Goal: Task Accomplishment & Management: Manage account settings

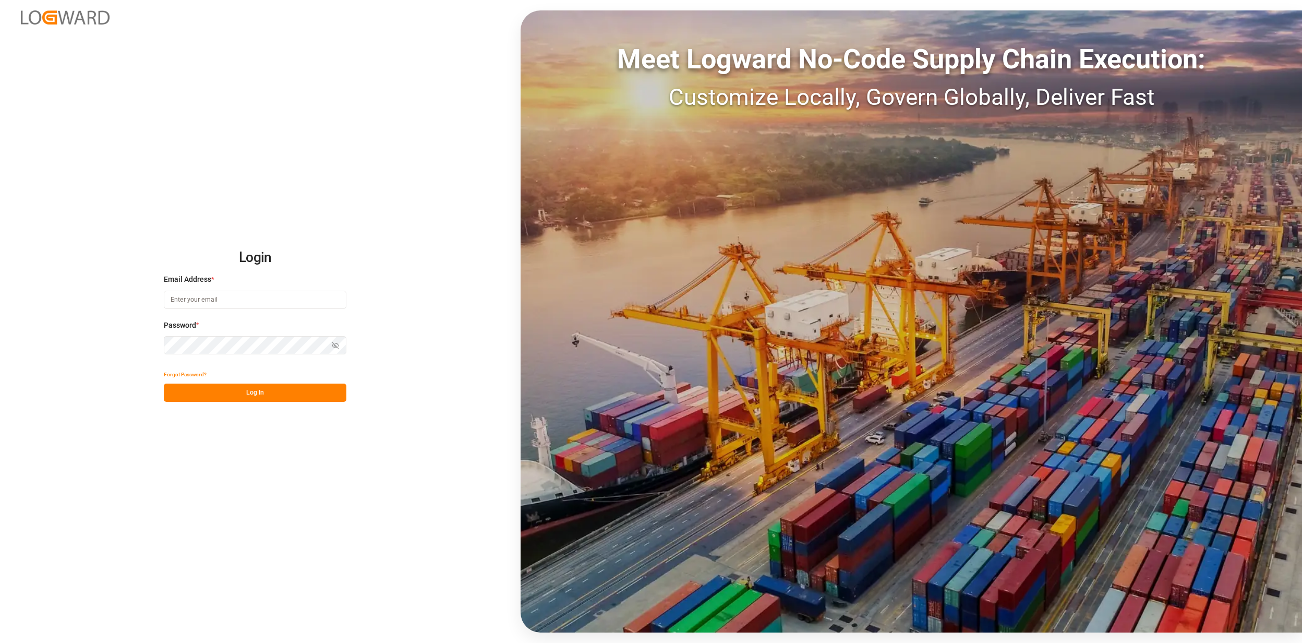
type input "jan.gerold@melitta.de"
click at [259, 401] on button "Log In" at bounding box center [255, 393] width 183 height 18
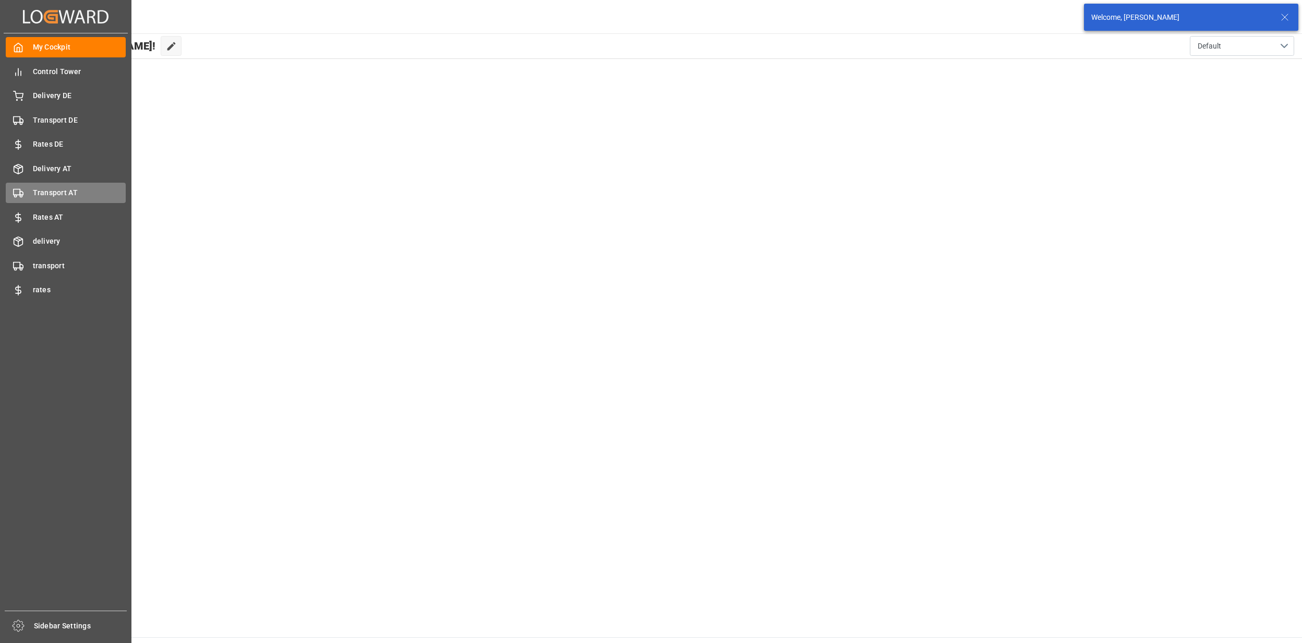
click at [71, 186] on div "Transport AT Transport AT" at bounding box center [66, 193] width 120 height 20
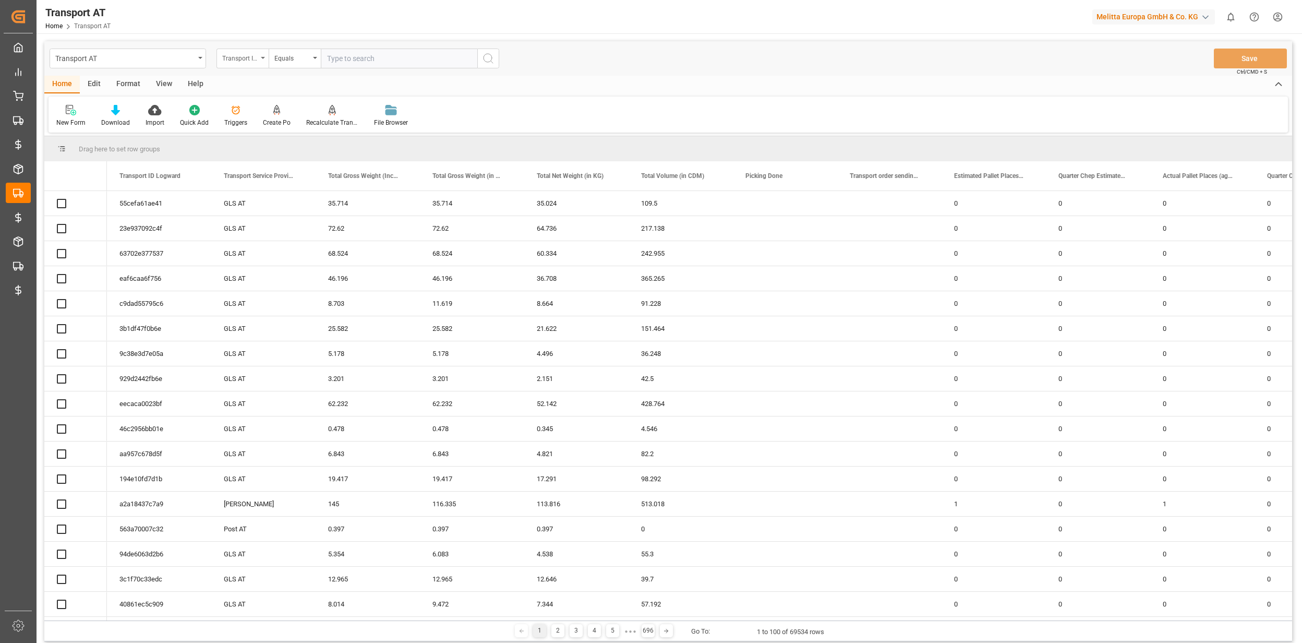
click at [253, 61] on div "Transport ID Logward" at bounding box center [239, 57] width 35 height 12
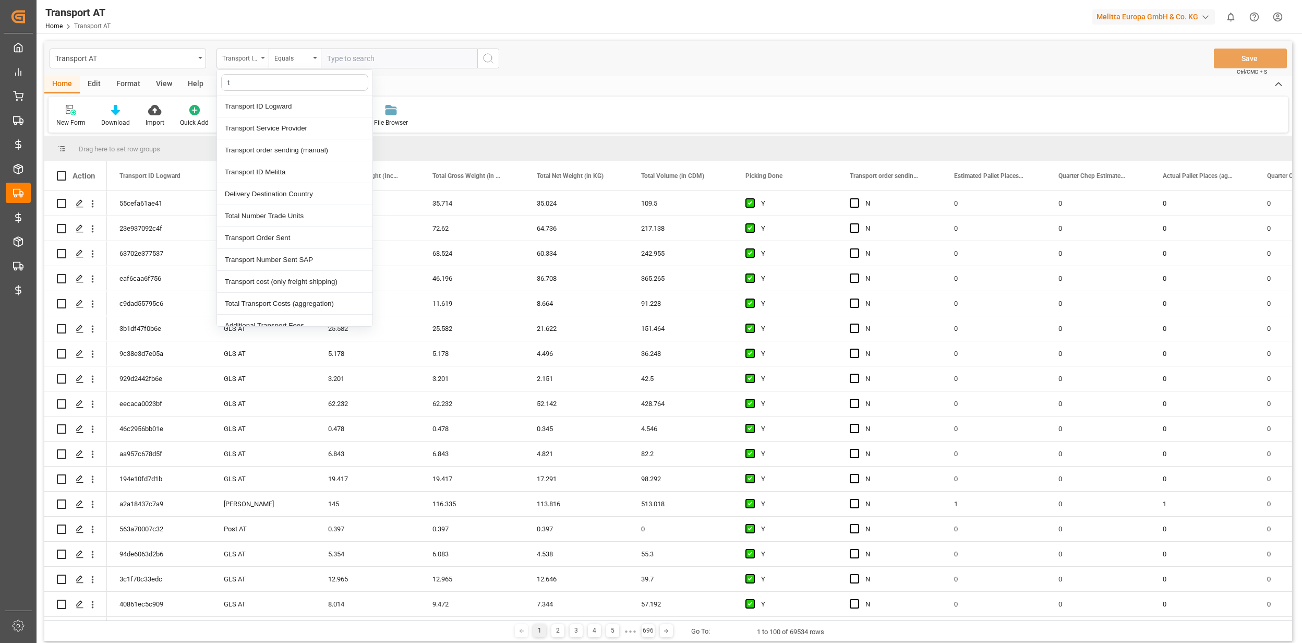
type input "tr"
click at [283, 124] on div "Transport Service Provider" at bounding box center [294, 128] width 155 height 22
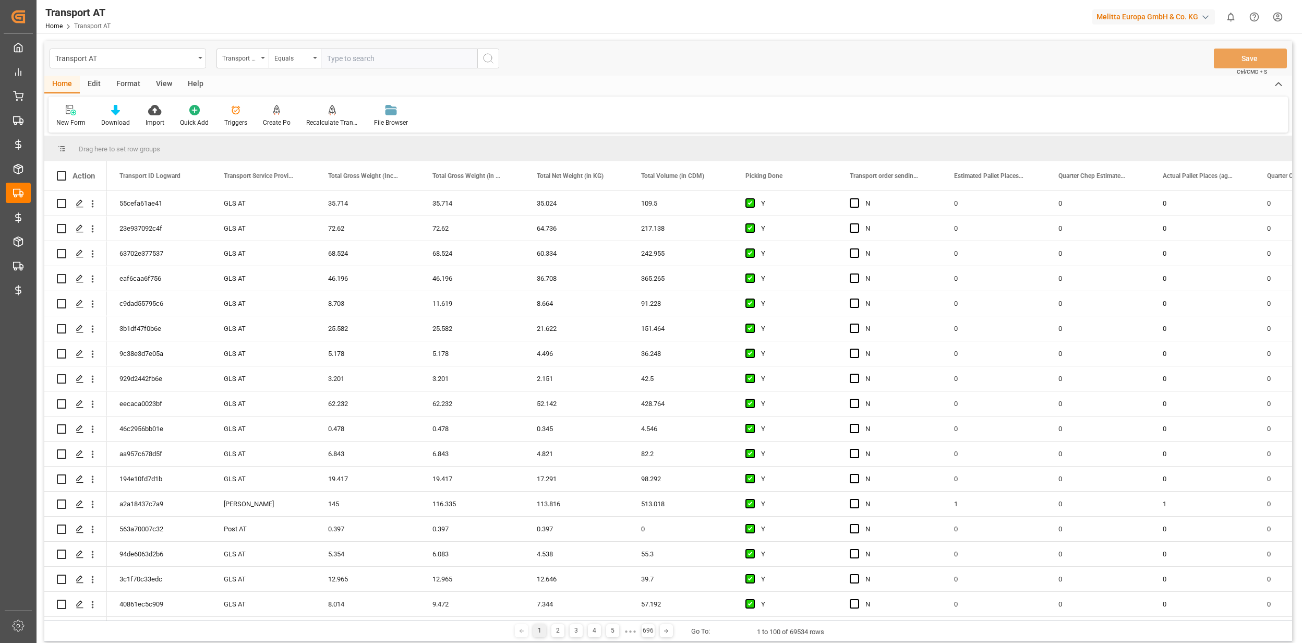
click at [332, 59] on input "text" at bounding box center [399, 59] width 157 height 20
type input "GÖS AT"
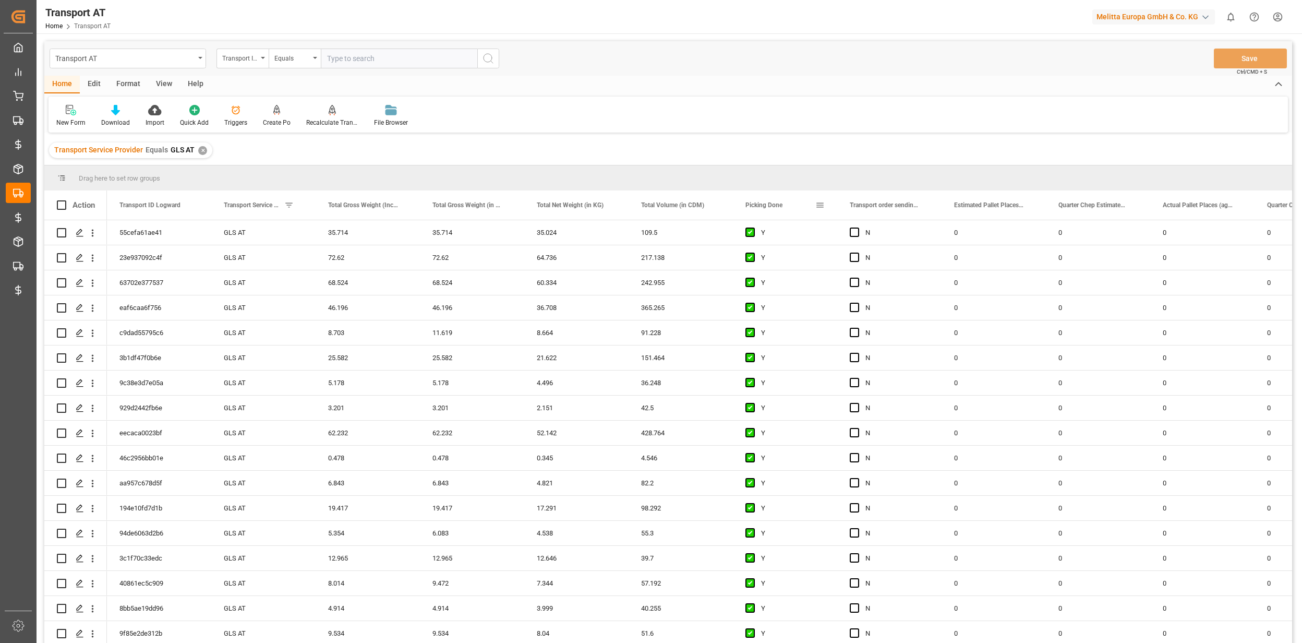
click at [819, 203] on span at bounding box center [820, 204] width 9 height 9
click at [913, 207] on span "columns" at bounding box center [909, 206] width 9 height 9
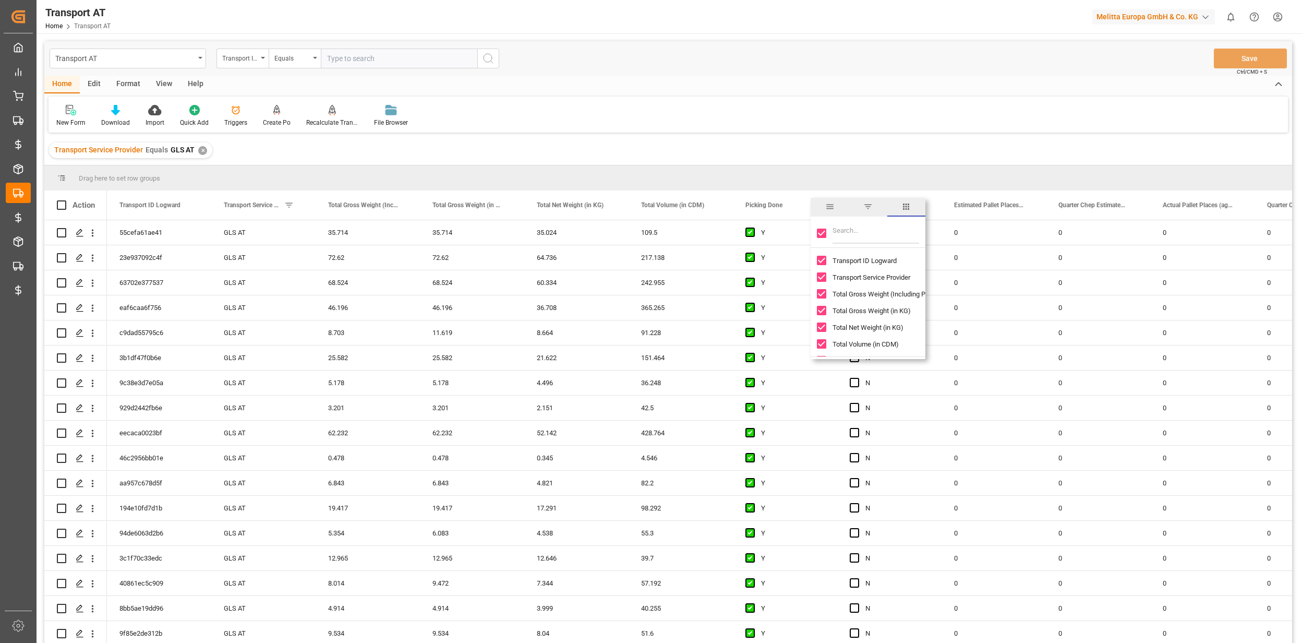
click at [820, 233] on input "Toggle Select All Columns" at bounding box center [821, 233] width 9 height 9
checkbox input "false"
click at [850, 233] on input "Filter Columns Input" at bounding box center [876, 233] width 87 height 21
checkbox input "false"
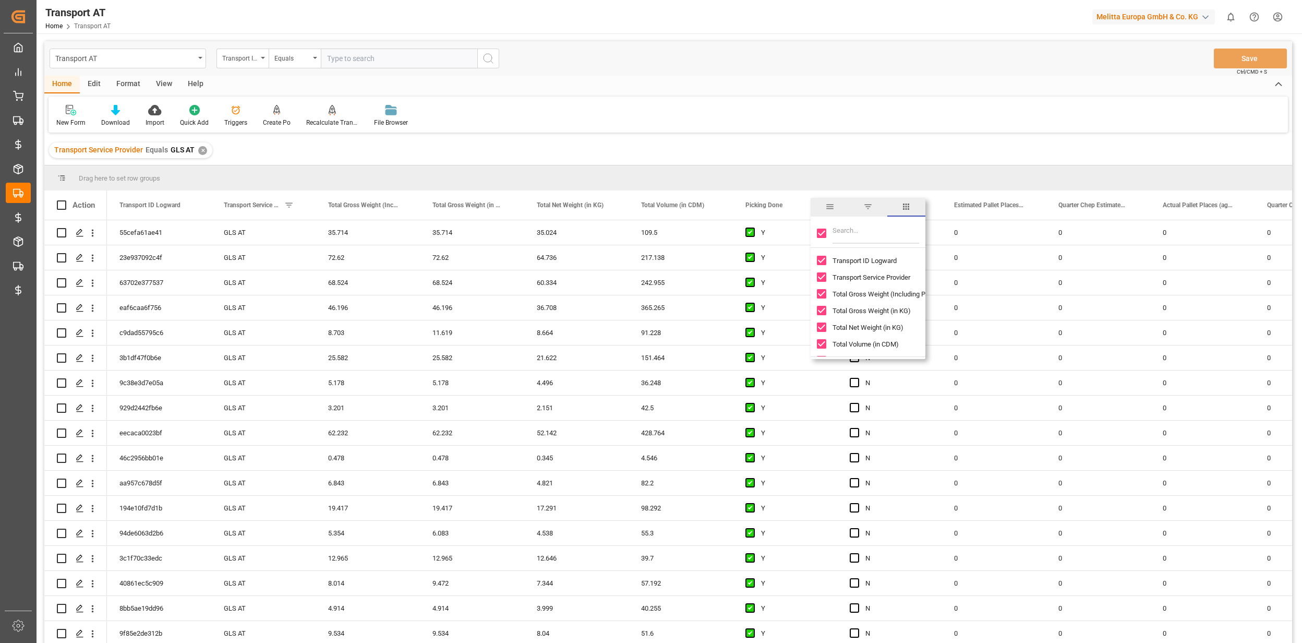
checkbox input "false"
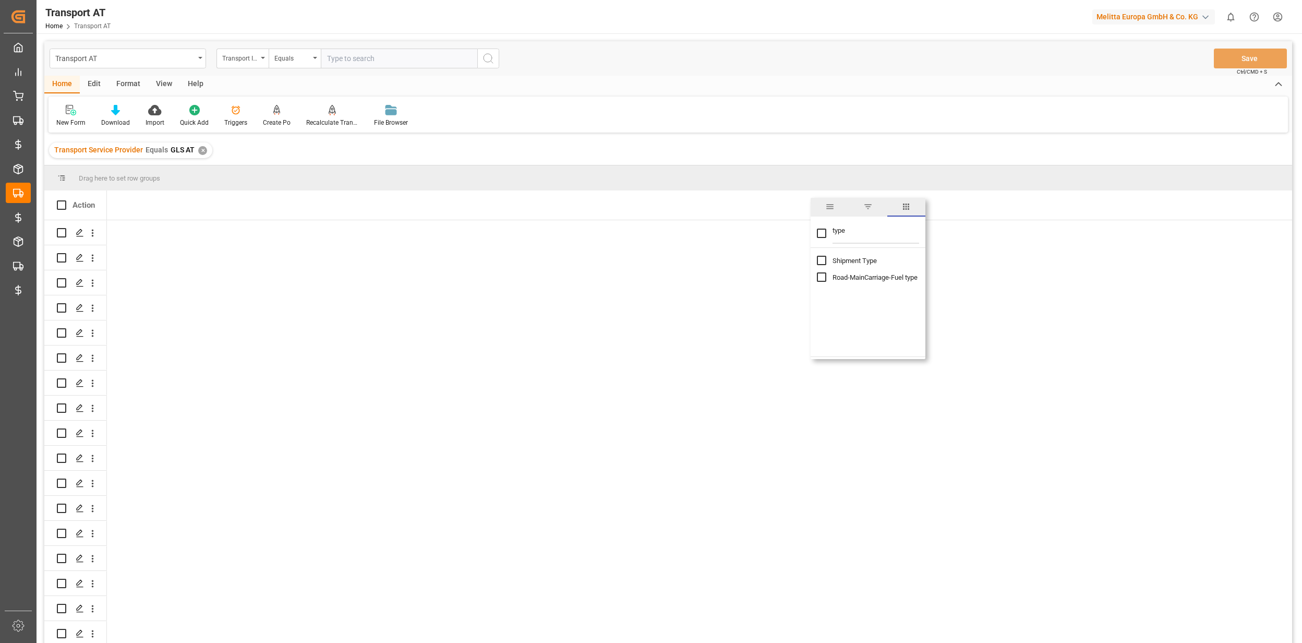
type input "type"
click at [818, 259] on input "Shipment Type column toggle visibility (hidden)" at bounding box center [821, 260] width 9 height 9
checkbox input "true"
checkbox input "false"
click at [818, 259] on input "Shipment Type column toggle visibility (visible)" at bounding box center [821, 260] width 9 height 9
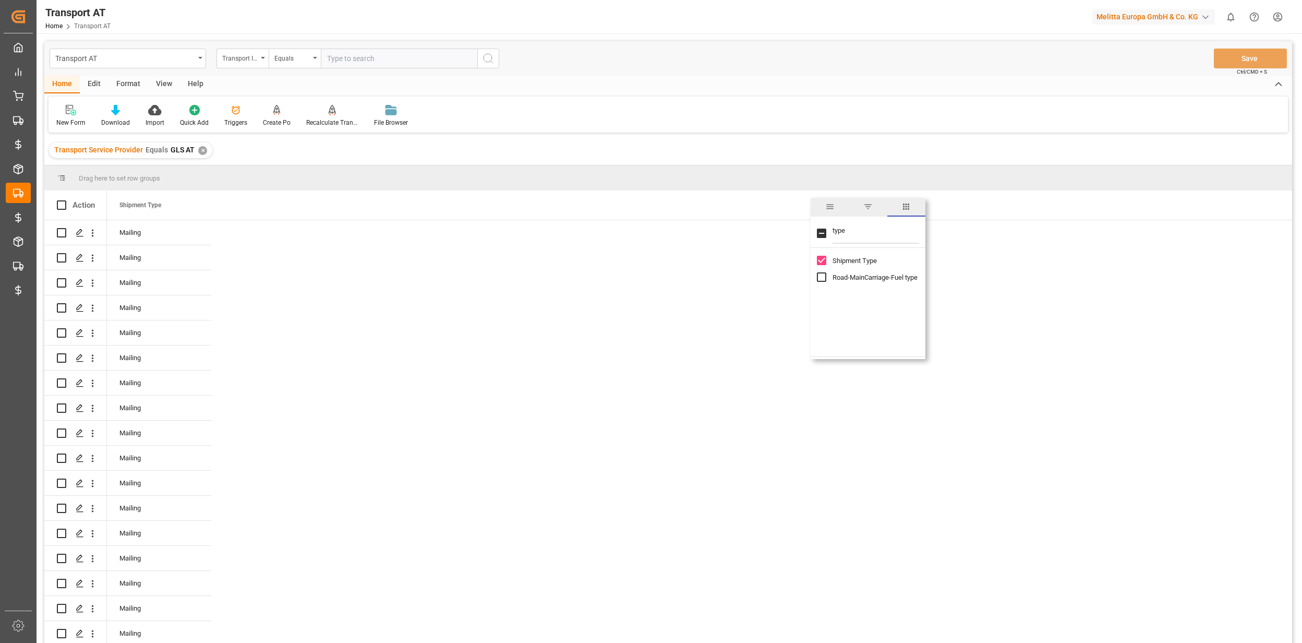
checkbox input "false"
click at [844, 238] on input "type" at bounding box center [876, 233] width 87 height 21
type input "t"
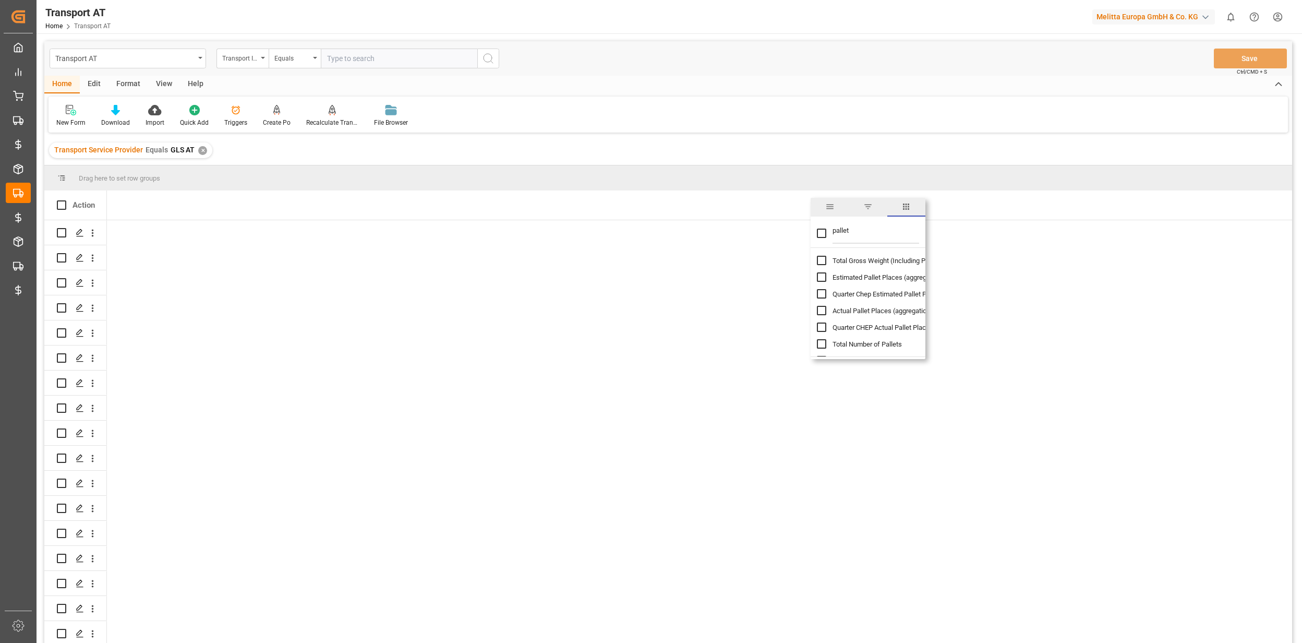
type input "pallet"
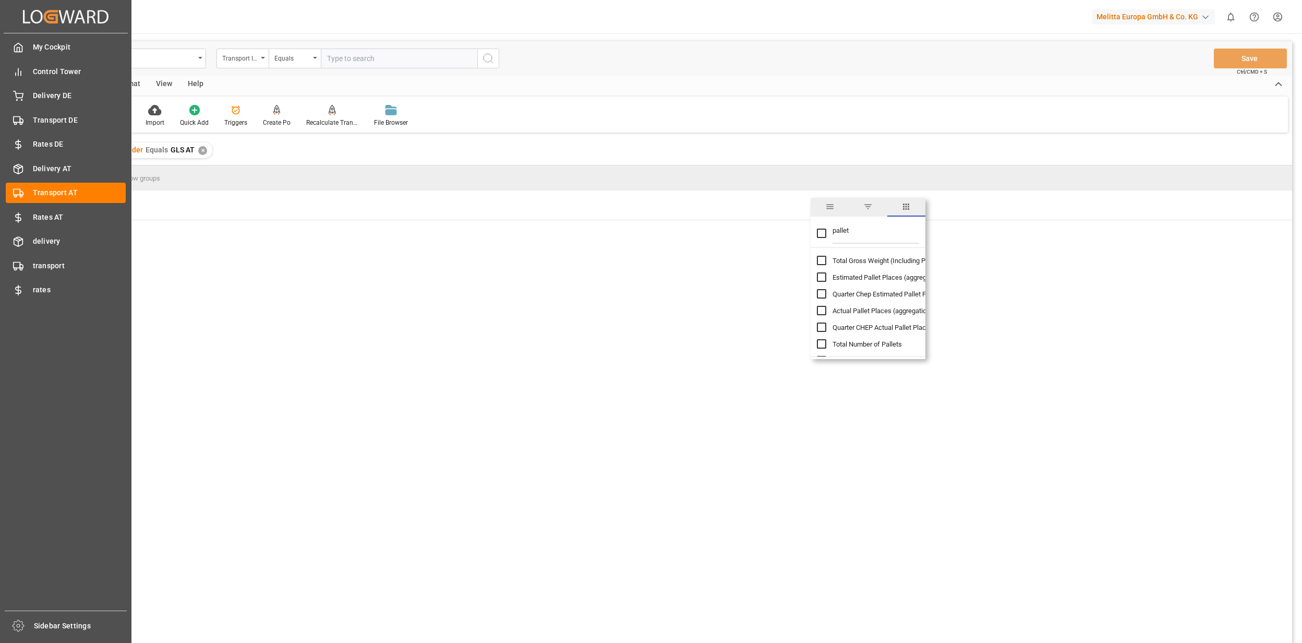
click at [58, 176] on div "Delivery AT Delivery AT" at bounding box center [66, 168] width 120 height 20
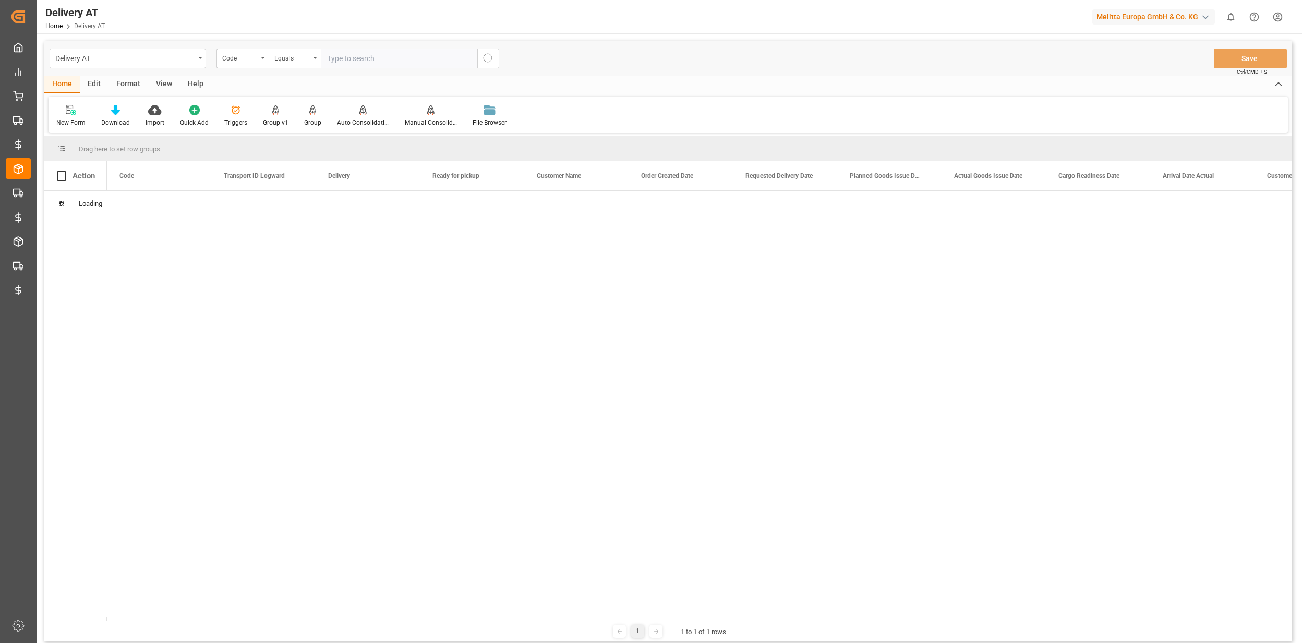
click at [238, 59] on div "Code" at bounding box center [239, 57] width 35 height 12
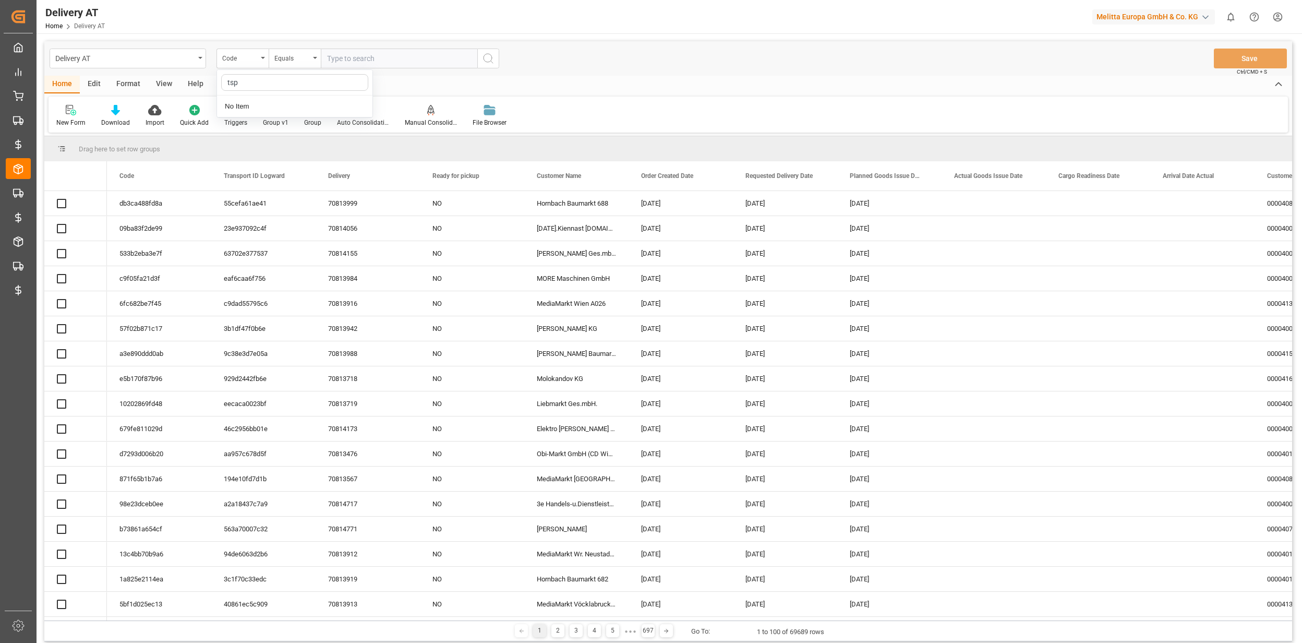
type input "tsp"
click at [276, 152] on div "Delivery AT Code tsp No Item Equals Save Ctrl/CMD + S Home Edit Format View Hel…" at bounding box center [668, 341] width 1248 height 600
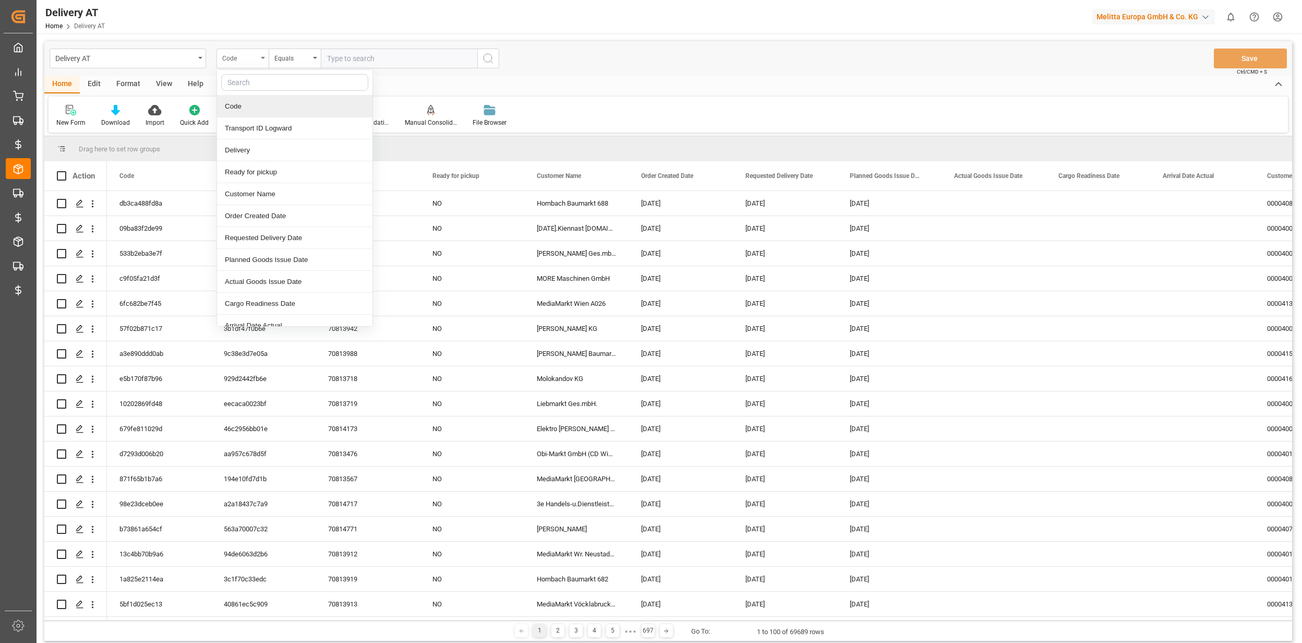
click at [237, 61] on div "Code" at bounding box center [239, 57] width 35 height 12
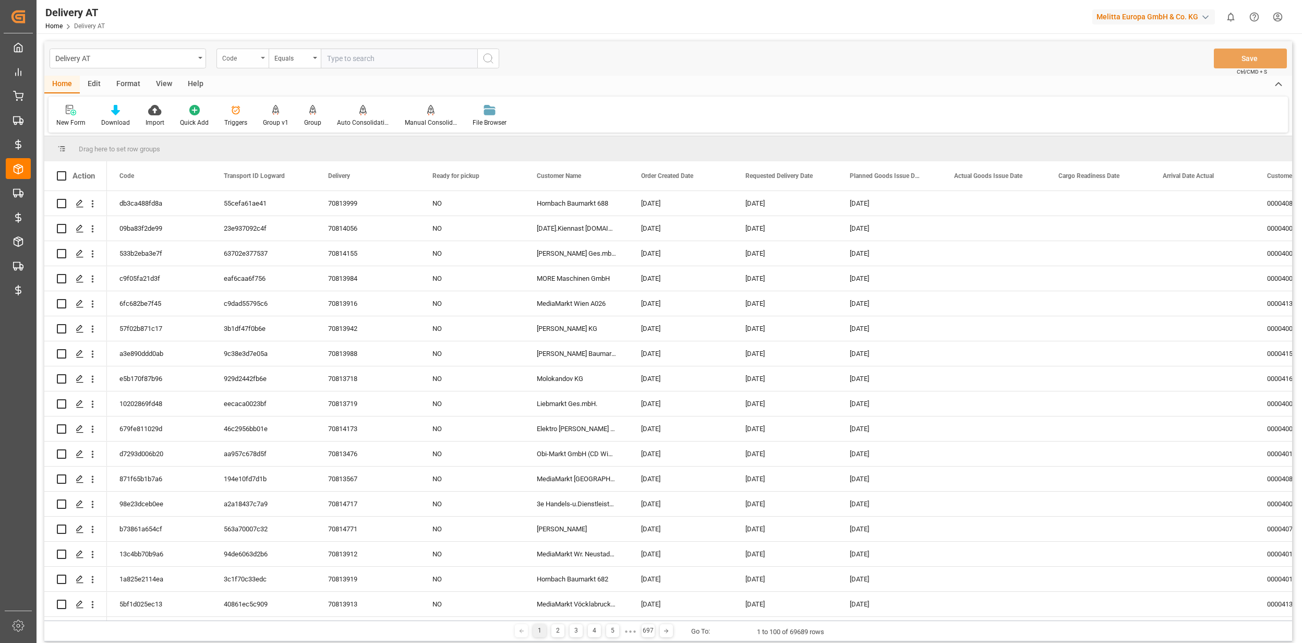
click at [246, 56] on div "Code" at bounding box center [239, 57] width 35 height 12
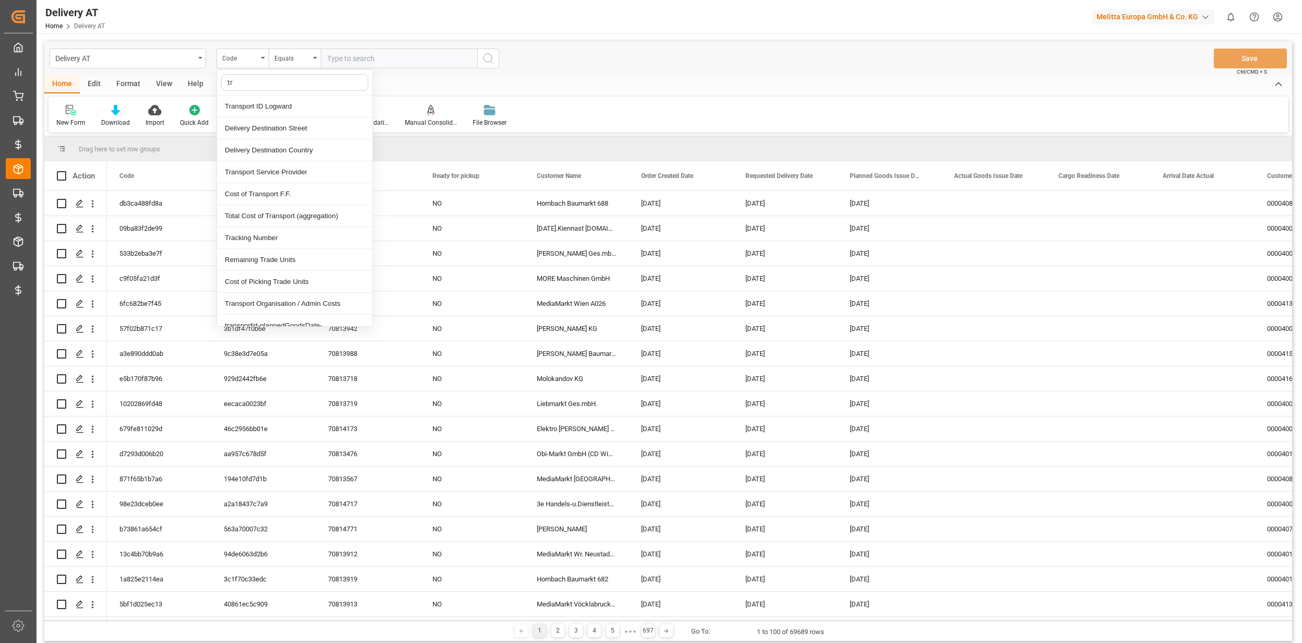
type input "tra"
click at [263, 118] on div "Transport Service Provider" at bounding box center [294, 128] width 155 height 22
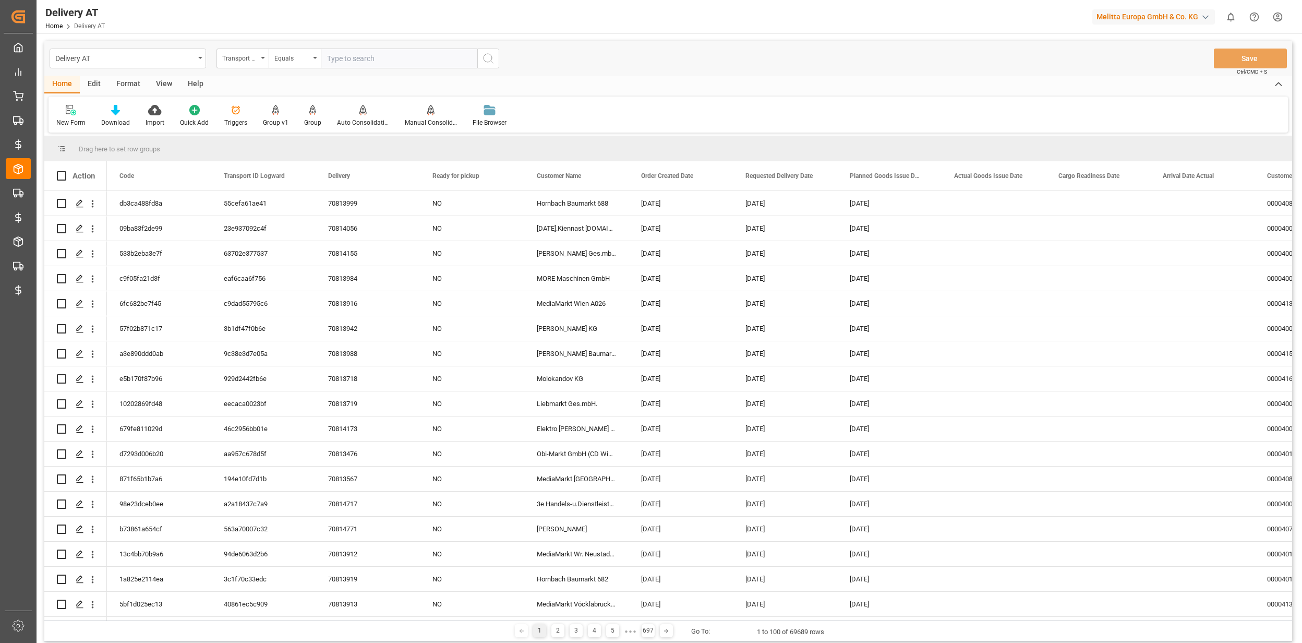
click at [355, 67] on input "text" at bounding box center [399, 59] width 157 height 20
type input "GLS AT"
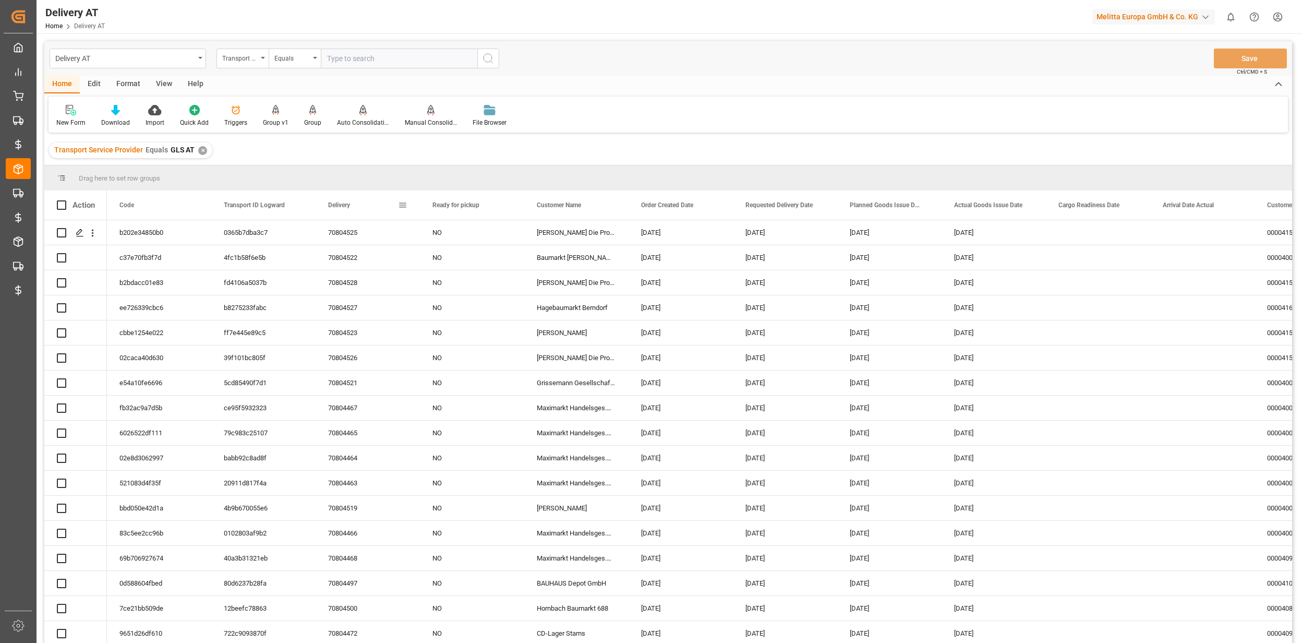
click at [403, 205] on span at bounding box center [402, 204] width 9 height 9
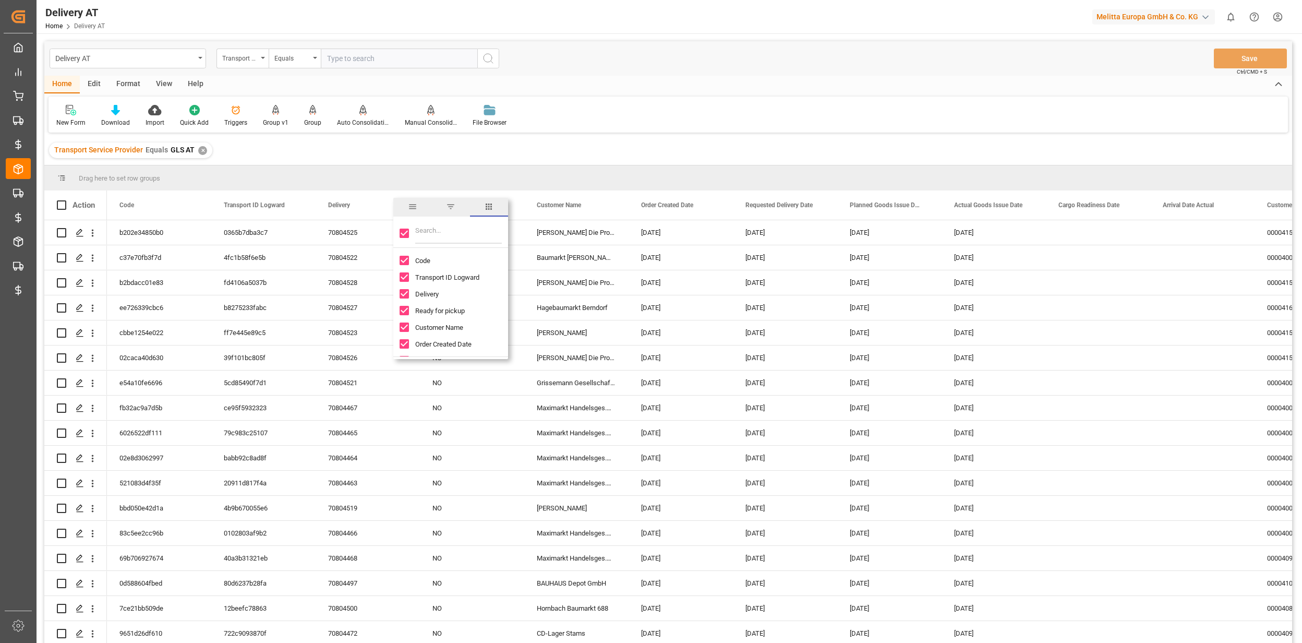
drag, startPoint x: 403, startPoint y: 232, endPoint x: 422, endPoint y: 235, distance: 18.5
click at [405, 232] on input "Toggle Select All Columns" at bounding box center [404, 233] width 9 height 9
checkbox input "false"
click at [421, 234] on input "Filter Columns Input" at bounding box center [458, 233] width 87 height 21
checkbox input "false"
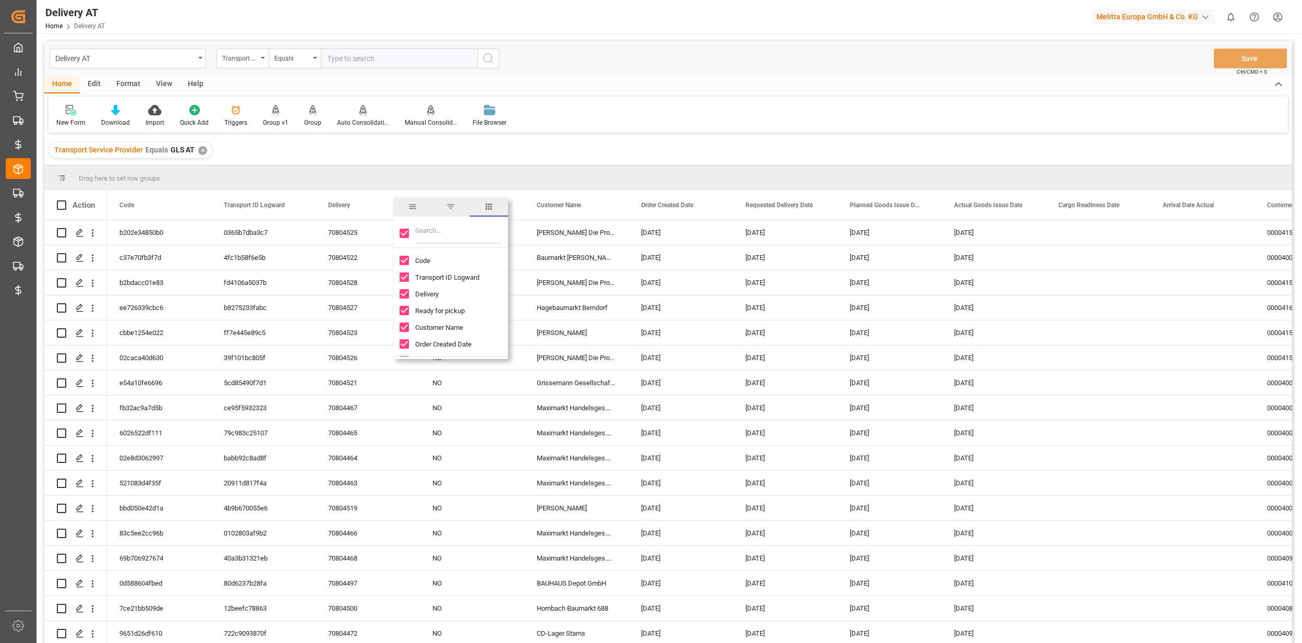
checkbox input "false"
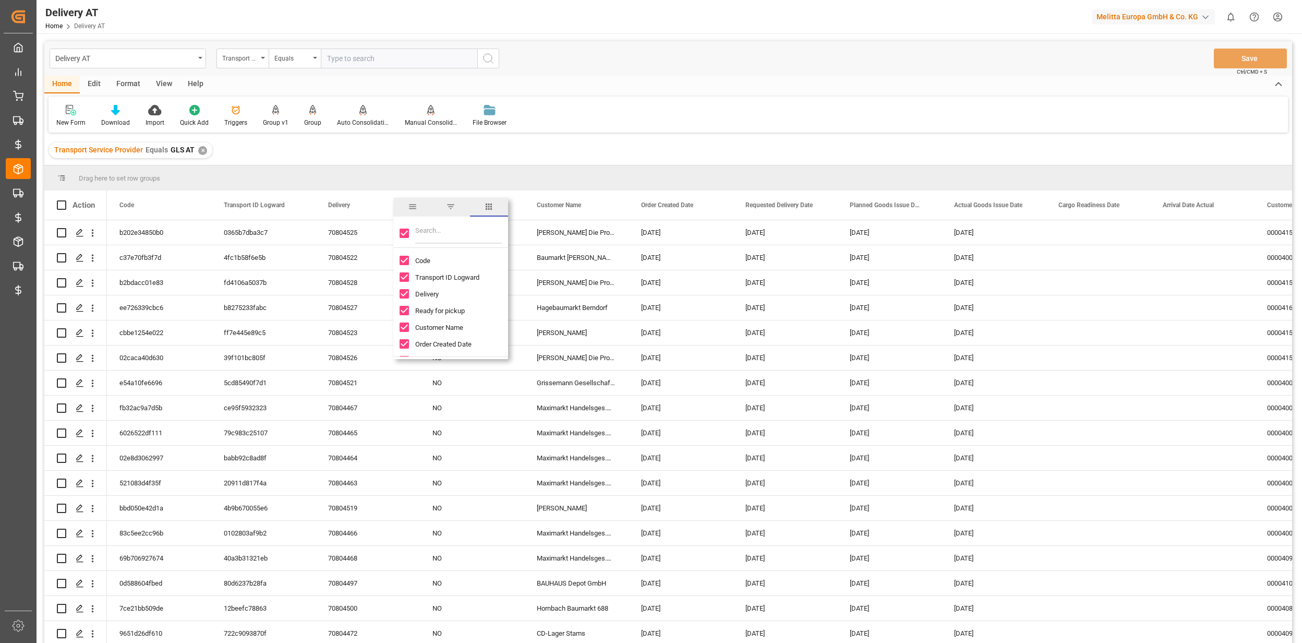
checkbox input "false"
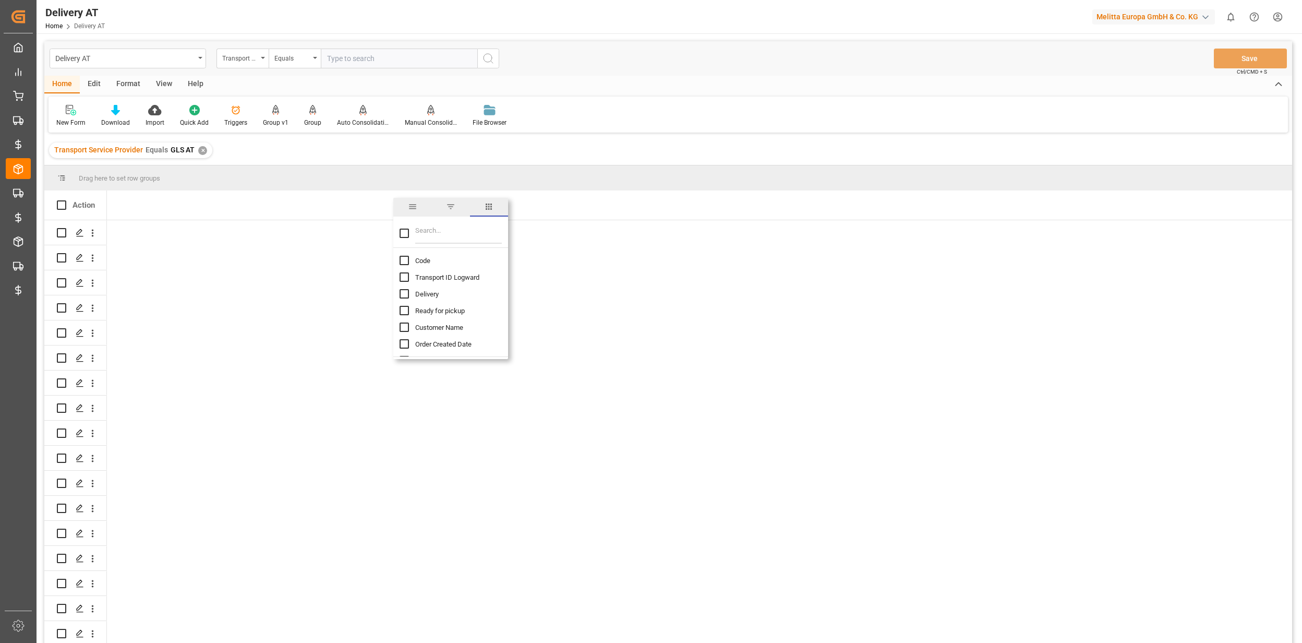
type input "a"
type input "pack"
click at [408, 259] on input "Package Type column toggle visibility (hidden)" at bounding box center [404, 260] width 9 height 9
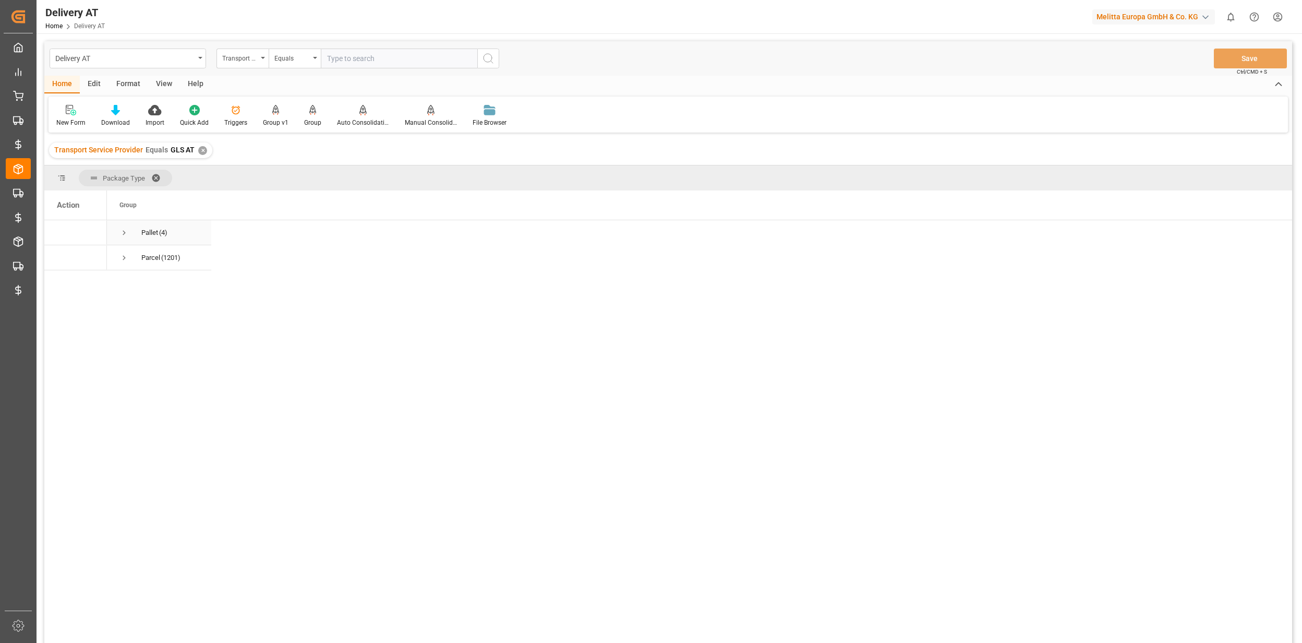
click at [125, 232] on span "Press SPACE to select this row." at bounding box center [123, 232] width 9 height 9
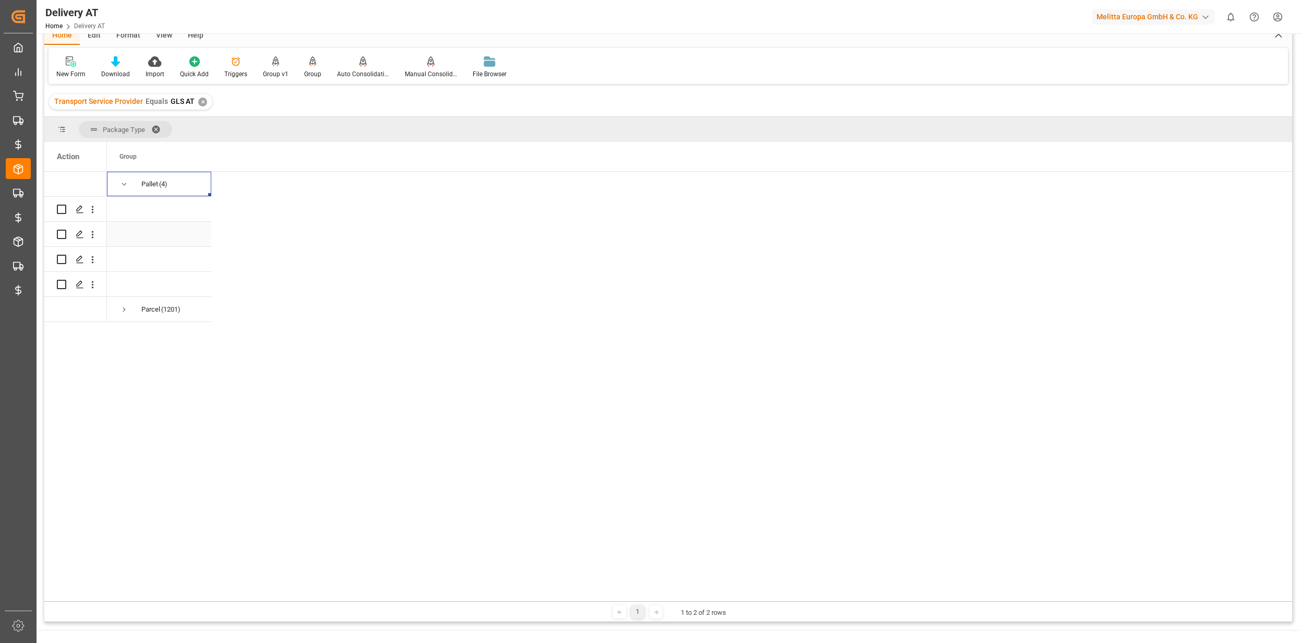
scroll to position [69, 0]
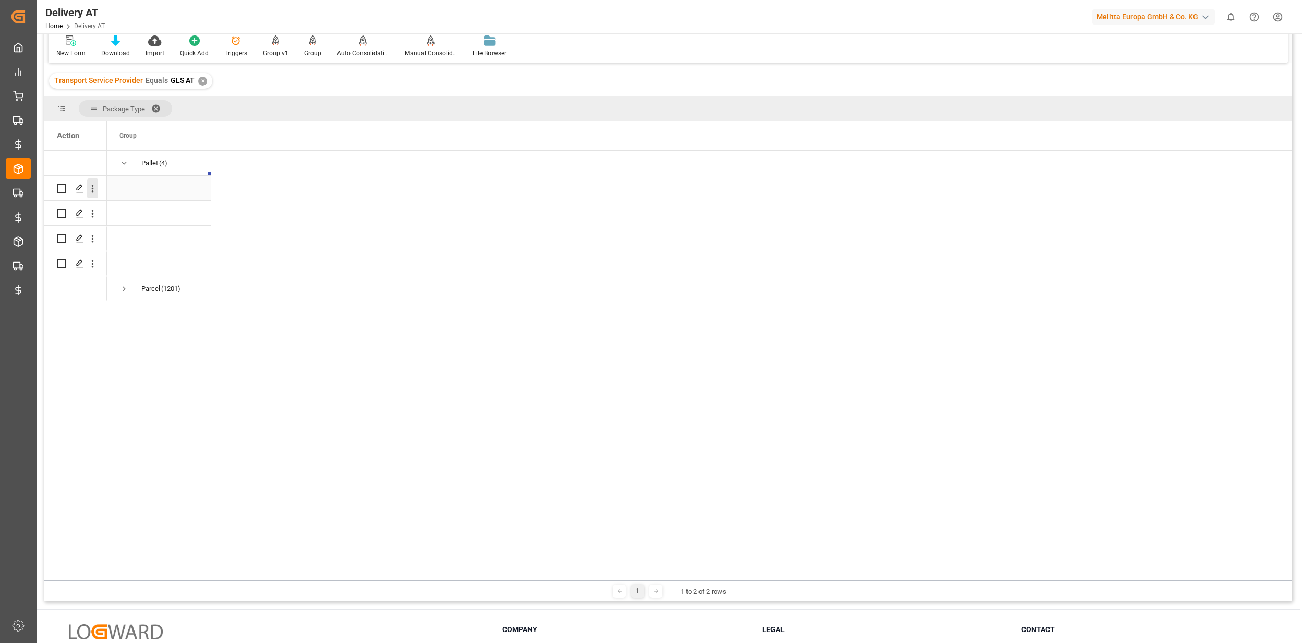
click at [91, 190] on icon "open menu" at bounding box center [92, 188] width 11 height 11
click at [78, 189] on icon "Press SPACE to select this row." at bounding box center [80, 188] width 8 height 8
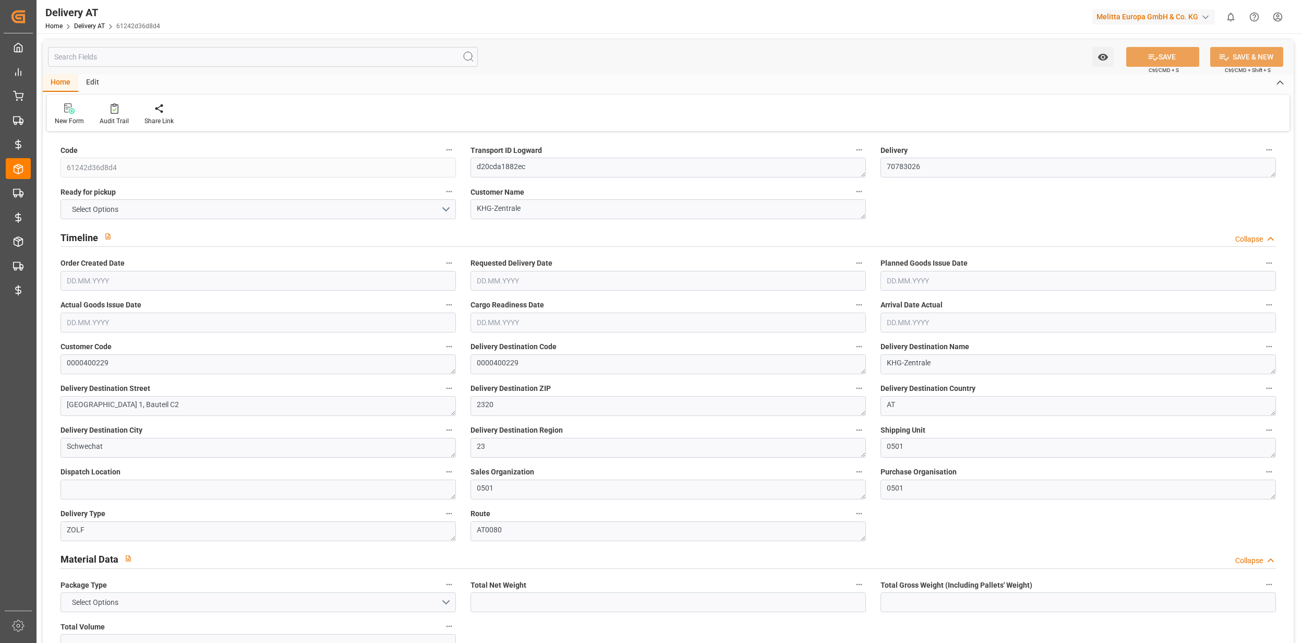
type input "61242d36d8d4"
type textarea "d20cda1882ec"
type textarea "70783026"
type textarea "KHG-Zentrale"
type textarea "0000400229"
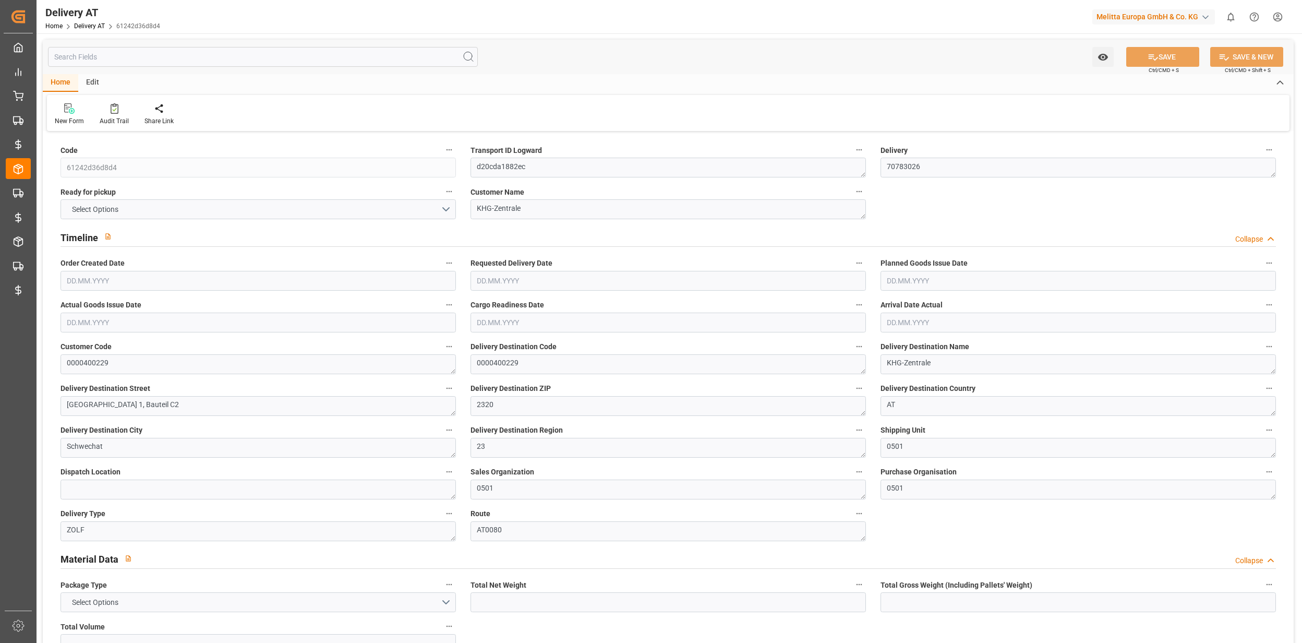
type textarea "0000400229"
type textarea "KHG-Zentrale"
type textarea "Am Concorde Park 1, Bauteil C2"
type textarea "2320"
type textarea "AT"
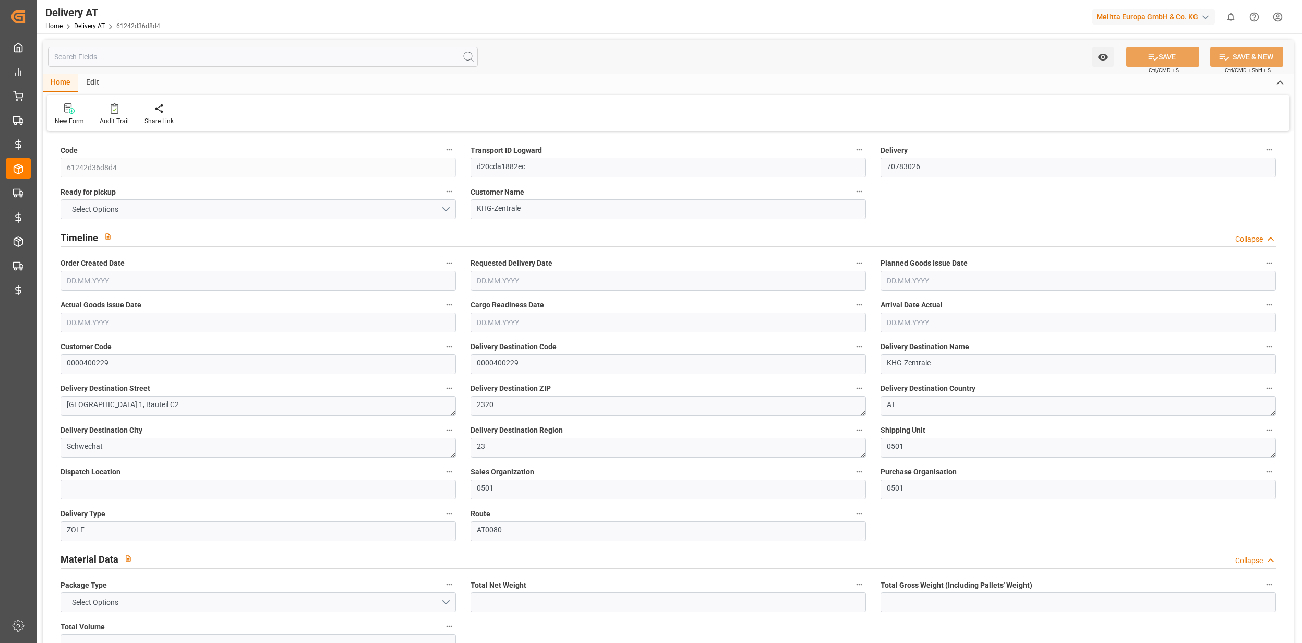
type textarea "Schwechat"
type textarea "23"
type textarea "0501"
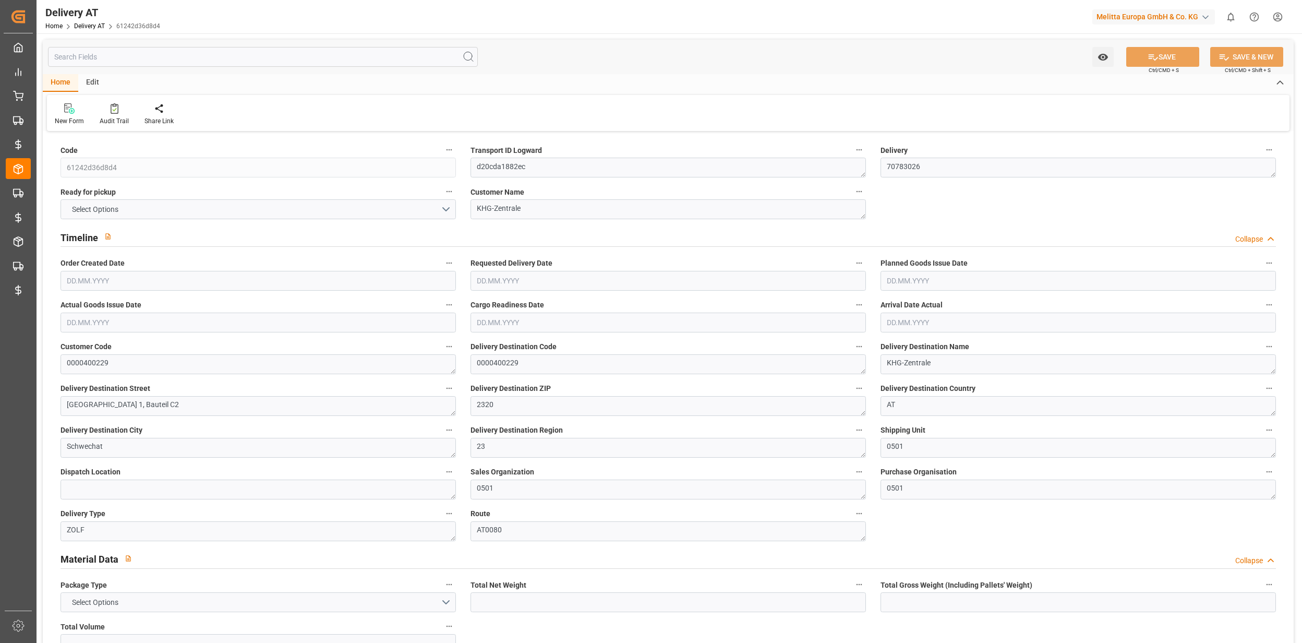
type textarea "ZOLF"
type textarea "AT0080"
type textarea "GLS AT"
type textarea "Muster"
type textarea "null"
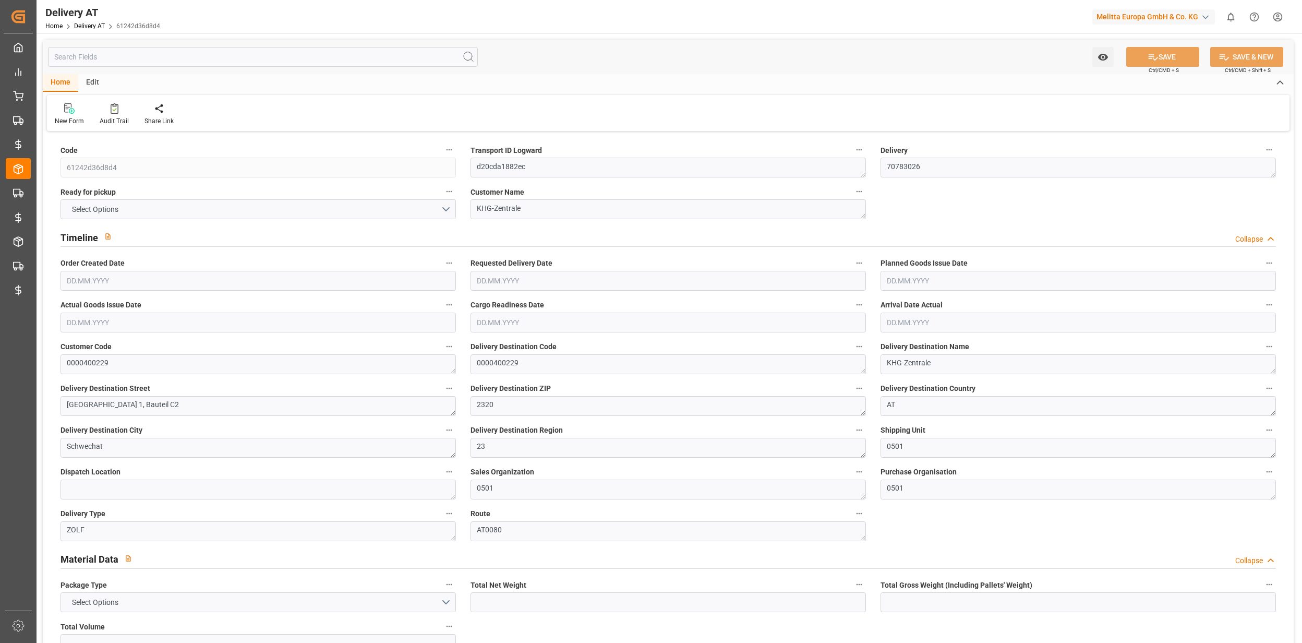
type textarea "d20cda1882ec ~ 2024-08-05 00:00:00 ~ 0000400229"
type input "EUR"
type input "34.728"
type input "64.856"
type input "482.24"
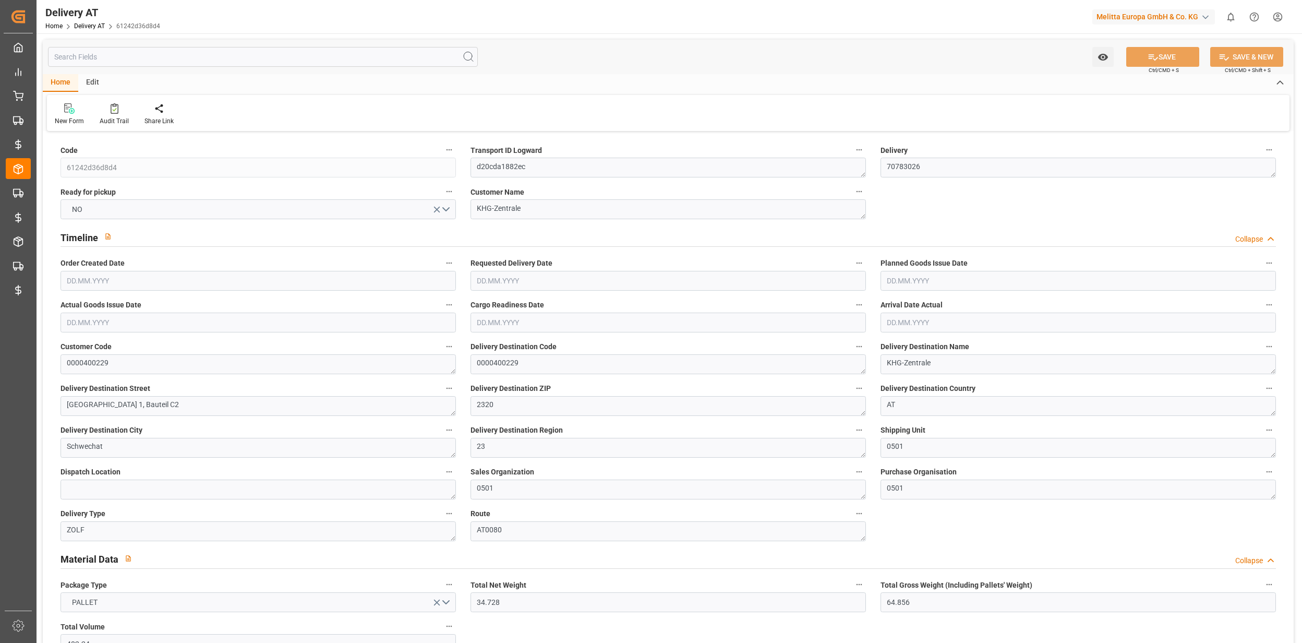
type input "1"
type input "41.68"
type input "0"
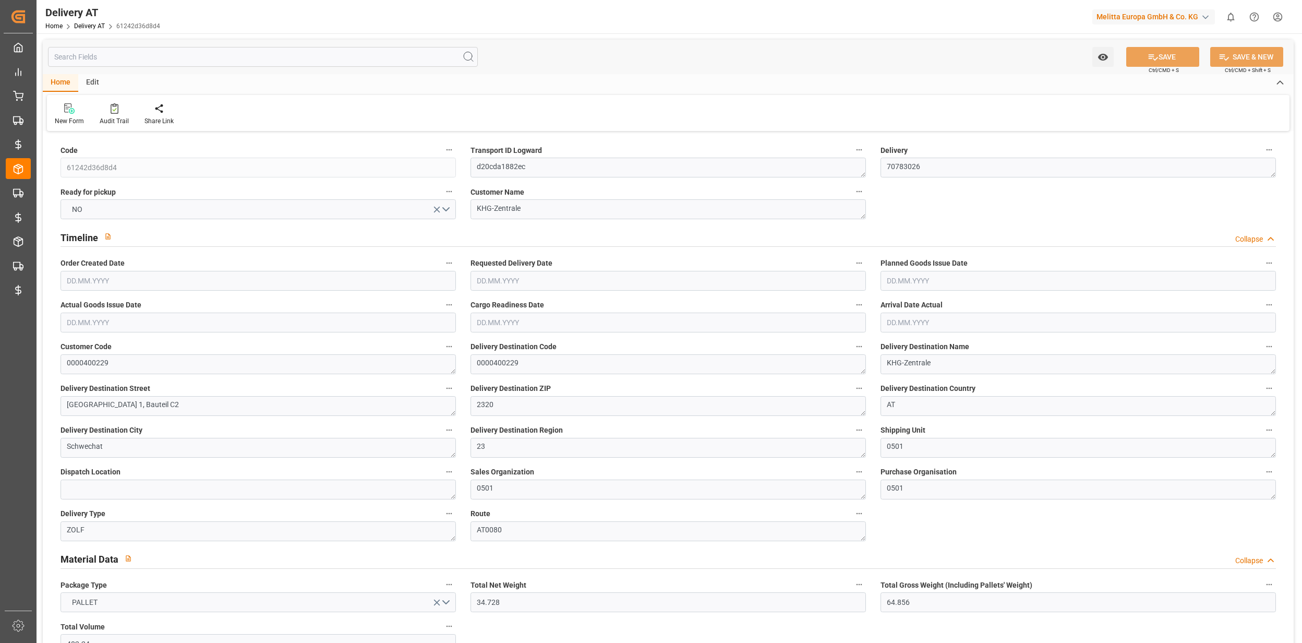
type input "0"
type input "41.68"
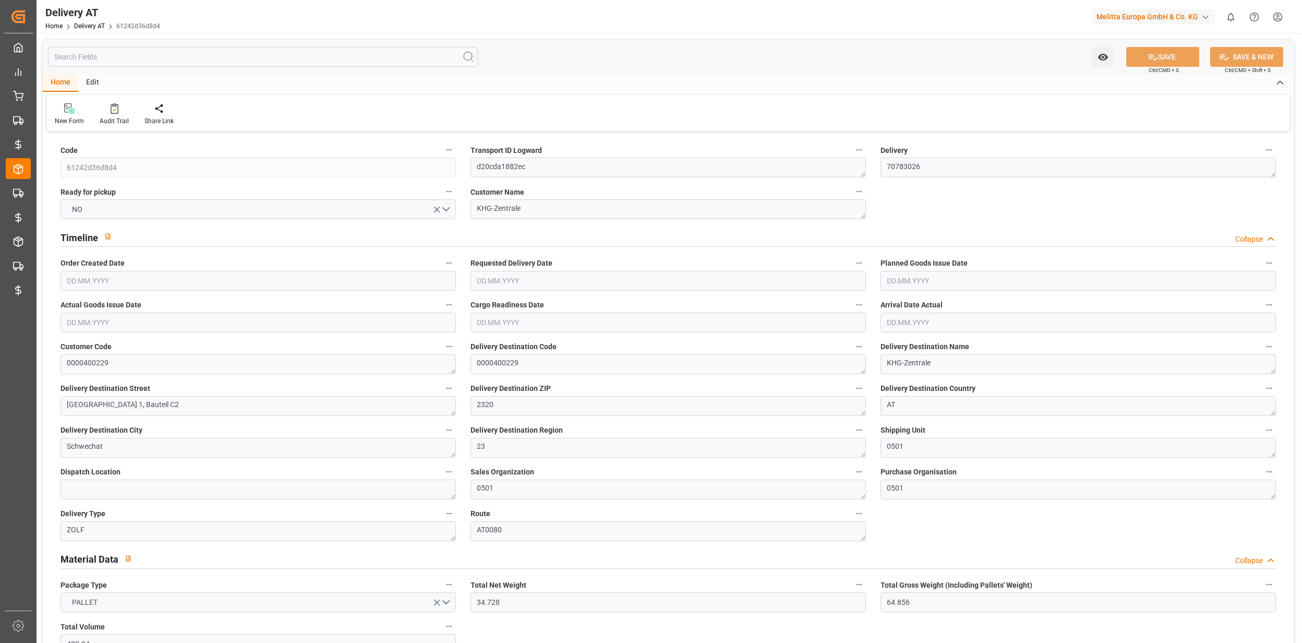
type input "1"
type input "0"
type input "1"
type input "0"
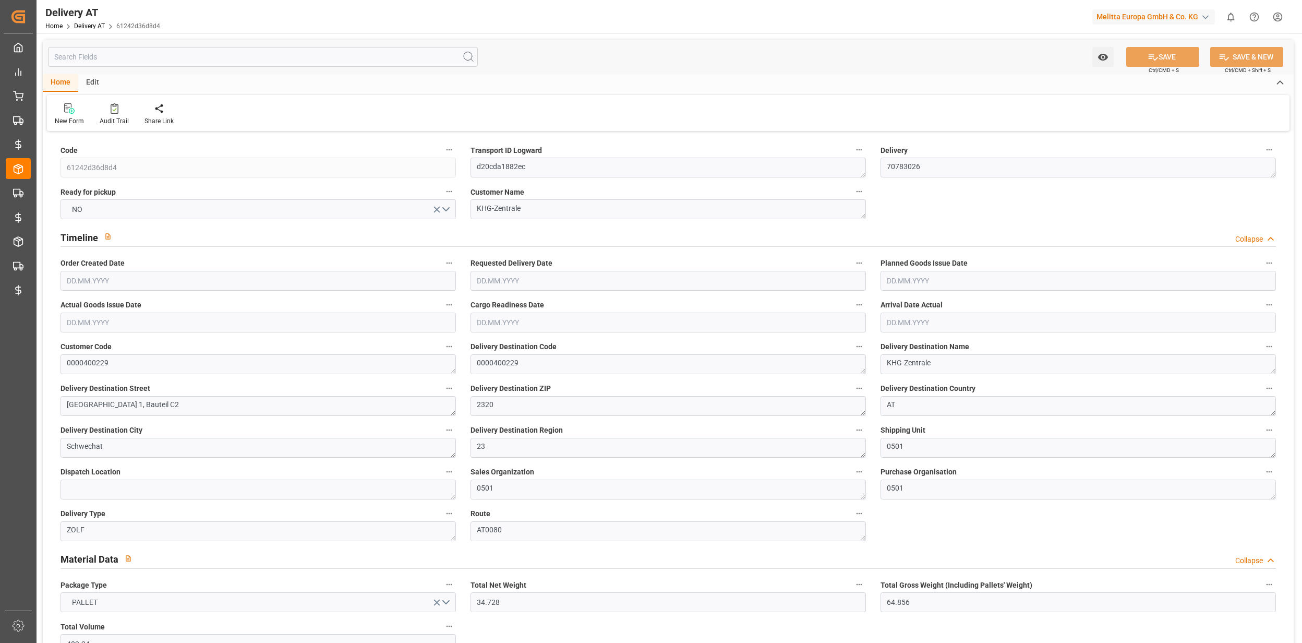
type input "1"
type input "0"
type input "8"
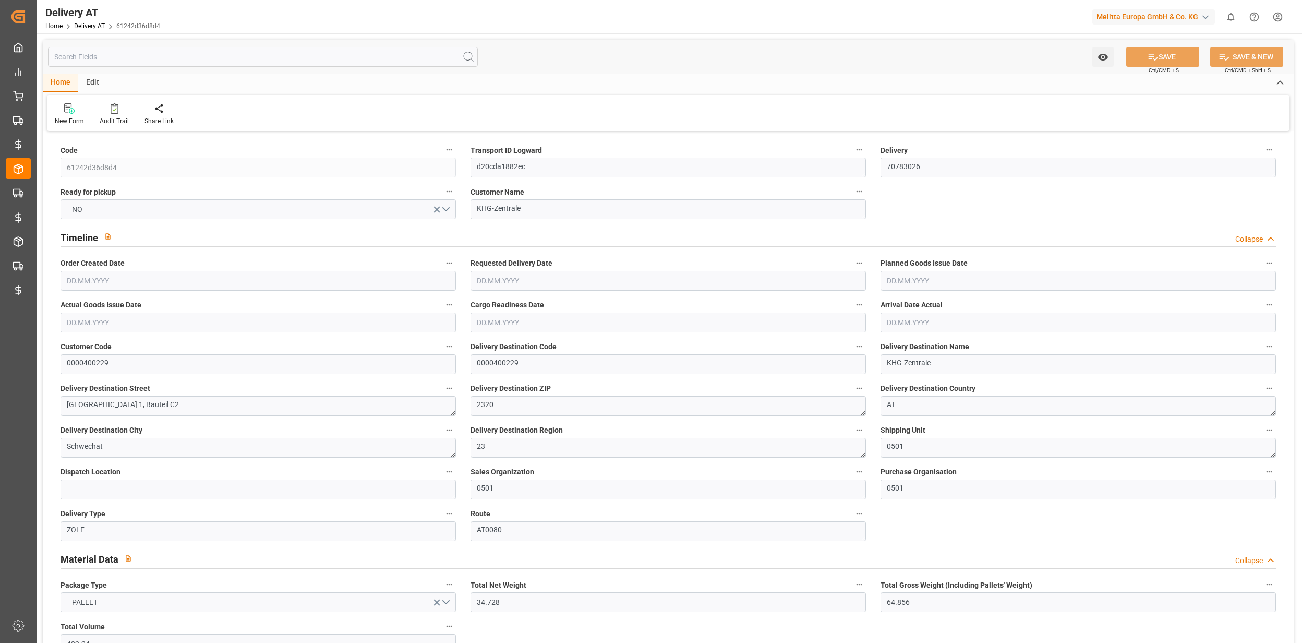
type input "0"
type input "2.88"
type input "0"
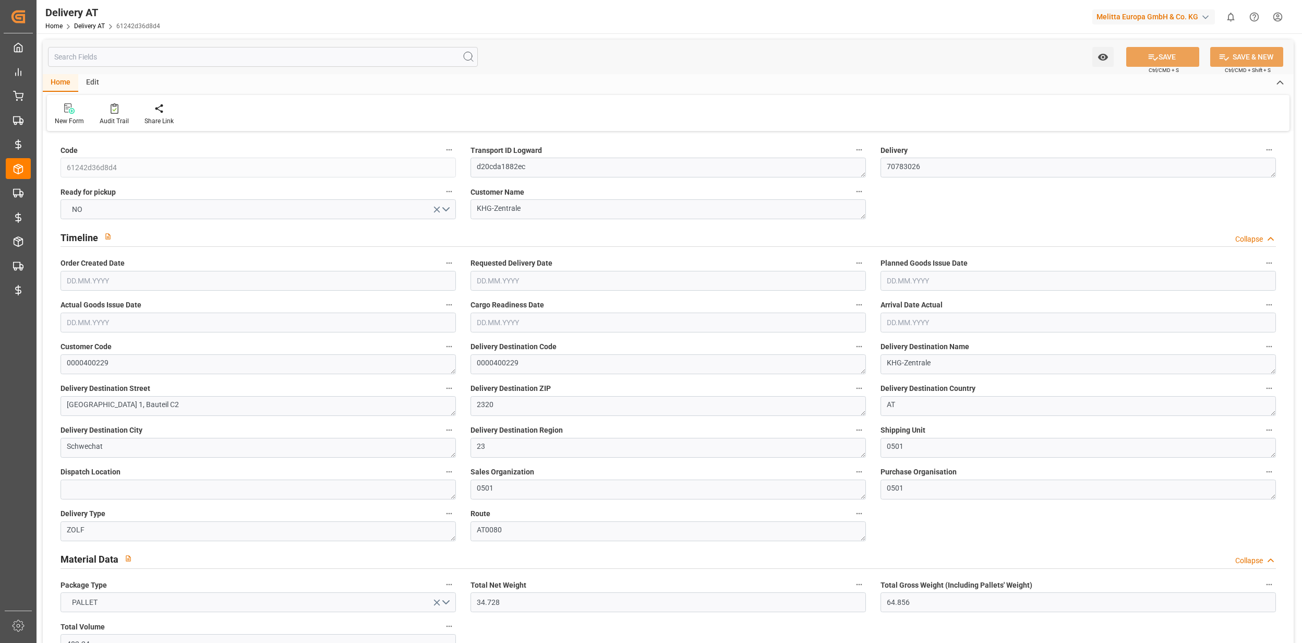
type input "1.76"
type input "1.5"
type input "1.16"
type input "0"
type input "17.6976"
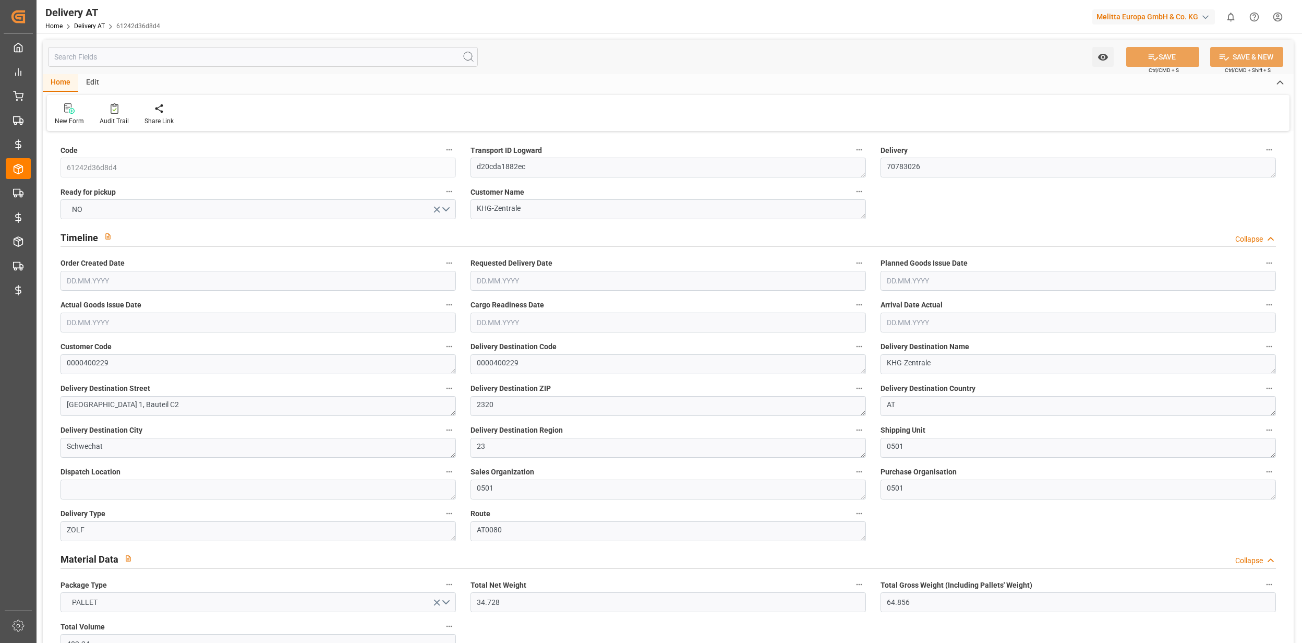
type input "0.0012"
type input "06.08.2024"
type input "05.08.2024"
type input "06.08.2024"
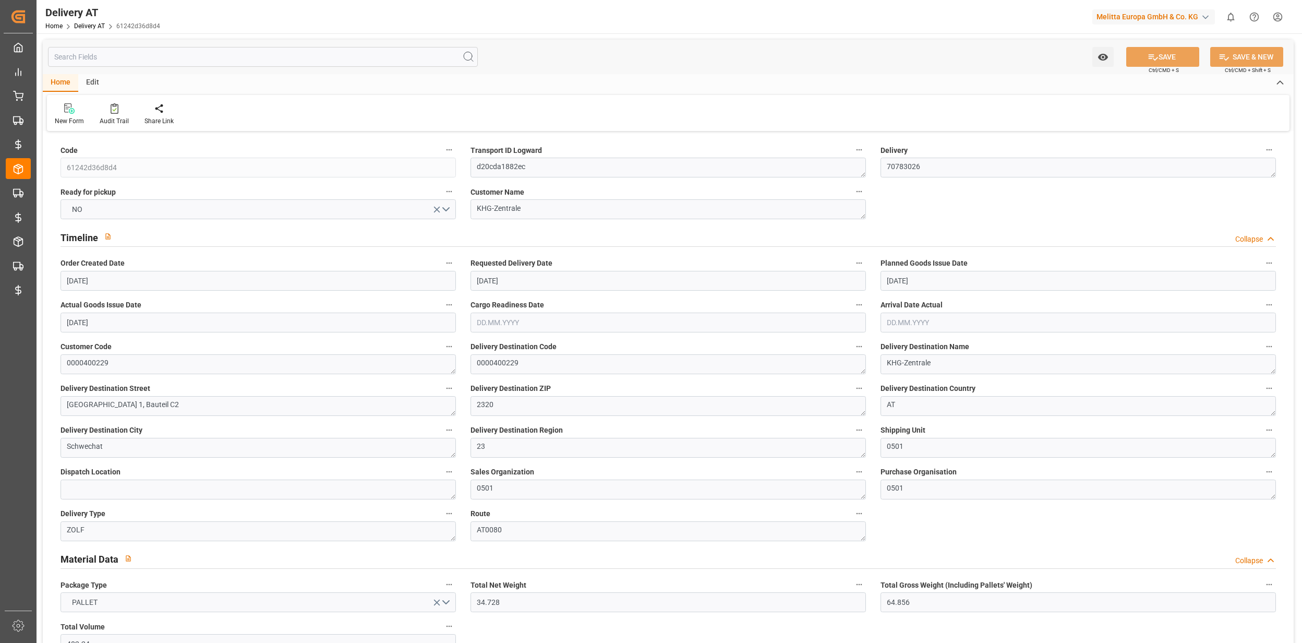
type input "01.08.2024 13:30"
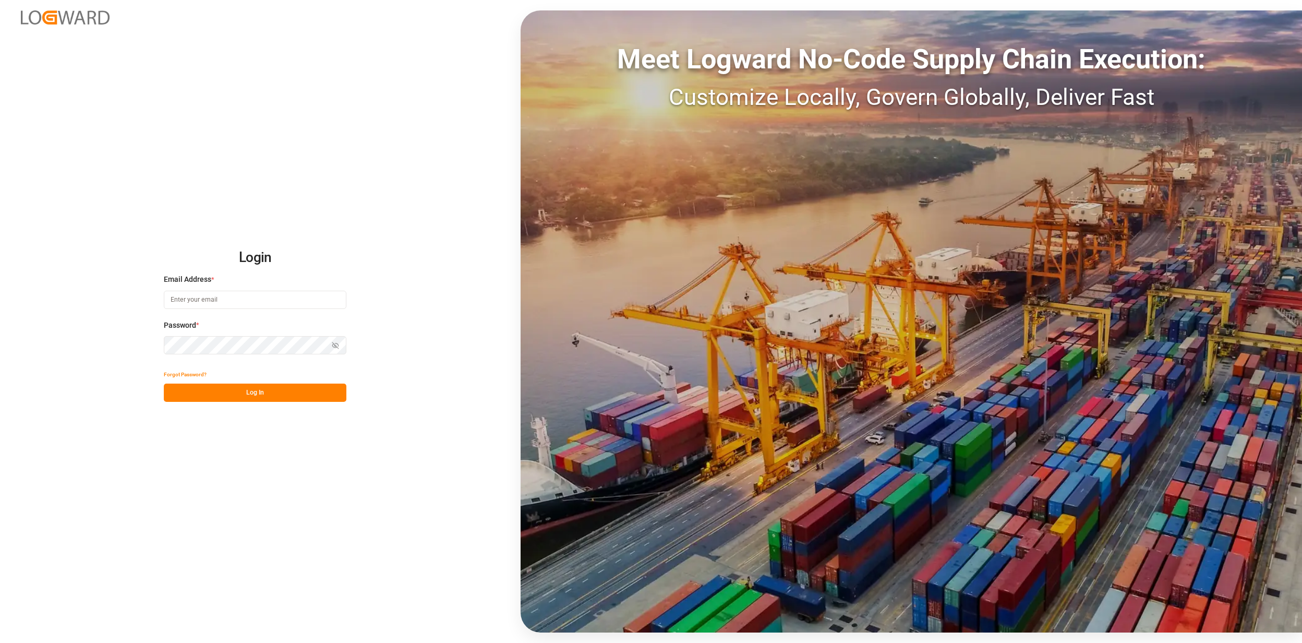
type input "jan.gerold@melitta.de"
click at [259, 396] on button "Log In" at bounding box center [255, 393] width 183 height 18
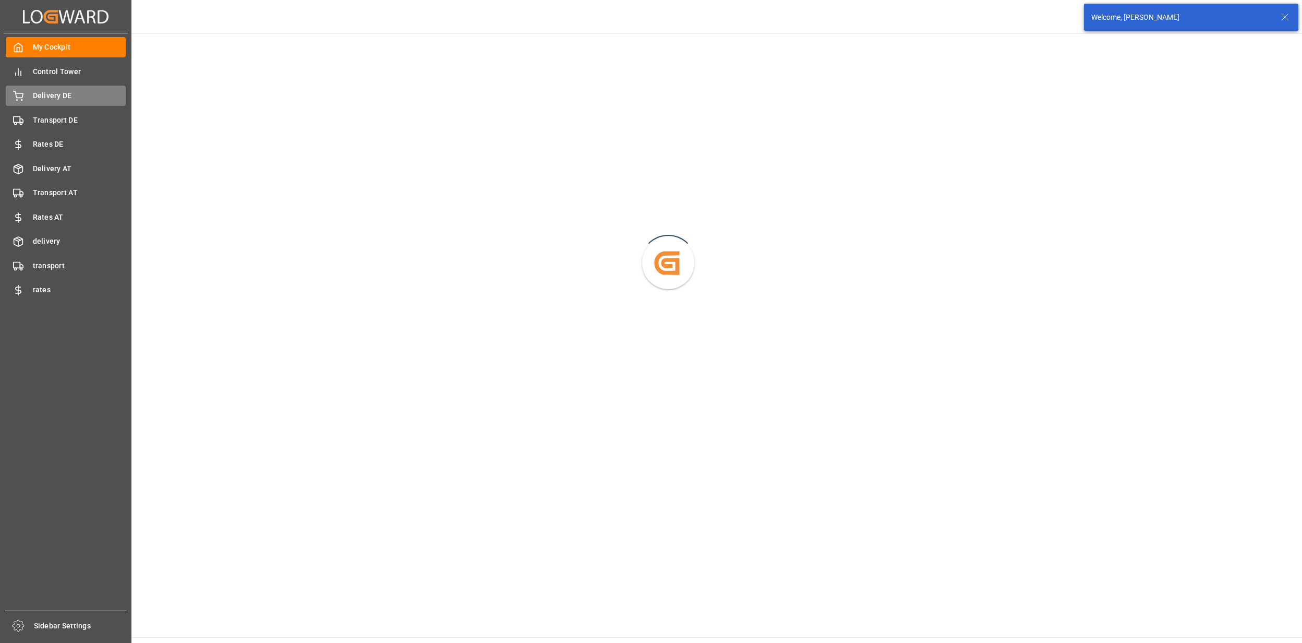
click at [42, 93] on span "Delivery DE" at bounding box center [79, 95] width 93 height 11
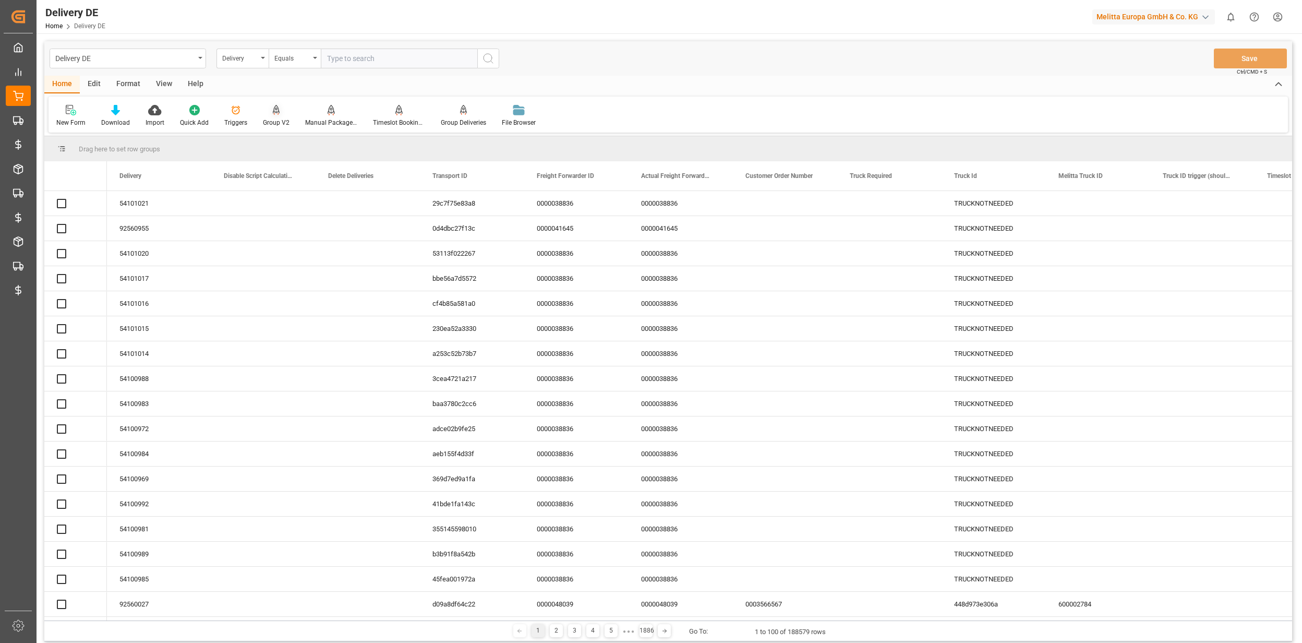
click at [273, 114] on icon at bounding box center [276, 110] width 7 height 10
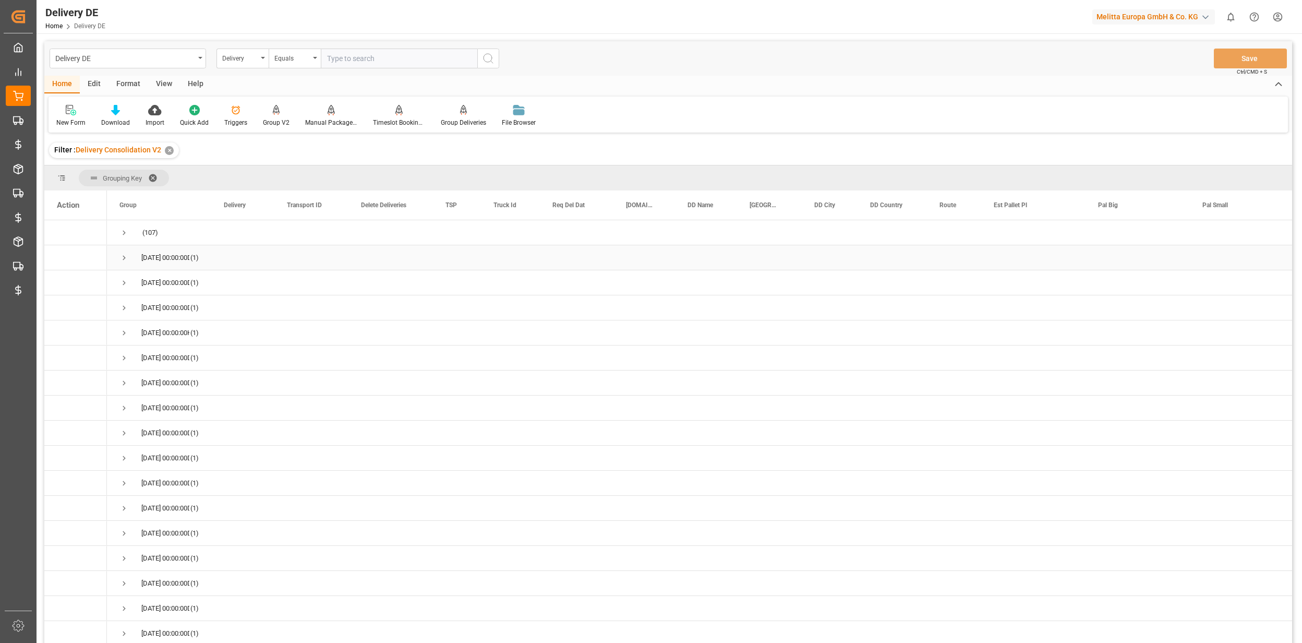
click at [123, 257] on span "Press SPACE to select this row." at bounding box center [123, 257] width 9 height 9
click at [126, 255] on span "Press SPACE to select this row." at bounding box center [123, 257] width 9 height 9
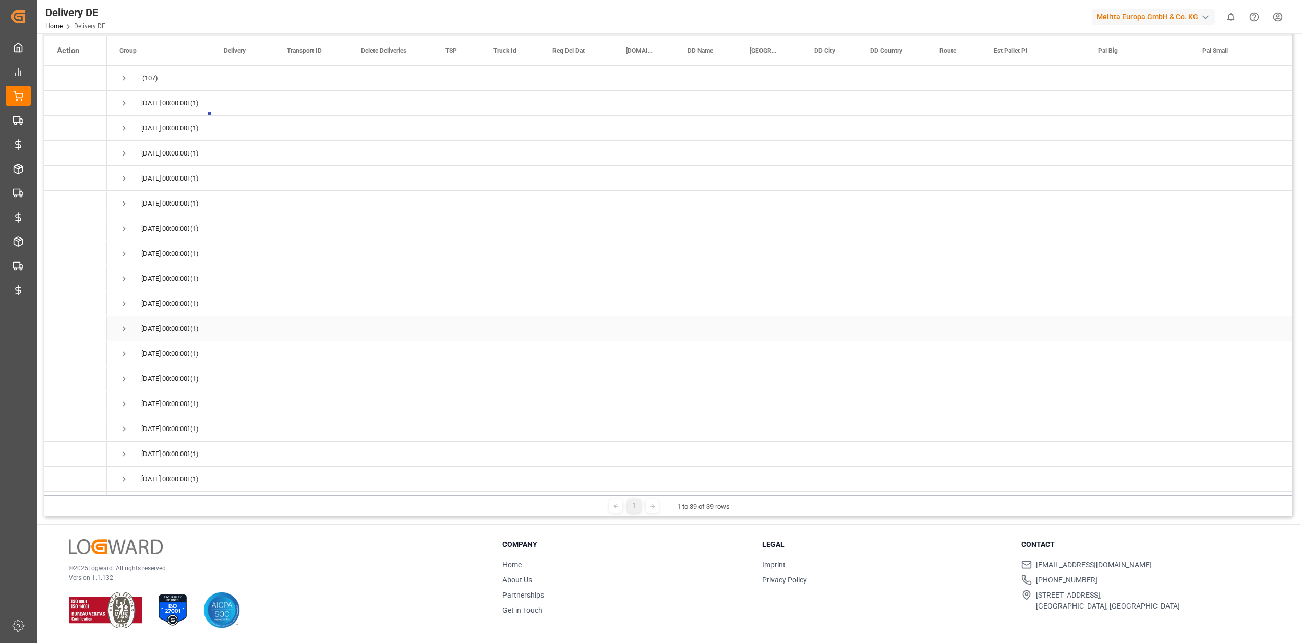
scroll to position [15, 0]
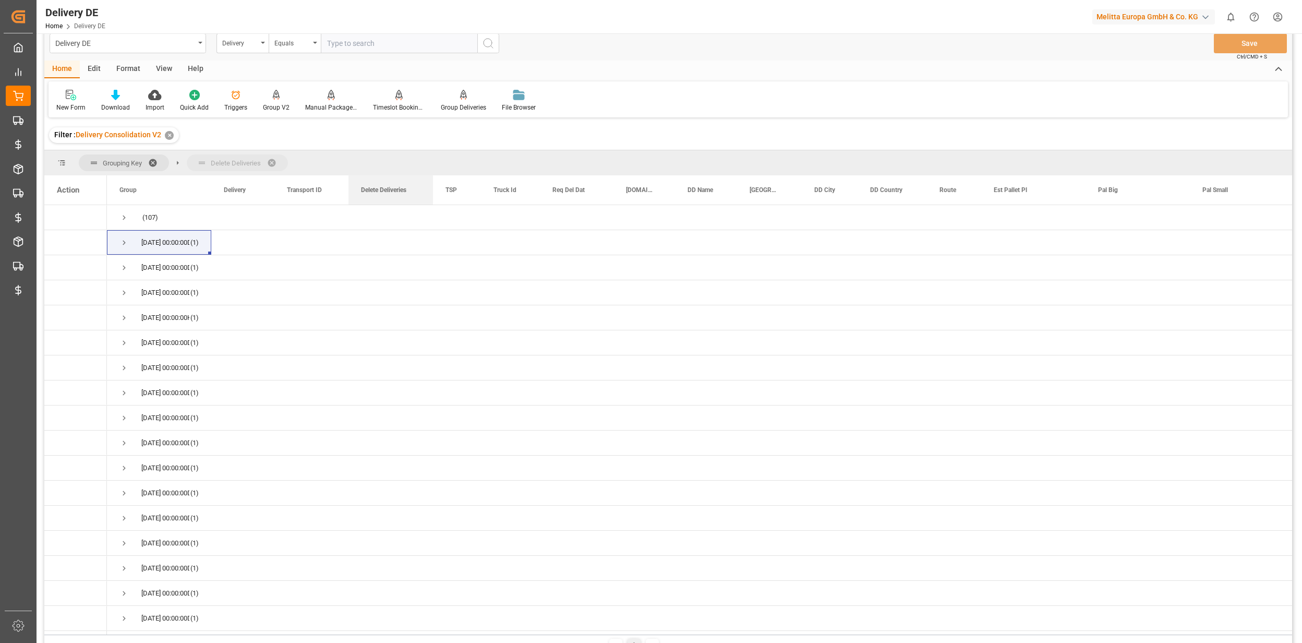
drag, startPoint x: 369, startPoint y: 194, endPoint x: 353, endPoint y: 162, distance: 36.4
drag, startPoint x: 214, startPoint y: 161, endPoint x: 101, endPoint y: 172, distance: 113.2
click at [101, 172] on div "Grouping Key Delete Deliveries" at bounding box center [668, 162] width 1248 height 25
drag, startPoint x: 135, startPoint y: 159, endPoint x: 178, endPoint y: 162, distance: 43.4
click at [175, 163] on div "Grouping Key Delete Deliveries" at bounding box center [183, 162] width 209 height 17
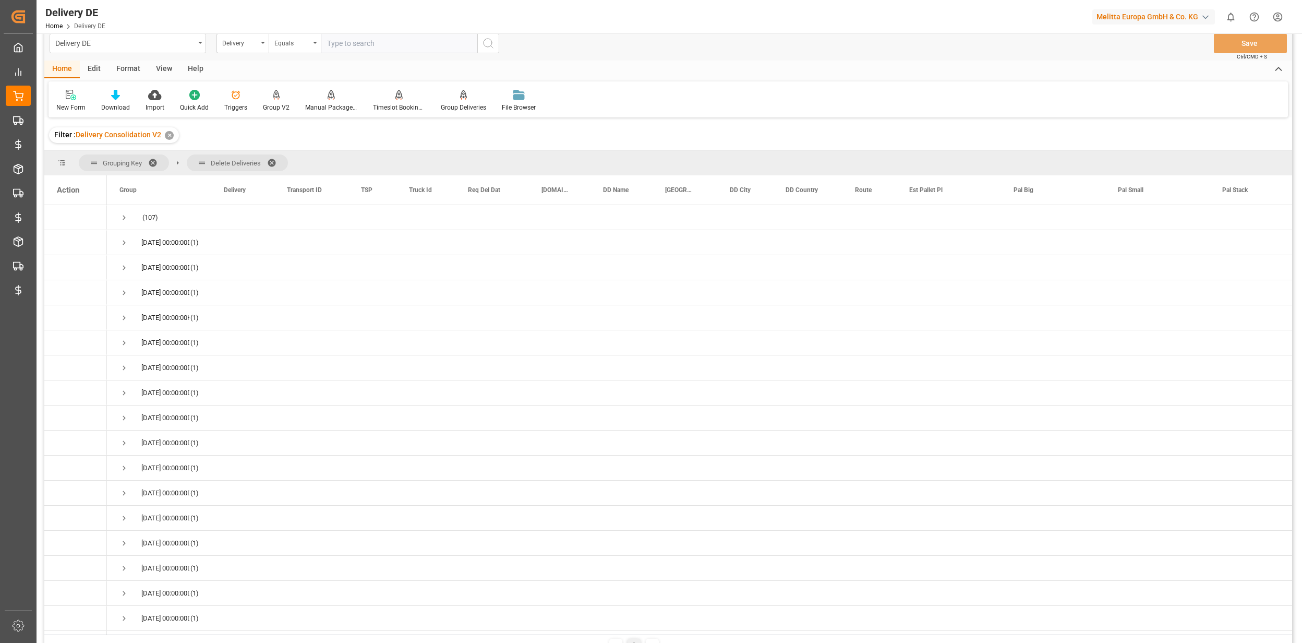
drag, startPoint x: 272, startPoint y: 158, endPoint x: 90, endPoint y: 164, distance: 182.7
click at [90, 164] on div "Grouping Key Delete Deliveries" at bounding box center [183, 162] width 209 height 17
drag, startPoint x: 95, startPoint y: 161, endPoint x: 236, endPoint y: 161, distance: 140.9
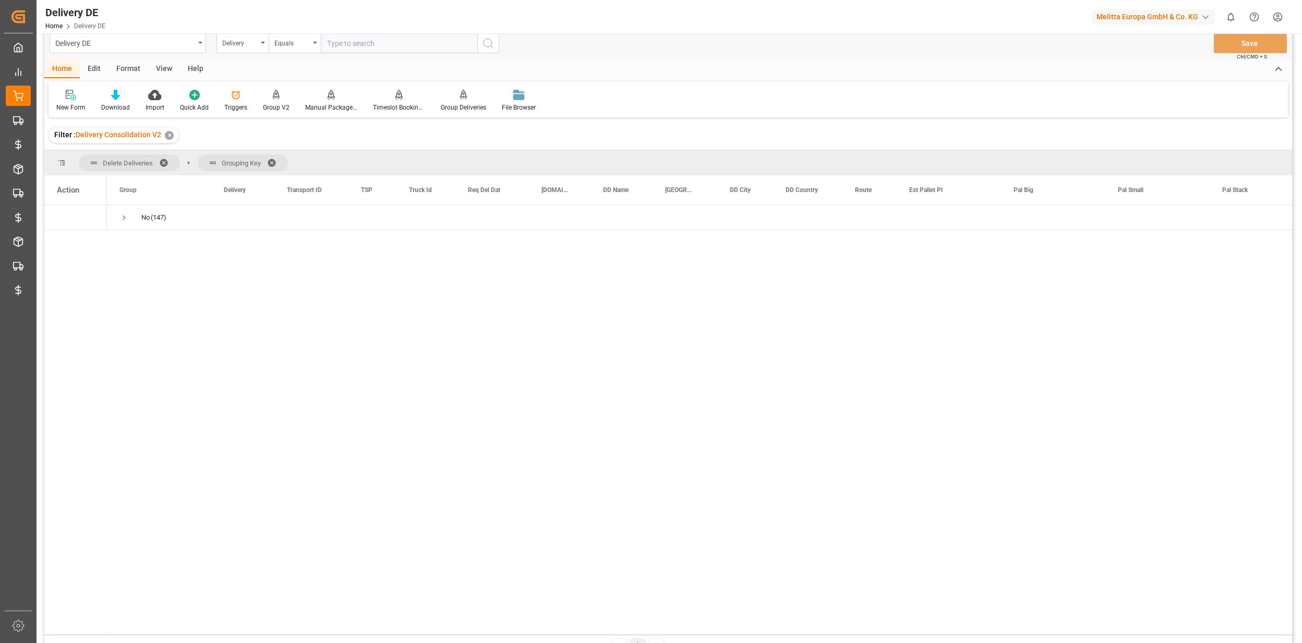
click at [163, 161] on span at bounding box center [167, 162] width 17 height 9
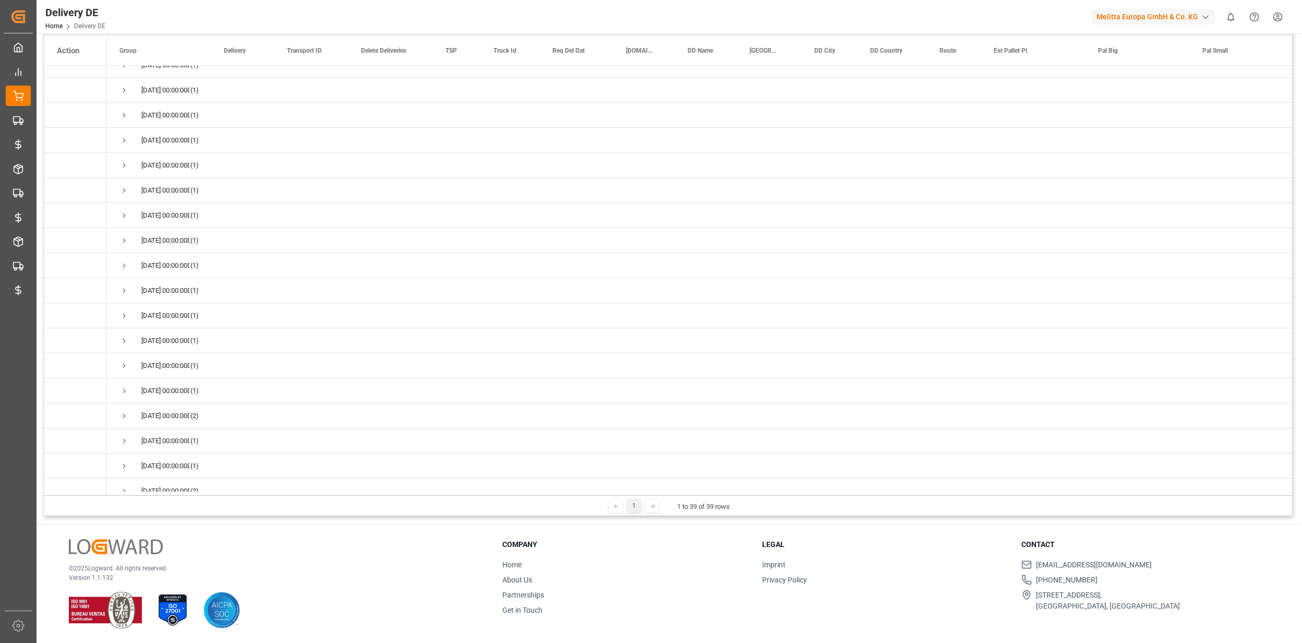
scroll to position [554, 0]
click at [126, 399] on span "Press SPACE to select this row." at bounding box center [123, 403] width 9 height 9
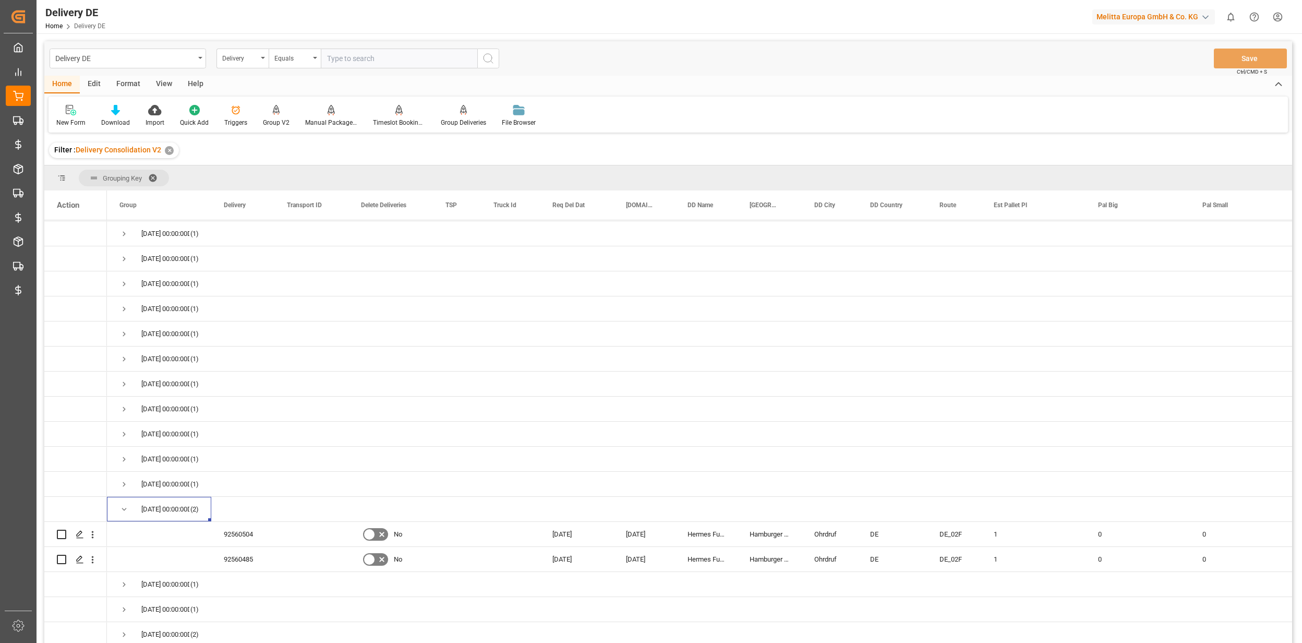
scroll to position [604, 0]
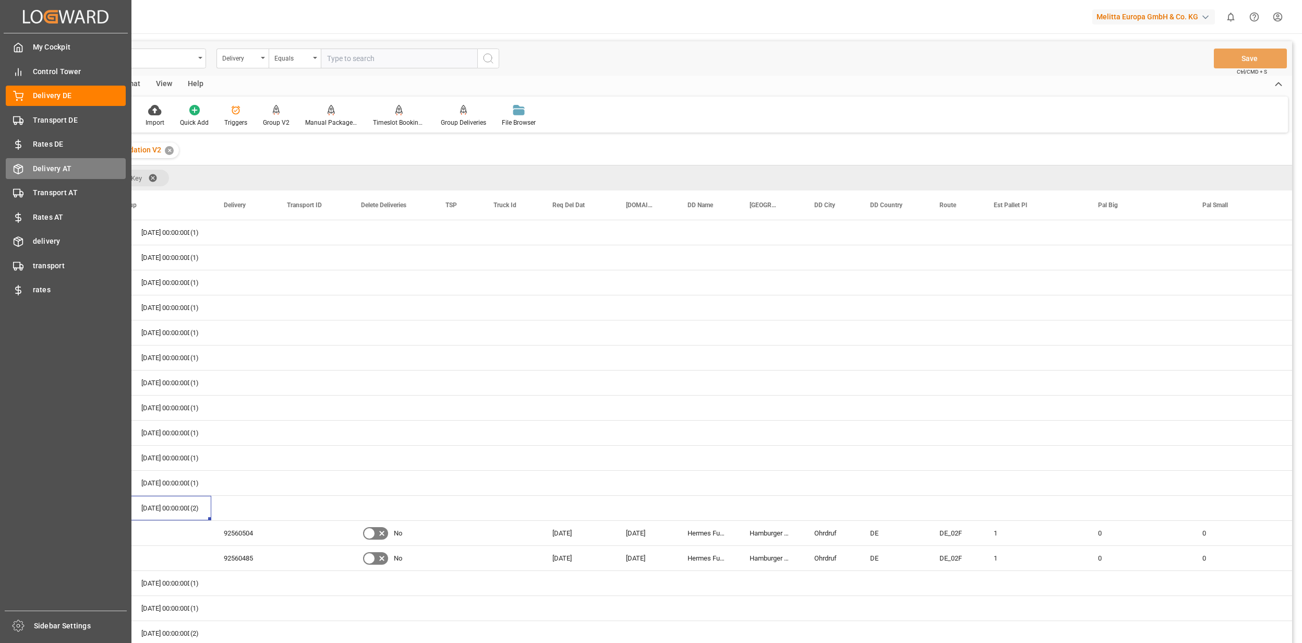
click at [41, 168] on span "Delivery AT" at bounding box center [79, 168] width 93 height 11
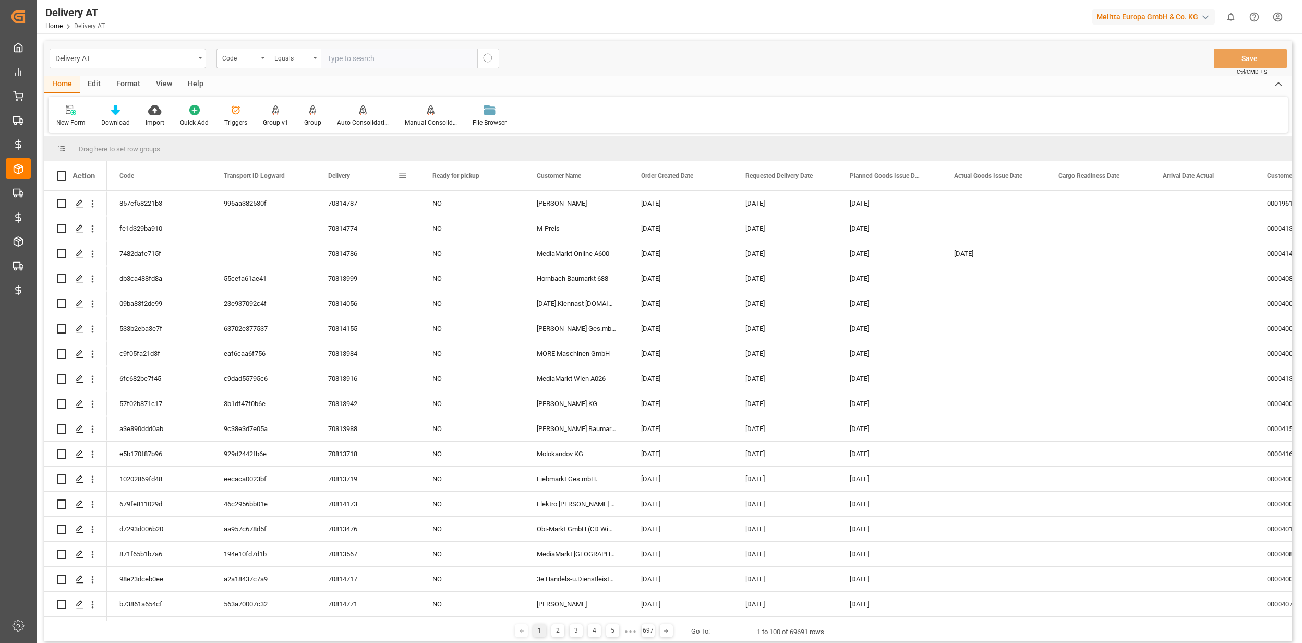
click at [407, 174] on span at bounding box center [402, 175] width 9 height 9
click at [480, 176] on span "columns" at bounding box center [490, 178] width 39 height 19
click at [401, 203] on input "Toggle Select All Columns" at bounding box center [404, 203] width 9 height 9
checkbox input "false"
click at [435, 201] on input "Filter Columns Input" at bounding box center [458, 204] width 87 height 21
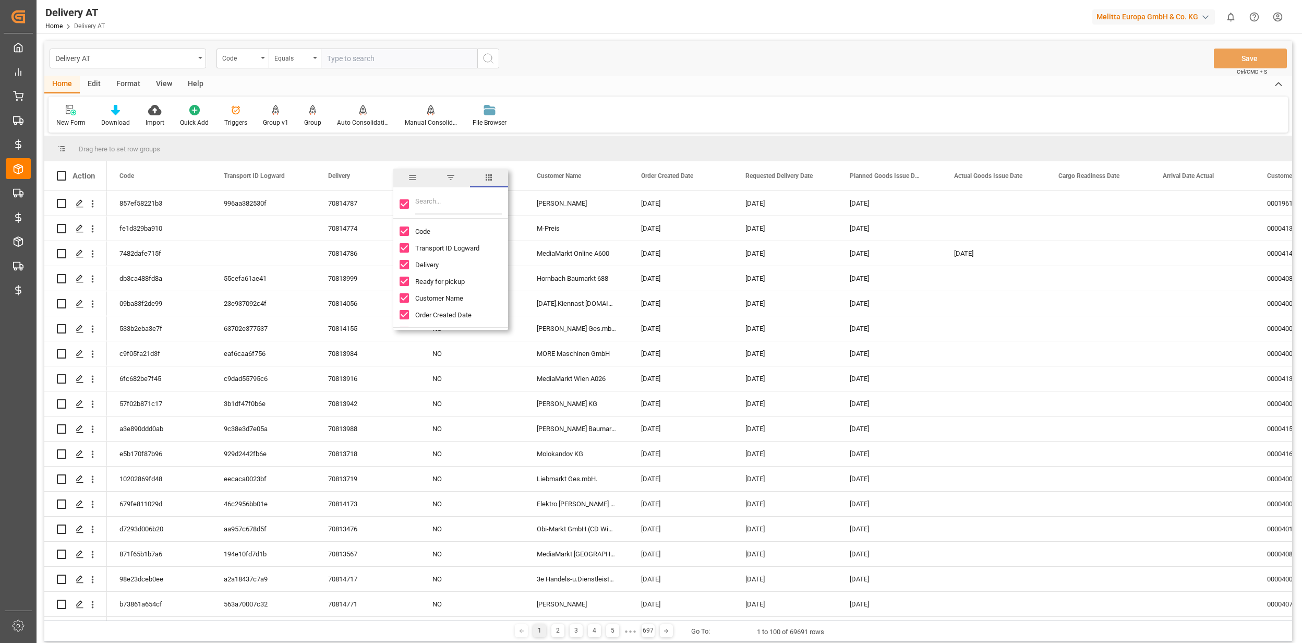
checkbox input "false"
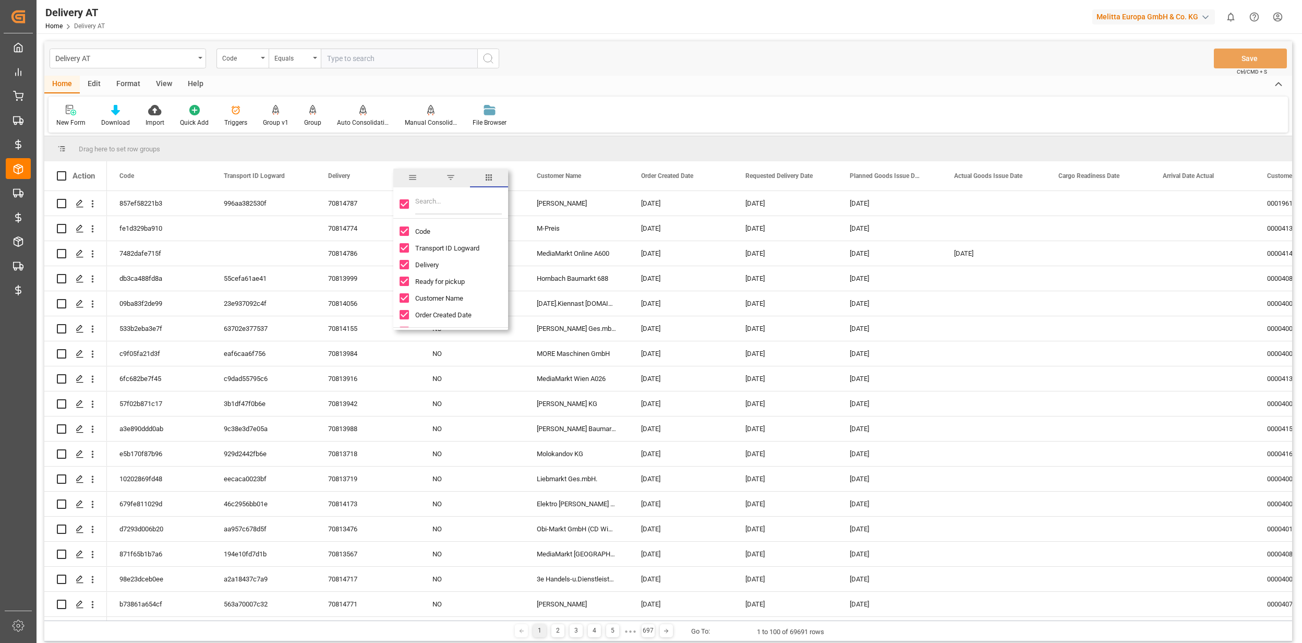
checkbox input "false"
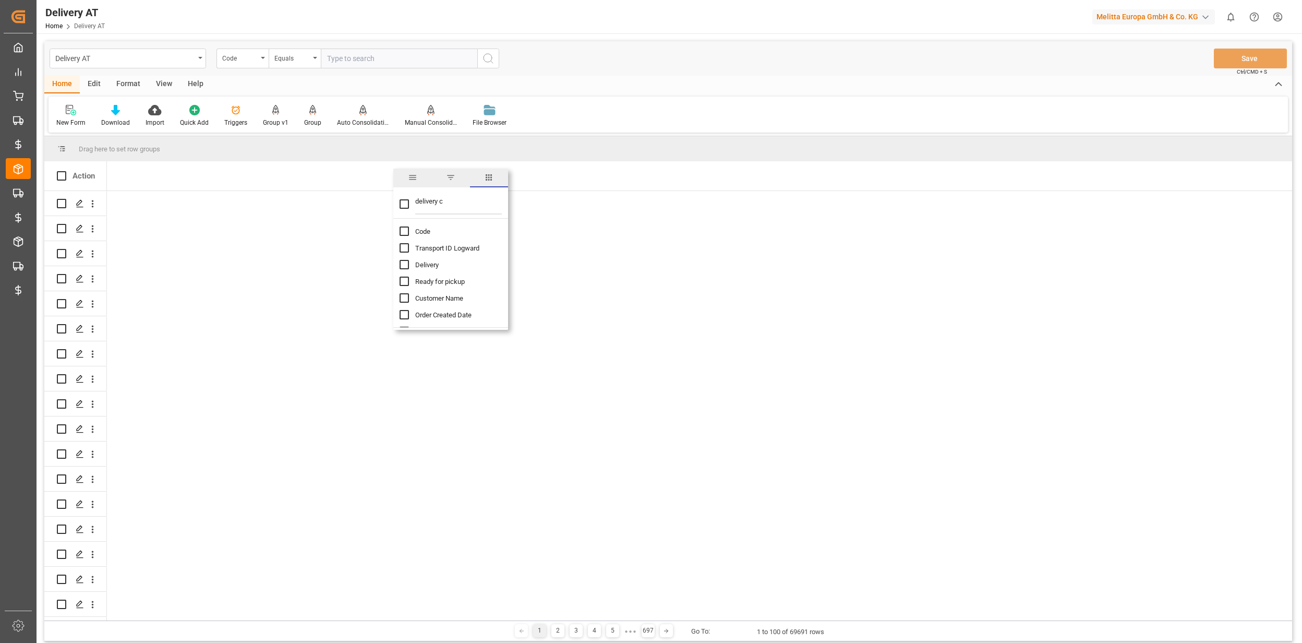
type input "delivery co"
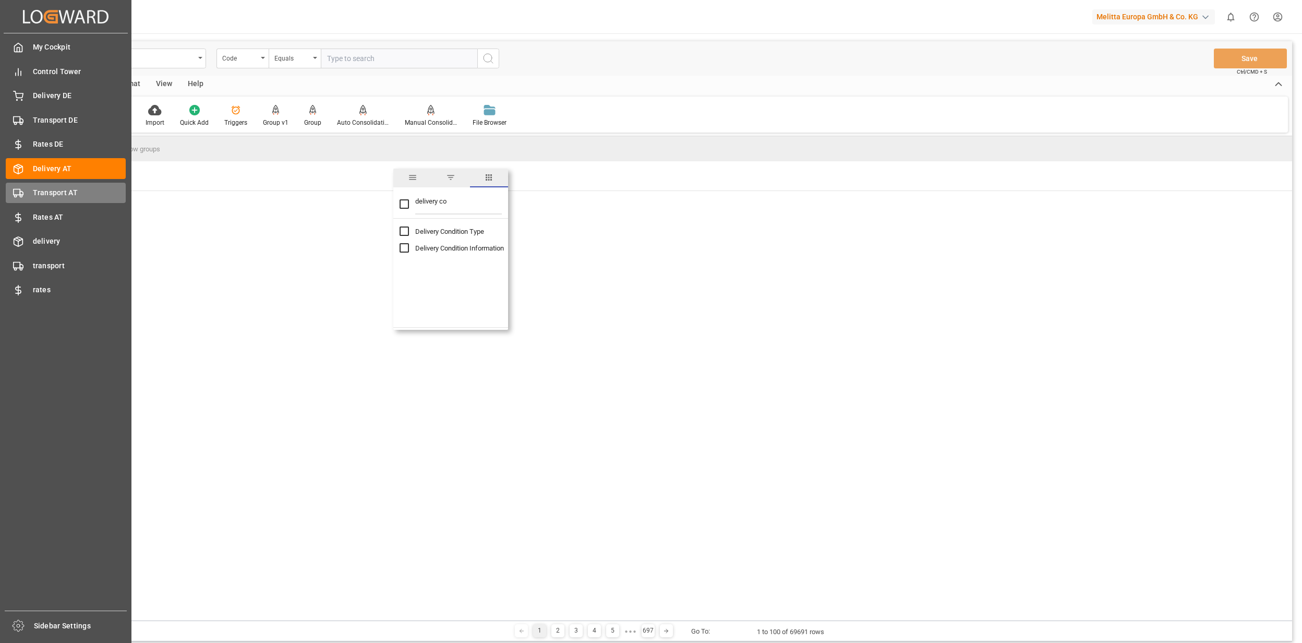
click at [42, 188] on span "Transport AT" at bounding box center [79, 192] width 93 height 11
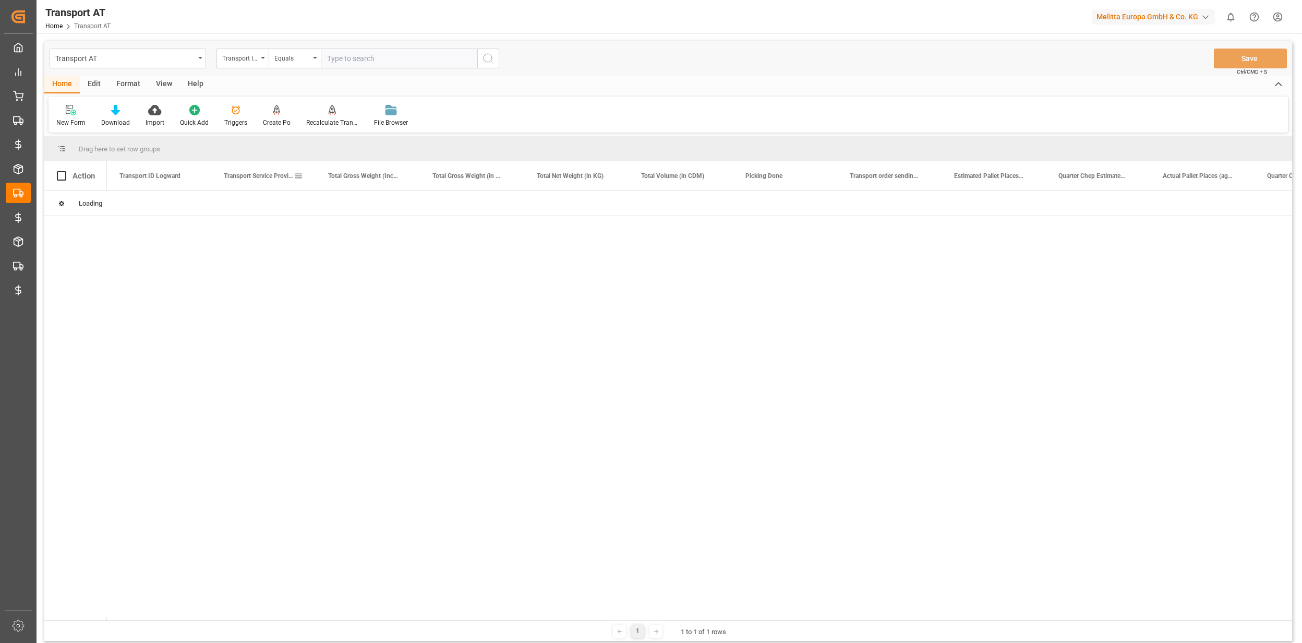
click at [295, 176] on span at bounding box center [298, 175] width 9 height 9
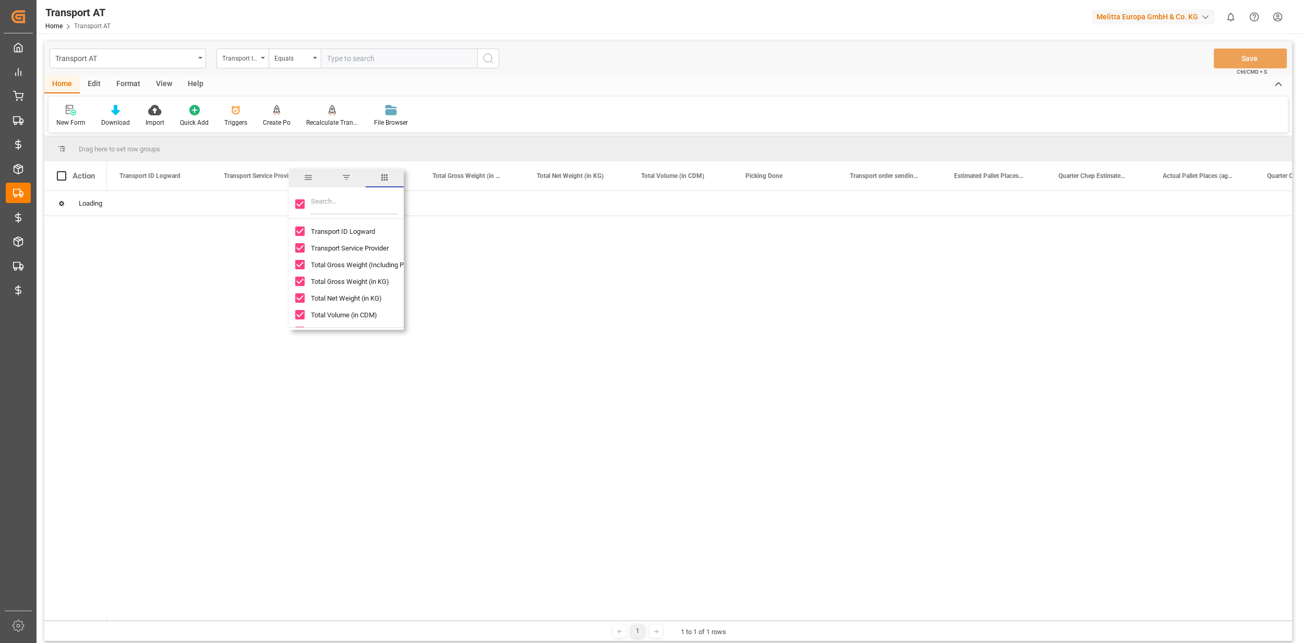
click at [332, 200] on input "Filter Columns Input" at bounding box center [354, 204] width 87 height 21
click at [293, 205] on div at bounding box center [346, 203] width 115 height 29
click at [309, 203] on div at bounding box center [346, 203] width 115 height 29
click at [304, 201] on input "Toggle Select All Columns" at bounding box center [299, 203] width 9 height 9
click at [302, 206] on input "Toggle Select All Columns" at bounding box center [299, 203] width 9 height 9
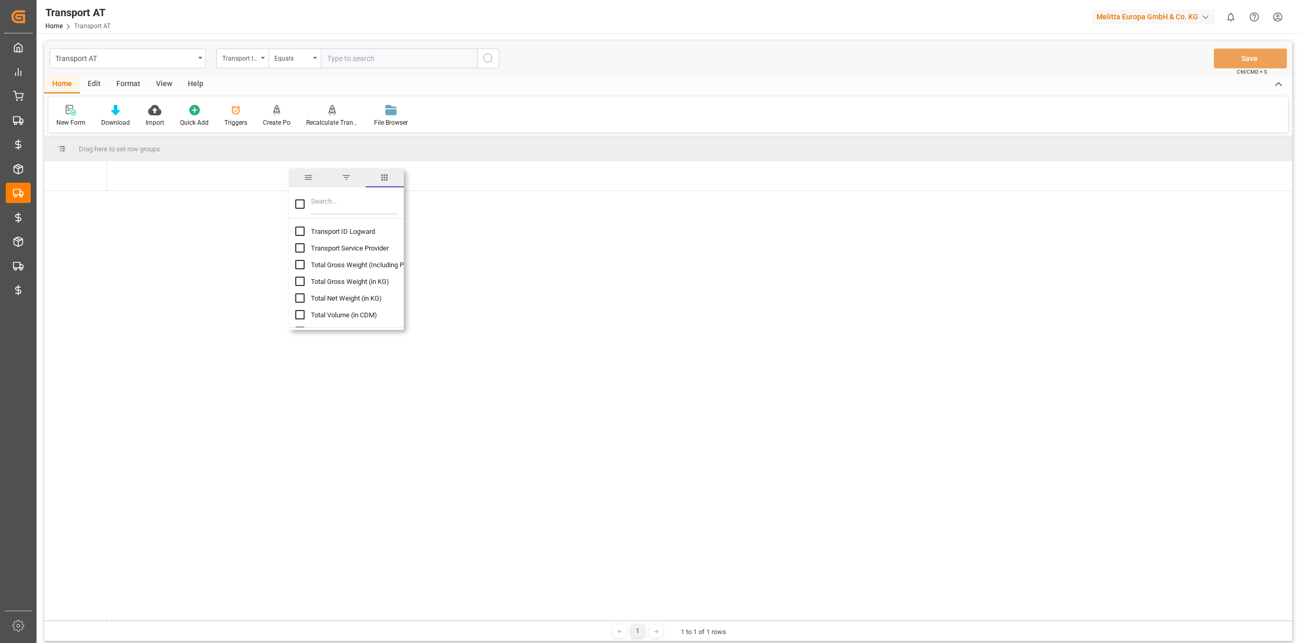
checkbox input "true"
click at [341, 201] on input "Filter Columns Input" at bounding box center [354, 204] width 87 height 21
checkbox input "true"
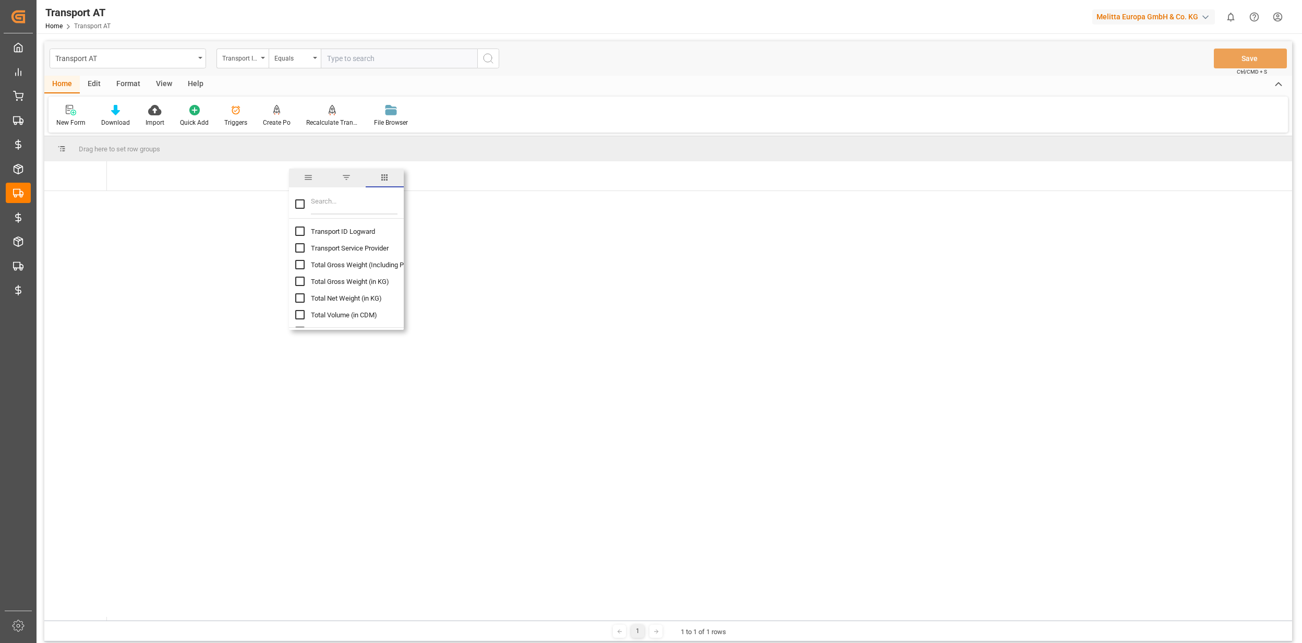
checkbox input "true"
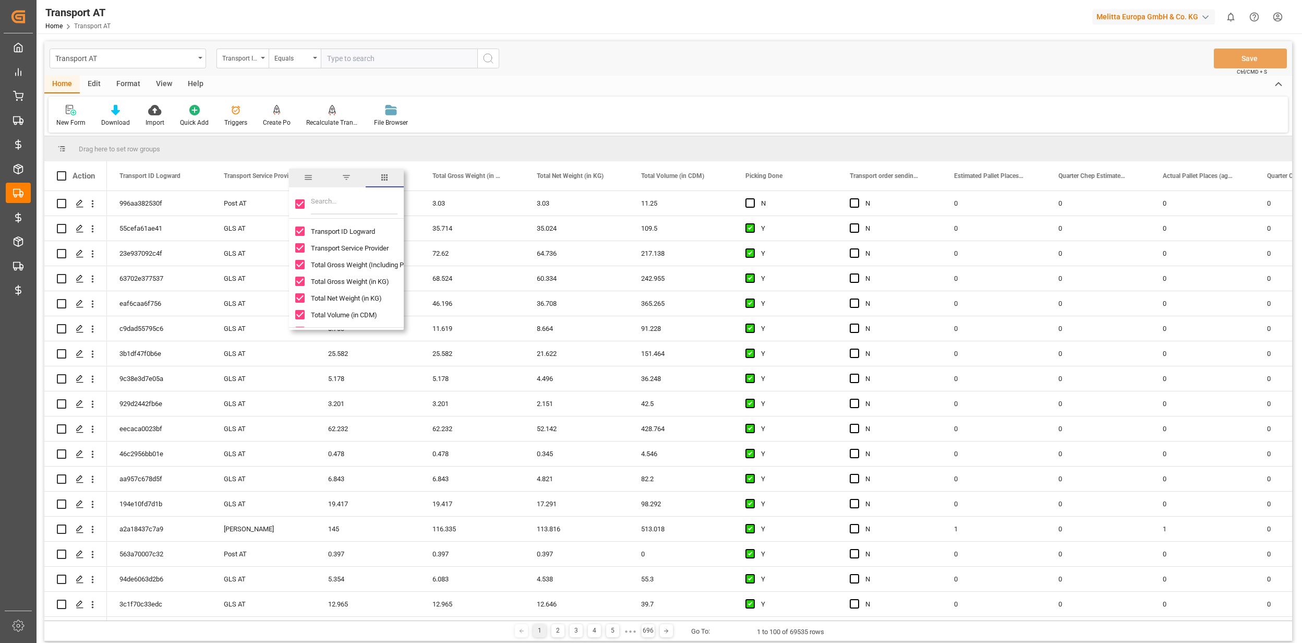
click at [298, 200] on input "Toggle Select All Columns" at bounding box center [299, 203] width 9 height 9
checkbox input "false"
click at [317, 204] on input "Filter Columns Input" at bounding box center [354, 204] width 87 height 21
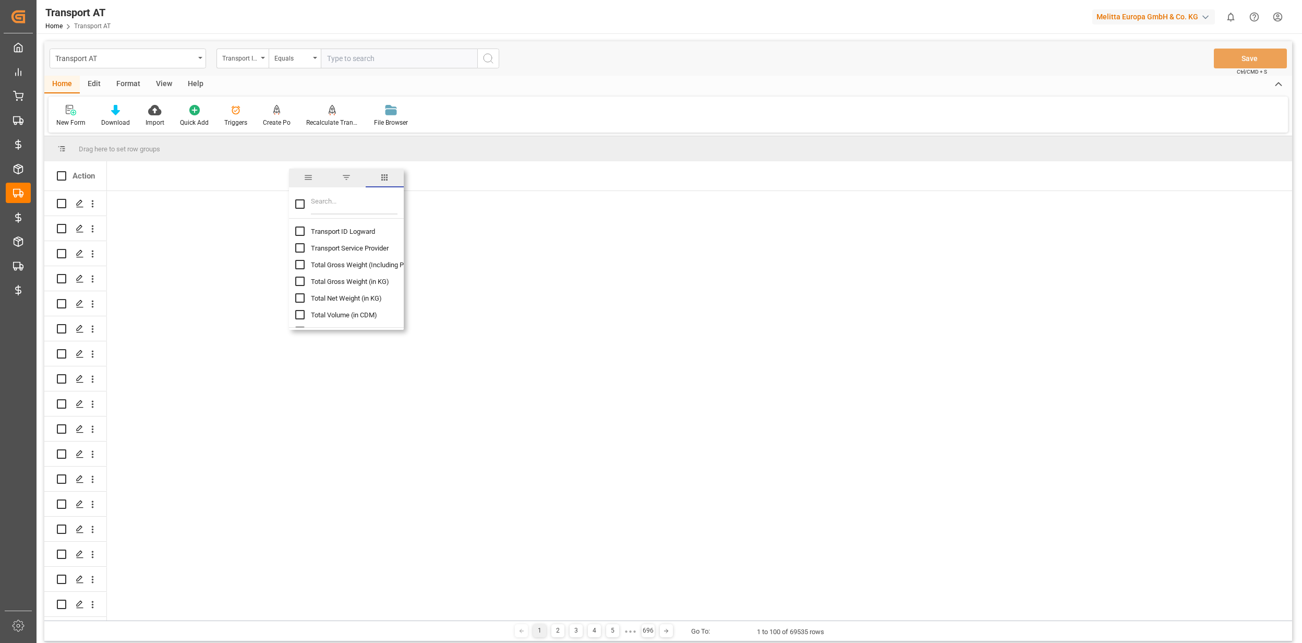
checkbox input "false"
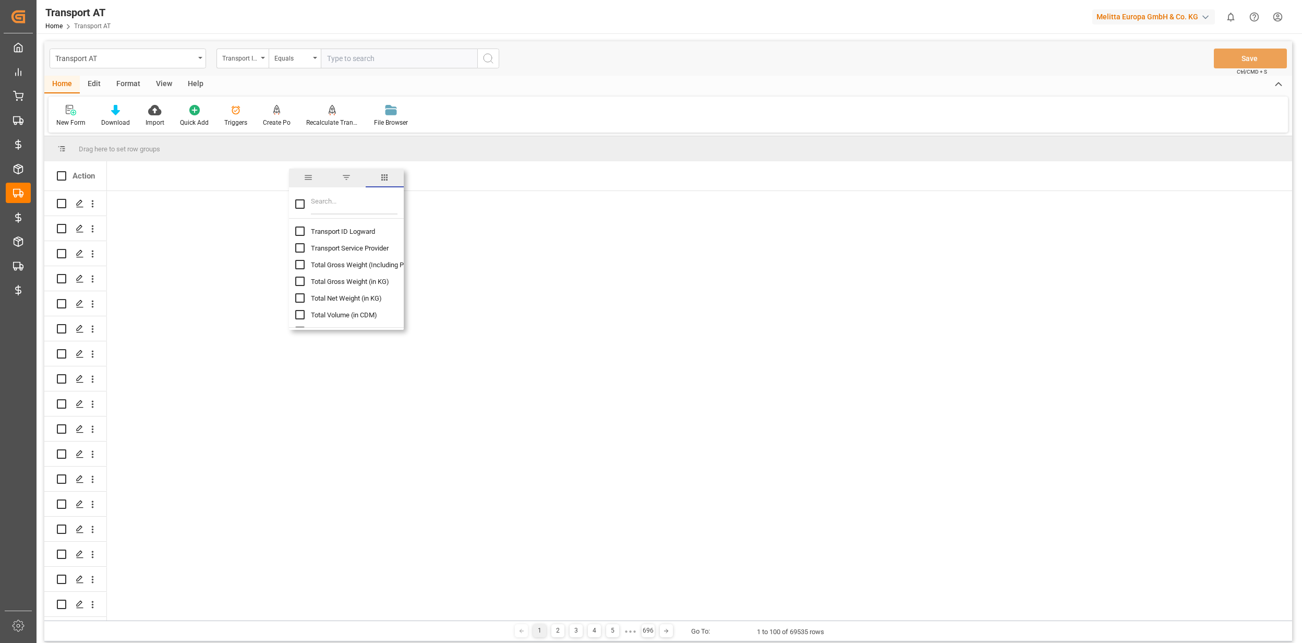
checkbox input "false"
type input "delivery cou"
click at [303, 230] on input "Delivery Count column toggle visibility (hidden)" at bounding box center [299, 230] width 9 height 9
checkbox input "true"
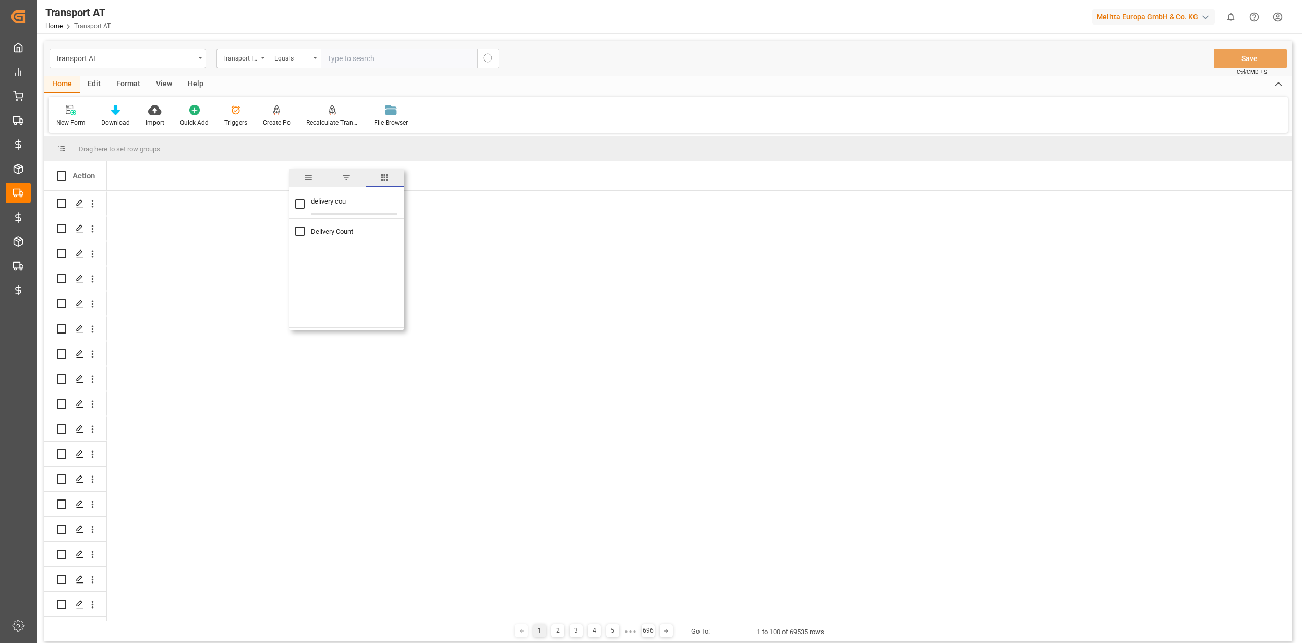
checkbox input "true"
click at [590, 113] on div "New Form Download Import Quick Add Triggers Create Po Recalculate Transport Cos…" at bounding box center [669, 115] width 1240 height 36
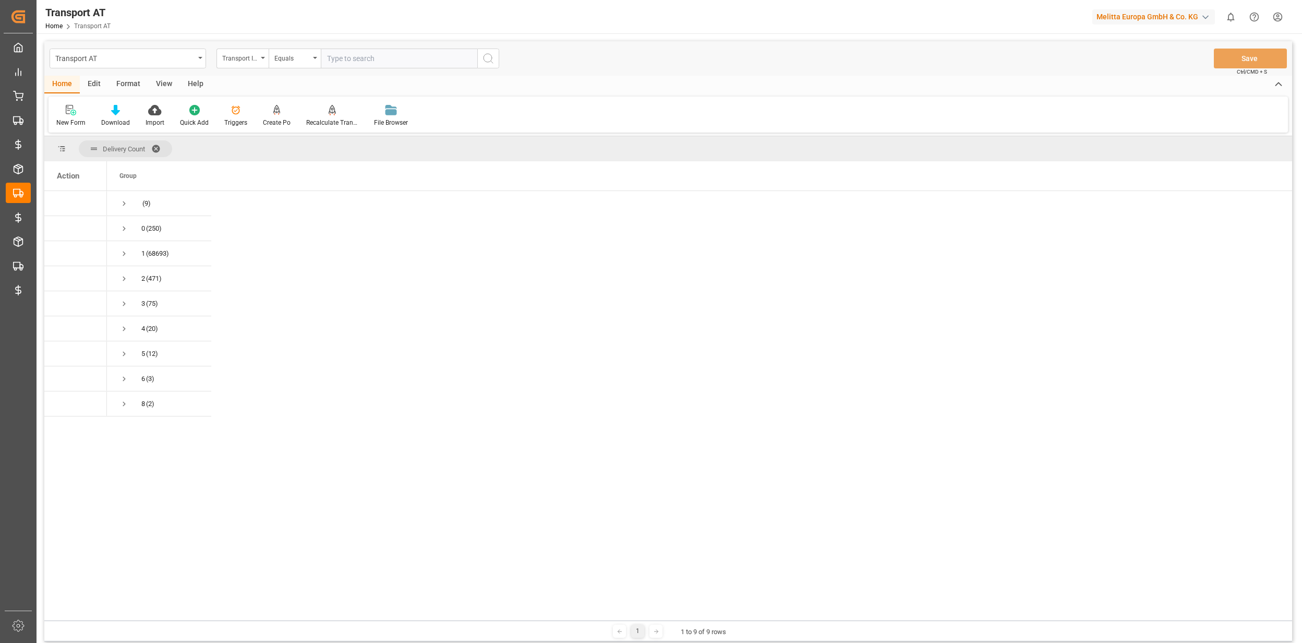
click at [155, 144] on span at bounding box center [159, 148] width 17 height 9
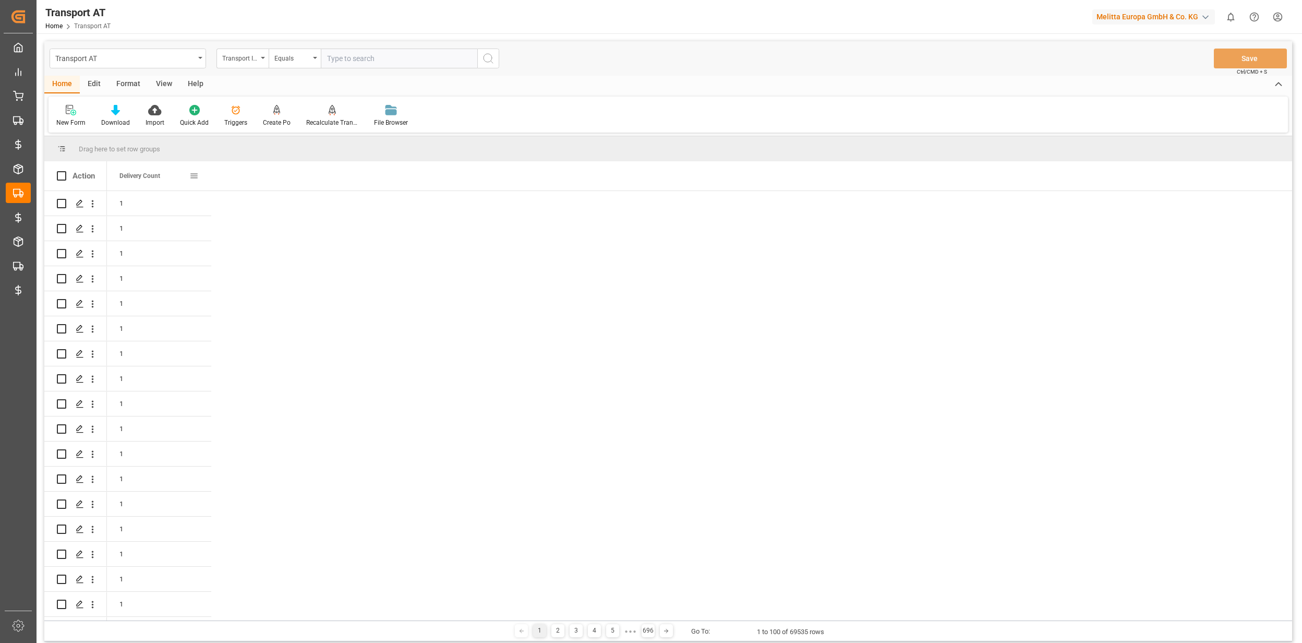
click at [192, 175] on span at bounding box center [193, 175] width 9 height 9
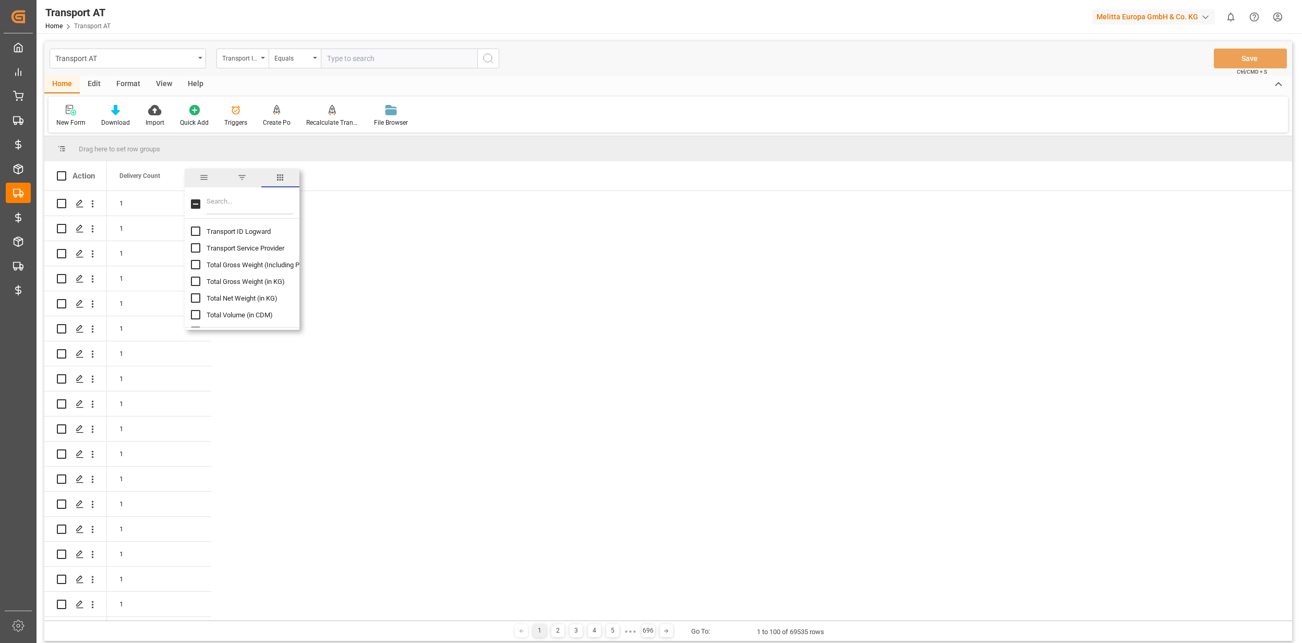
click at [196, 201] on input "Toggle Select All Columns" at bounding box center [195, 203] width 9 height 9
checkbox input "true"
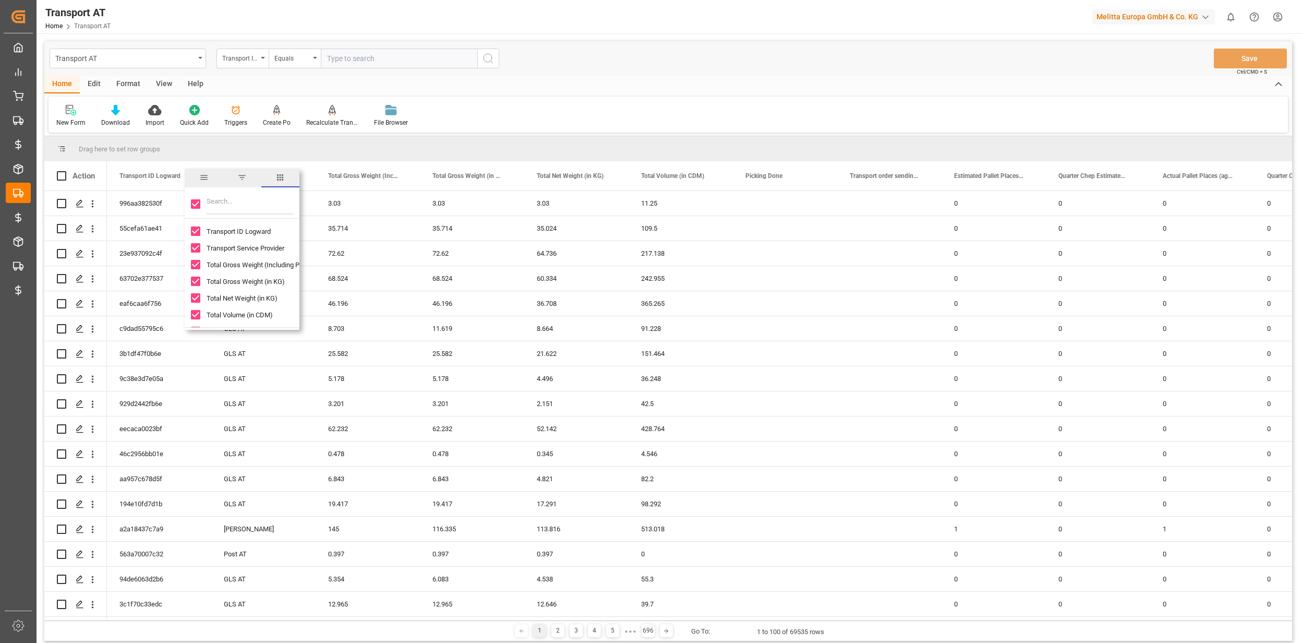
checkbox input "true"
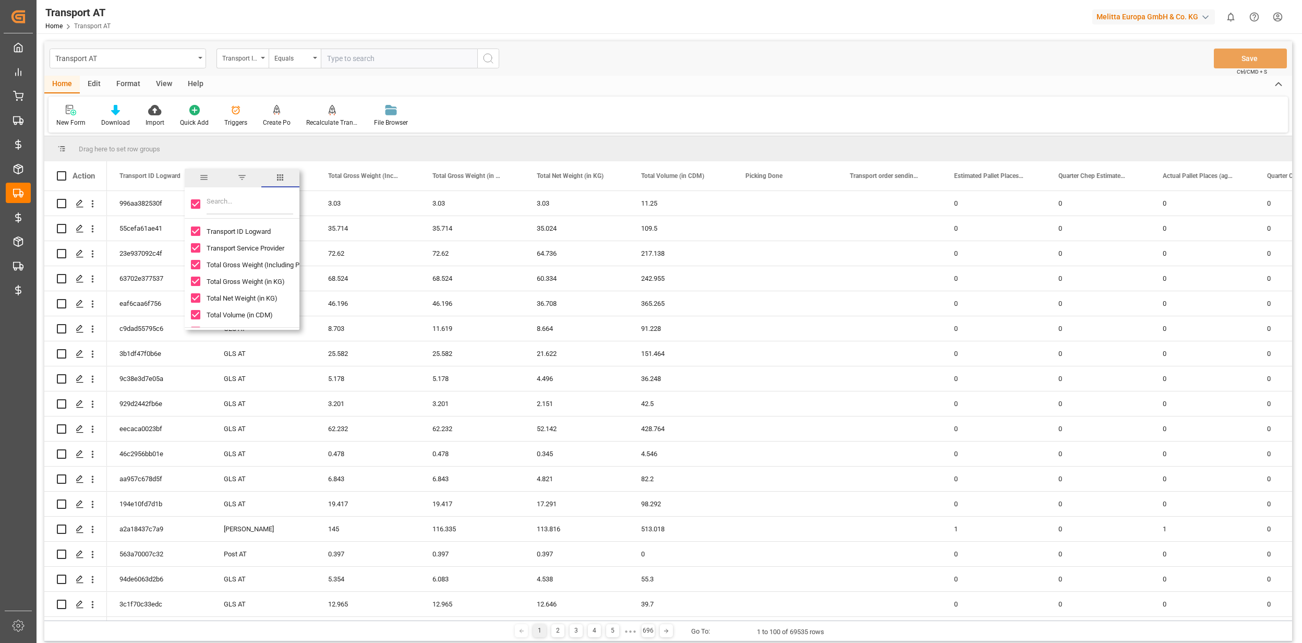
checkbox input "true"
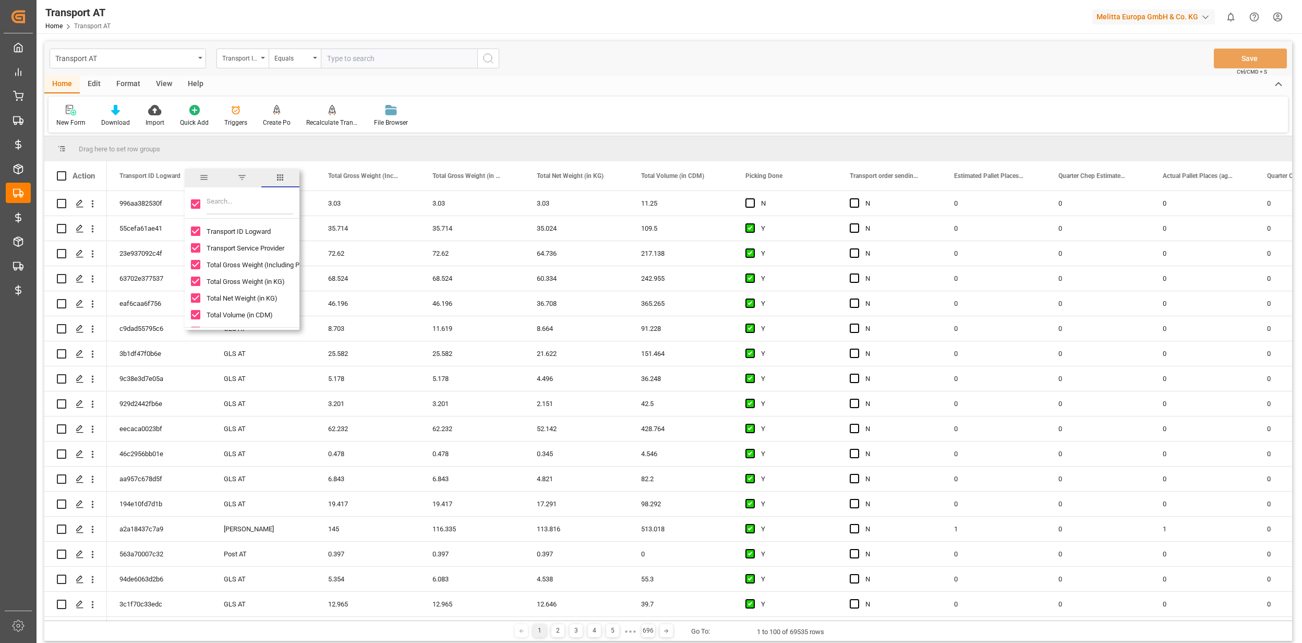
click at [600, 97] on div "New Form Download Import Quick Add Triggers Create Po Recalculate Transport Cos…" at bounding box center [669, 115] width 1240 height 36
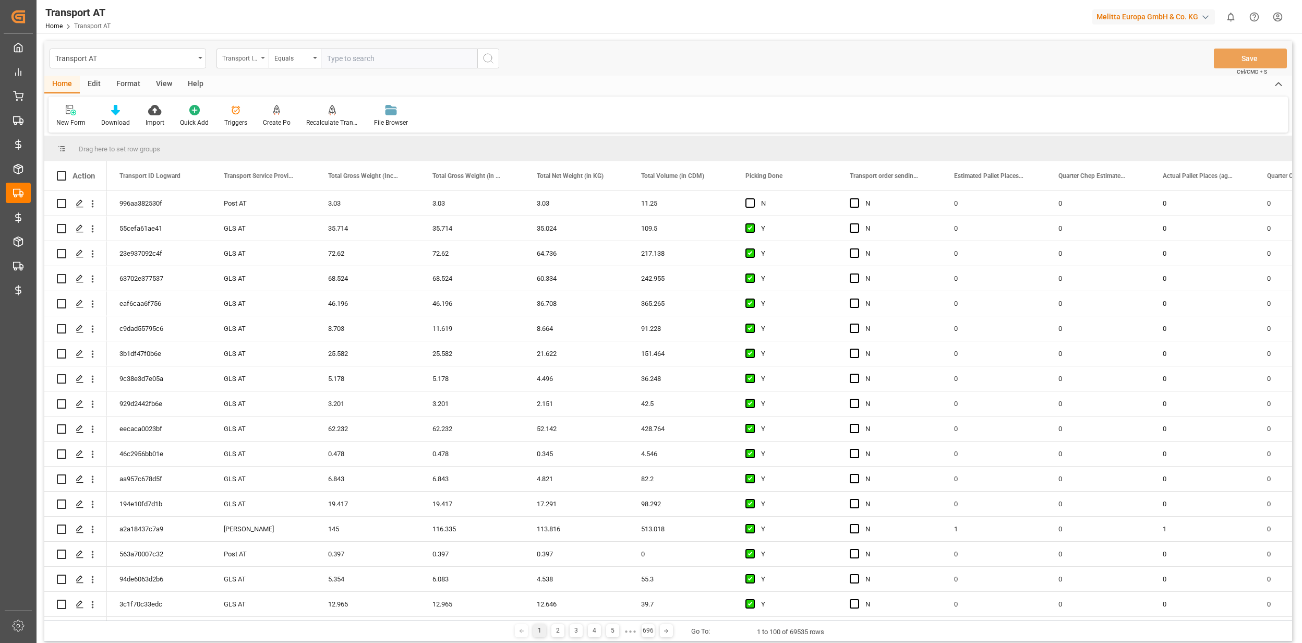
click at [247, 61] on div "Transport ID Logward" at bounding box center [239, 57] width 35 height 12
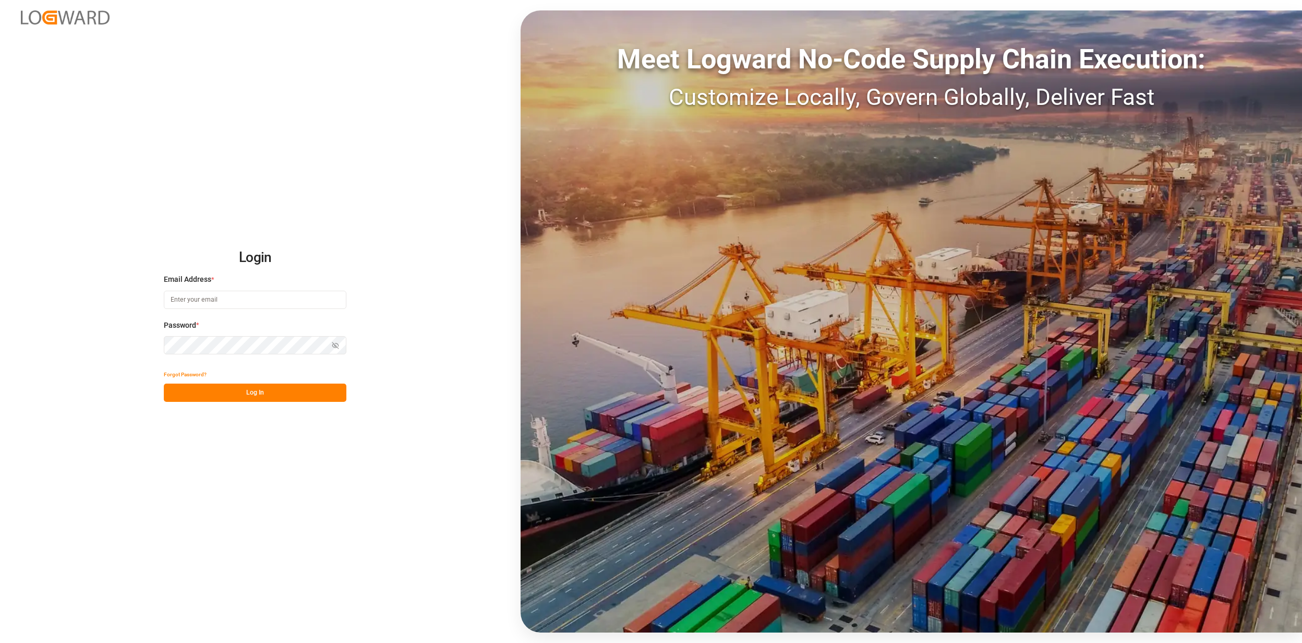
type input "[EMAIL_ADDRESS][PERSON_NAME][DOMAIN_NAME]"
click at [257, 380] on div "Forgot Password?" at bounding box center [255, 374] width 183 height 18
click at [261, 393] on button "Log In" at bounding box center [255, 393] width 183 height 18
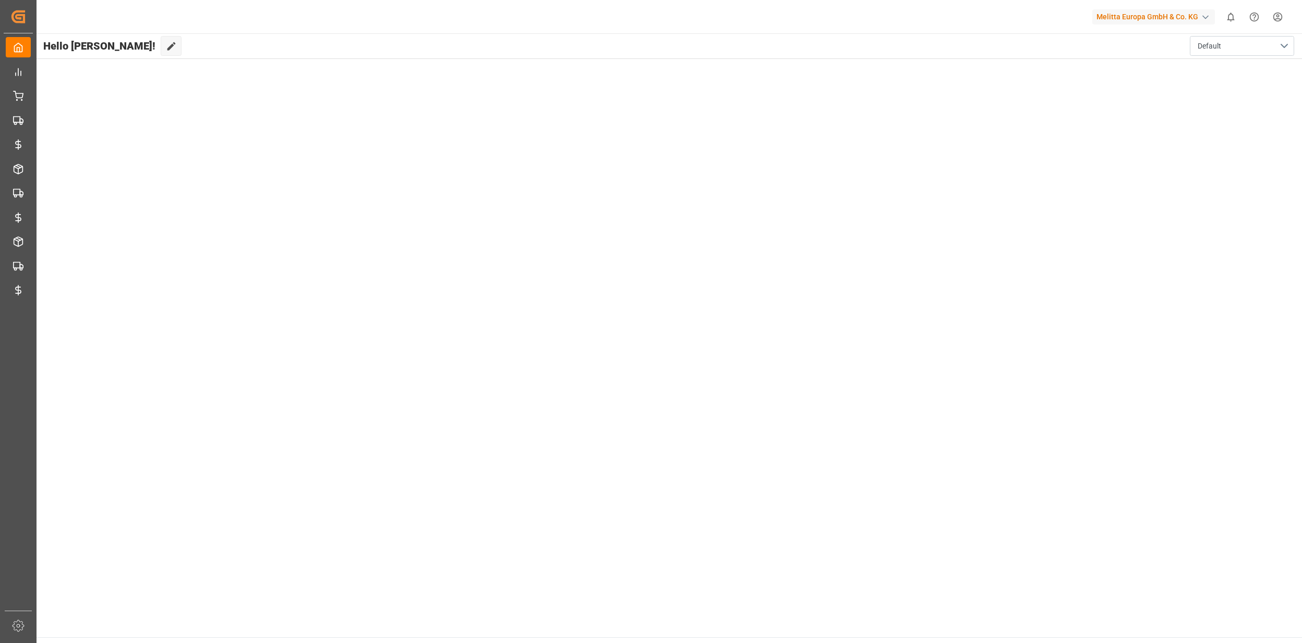
click at [1272, 13] on html "Created by potrace 1.15, written by [PERSON_NAME] [DATE]-[DATE] Created by potr…" at bounding box center [651, 321] width 1302 height 643
click at [1119, 186] on span "Account Settings" at bounding box center [1111, 190] width 59 height 9
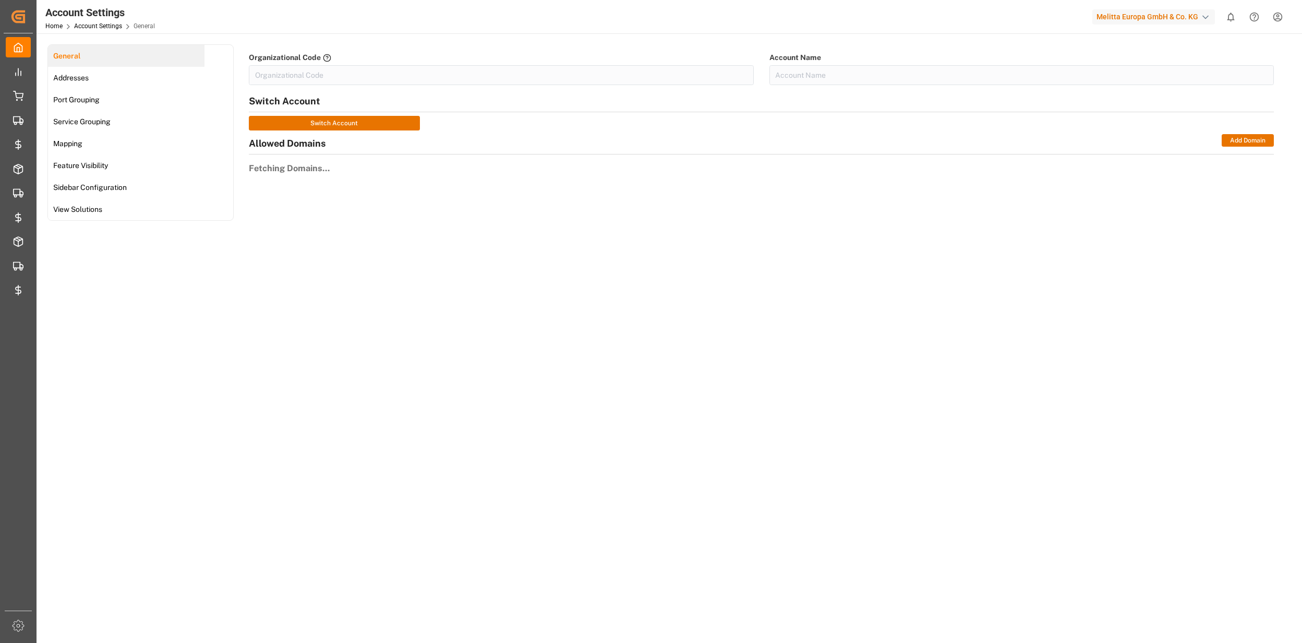
type input "MelittaG-IXF7"
type input "Melitta Europa GmbH & Co. KG"
click at [1276, 15] on html "Created by potrace 1.15, written by [PERSON_NAME] [DATE]-[DATE] Created by potr…" at bounding box center [651, 321] width 1302 height 643
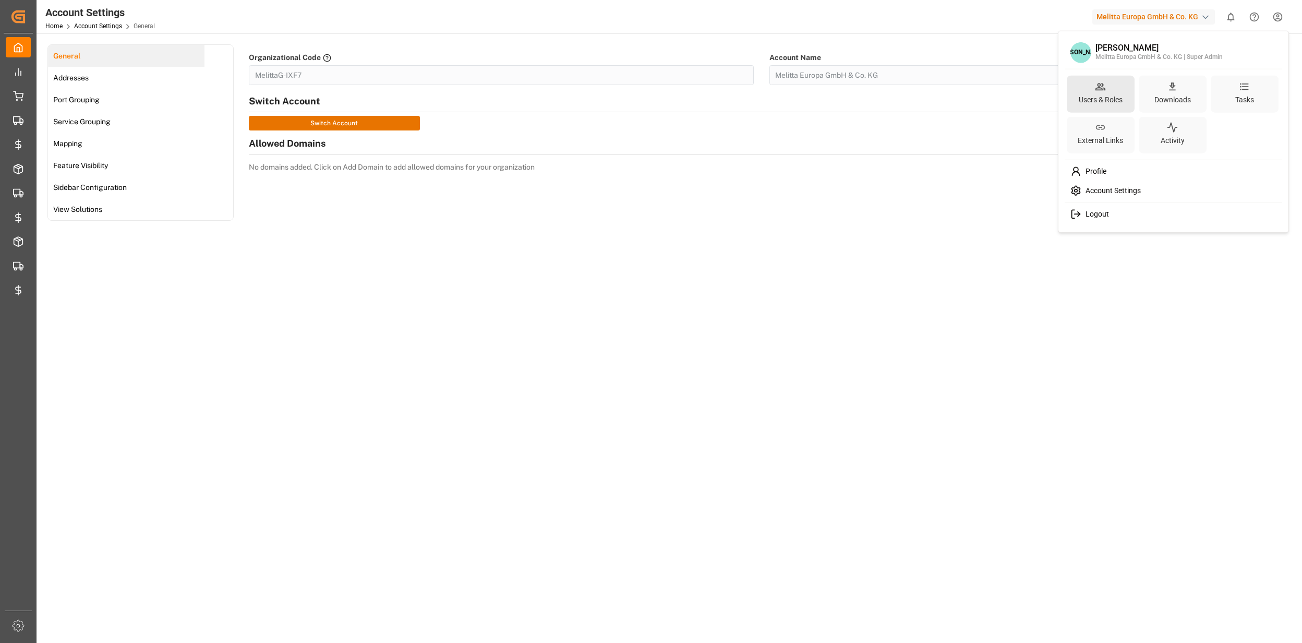
click at [1123, 94] on div "Users & Roles" at bounding box center [1101, 99] width 48 height 15
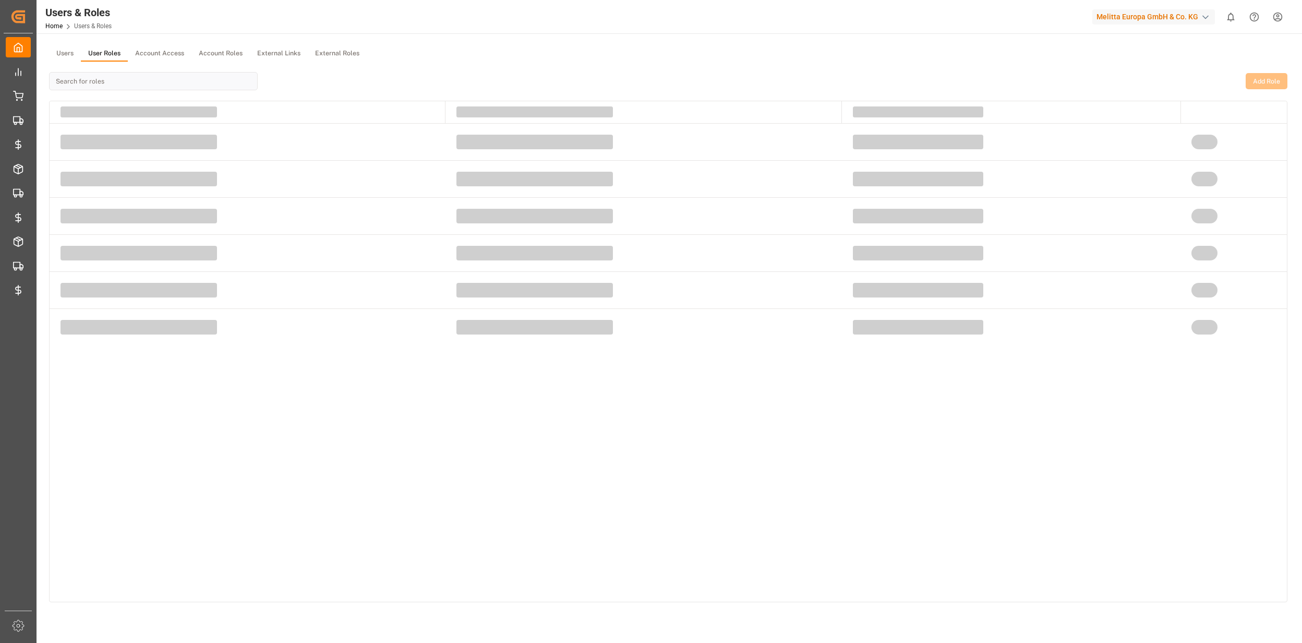
click at [109, 53] on button "User Roles" at bounding box center [104, 54] width 47 height 16
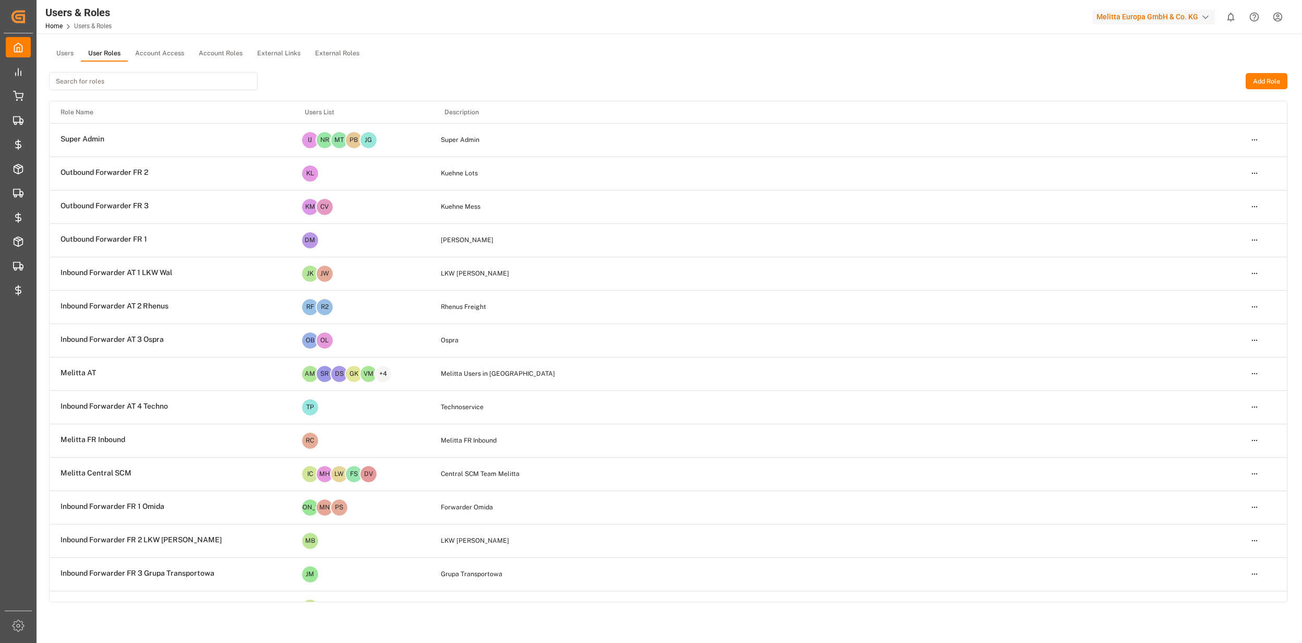
click at [94, 81] on input at bounding box center [153, 81] width 209 height 18
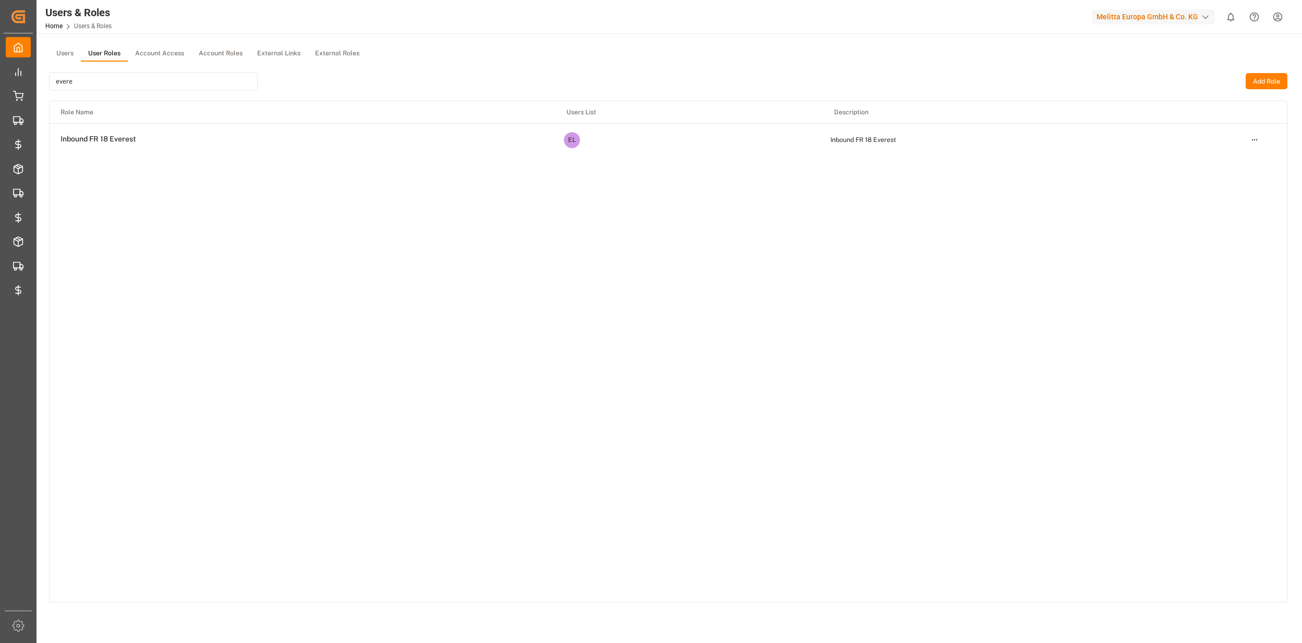
type input "evere"
click at [1254, 137] on html "Created by potrace 1.15, written by [PERSON_NAME] [DATE]-[DATE] Created by potr…" at bounding box center [651, 321] width 1302 height 643
click at [1238, 159] on div "Edit" at bounding box center [1233, 158] width 54 height 15
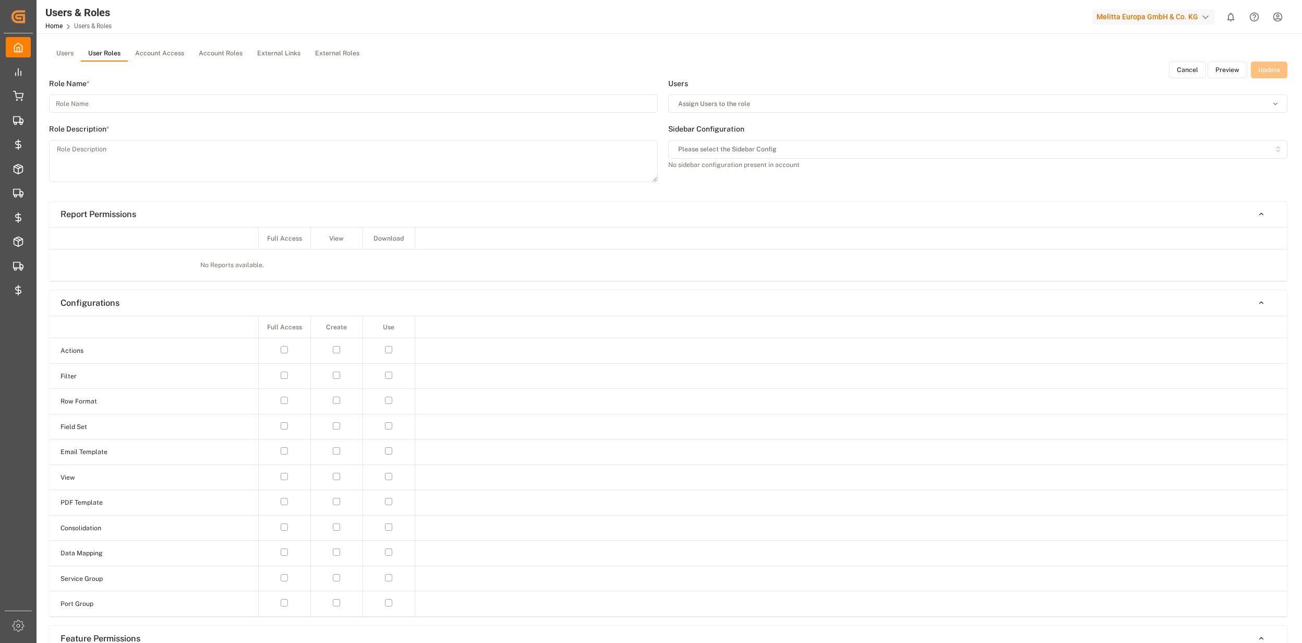
type input "Inbound FR 18 Everest"
type textarea "Inbound FR 18 Everest"
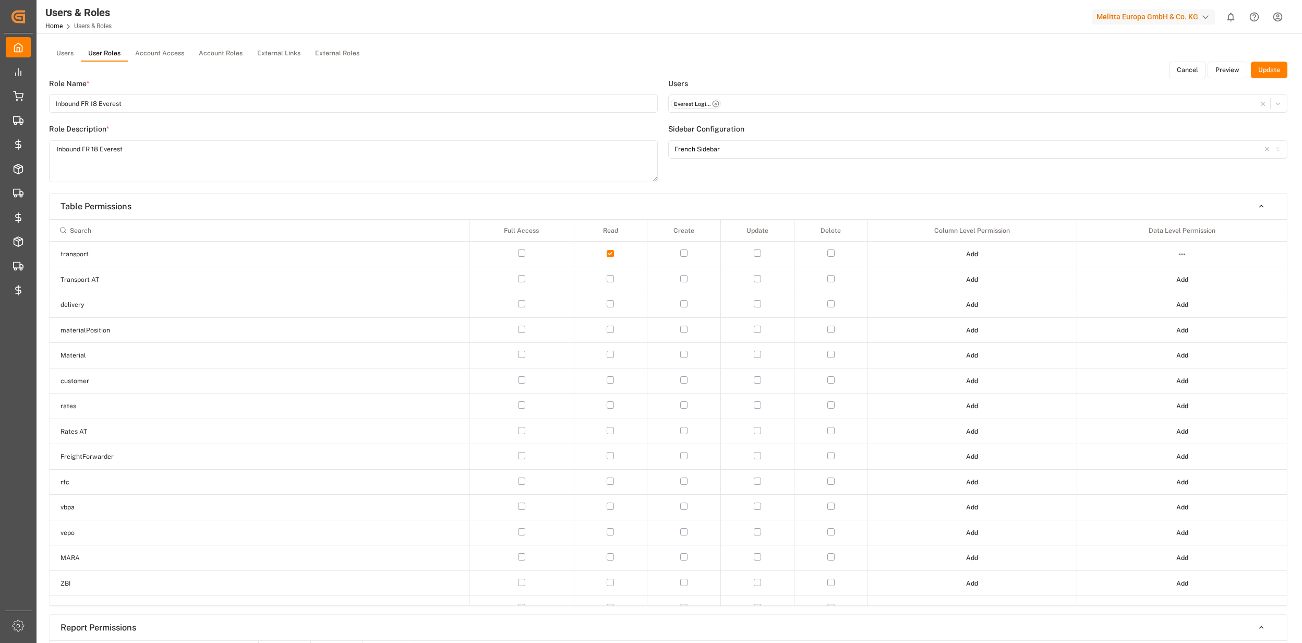
click at [1193, 76] on button "Cancel" at bounding box center [1187, 70] width 37 height 17
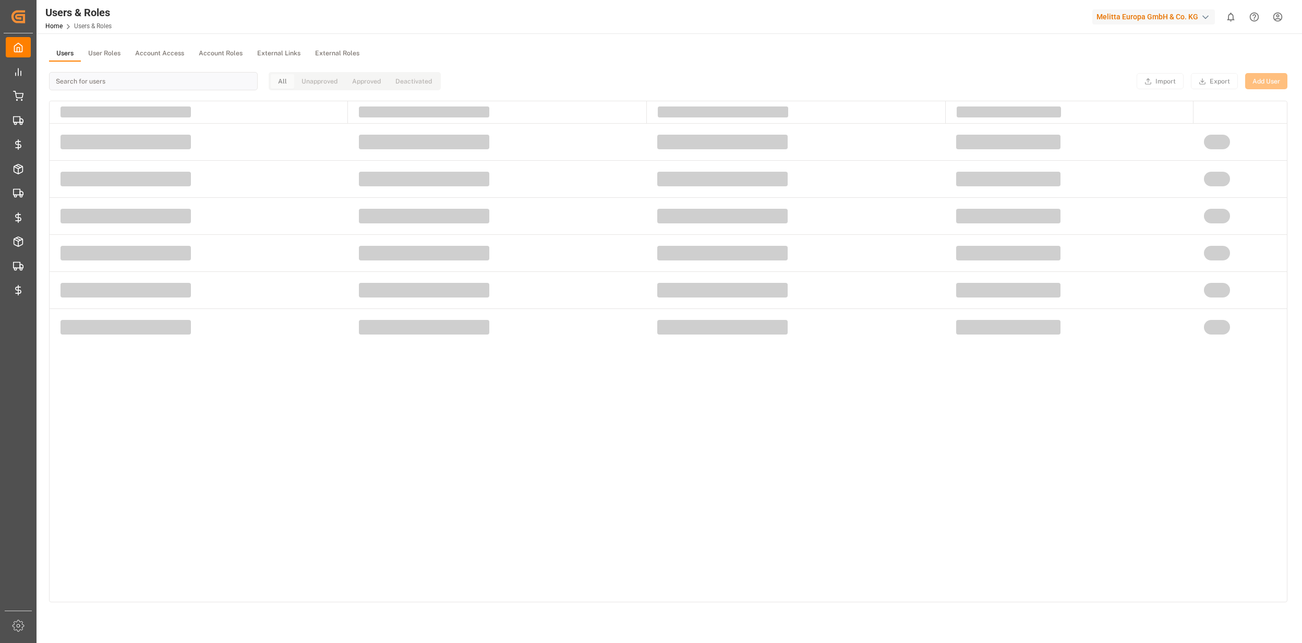
click at [69, 52] on button "Users" at bounding box center [65, 54] width 32 height 16
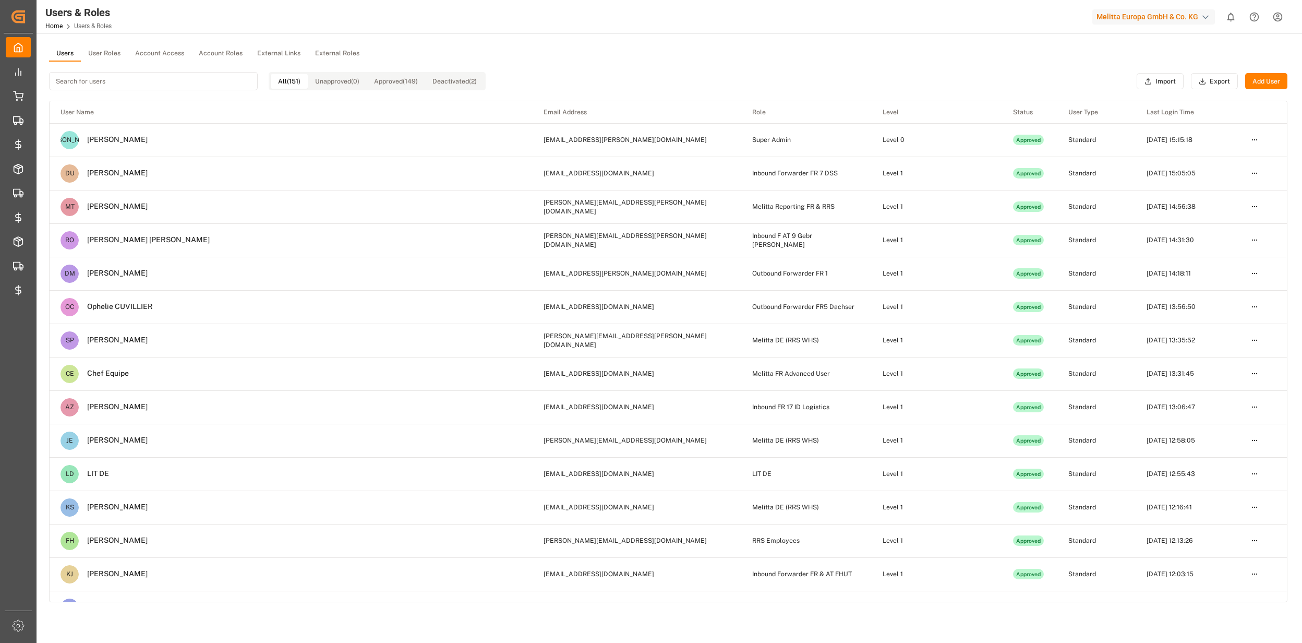
click at [88, 85] on input at bounding box center [153, 81] width 209 height 18
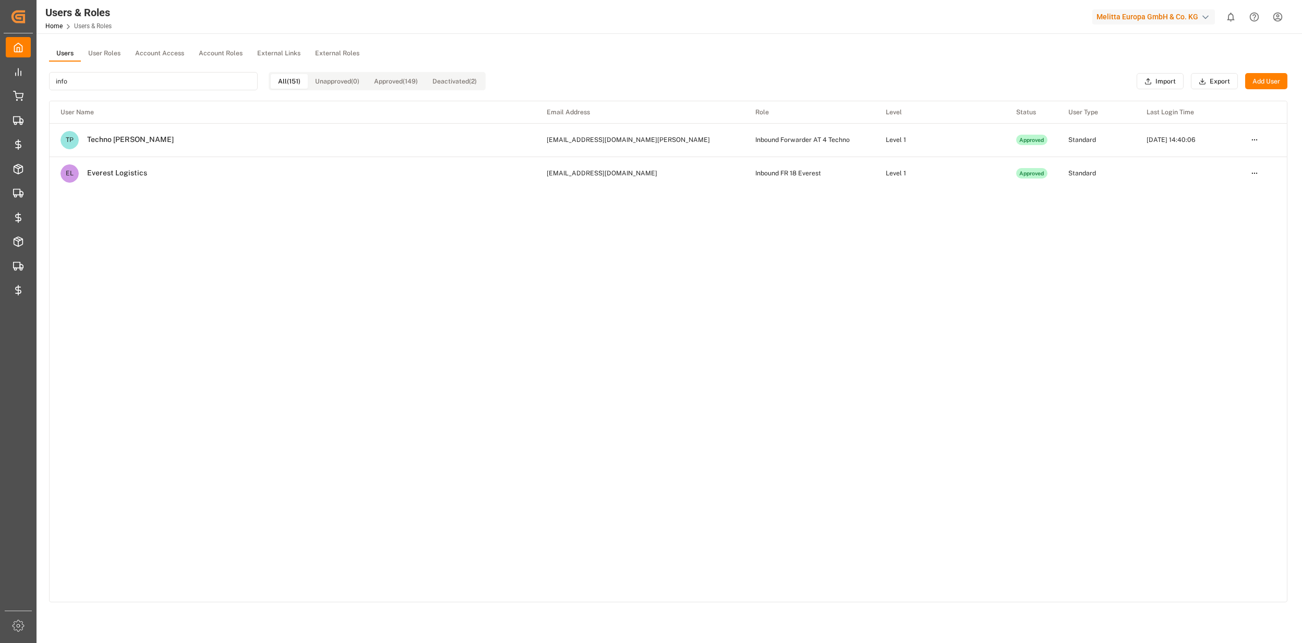
type input "info"
drag, startPoint x: 625, startPoint y: 176, endPoint x: 544, endPoint y: 176, distance: 80.9
click at [544, 176] on td "[EMAIL_ADDRESS][DOMAIN_NAME]" at bounding box center [640, 173] width 209 height 33
copy td "[EMAIL_ADDRESS][DOMAIN_NAME]"
drag, startPoint x: 293, startPoint y: 188, endPoint x: 288, endPoint y: 193, distance: 6.6
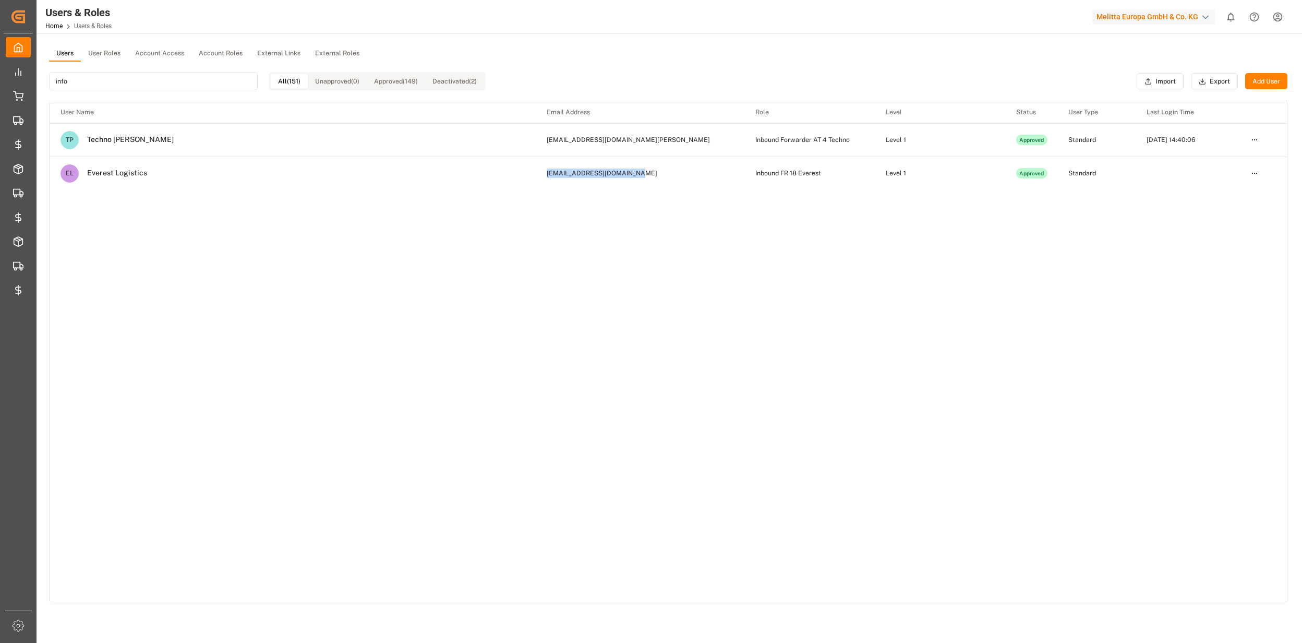
click at [293, 188] on td "EL Everest Logistics" at bounding box center [293, 173] width 486 height 33
click at [1255, 88] on button "Add User" at bounding box center [1267, 81] width 42 height 17
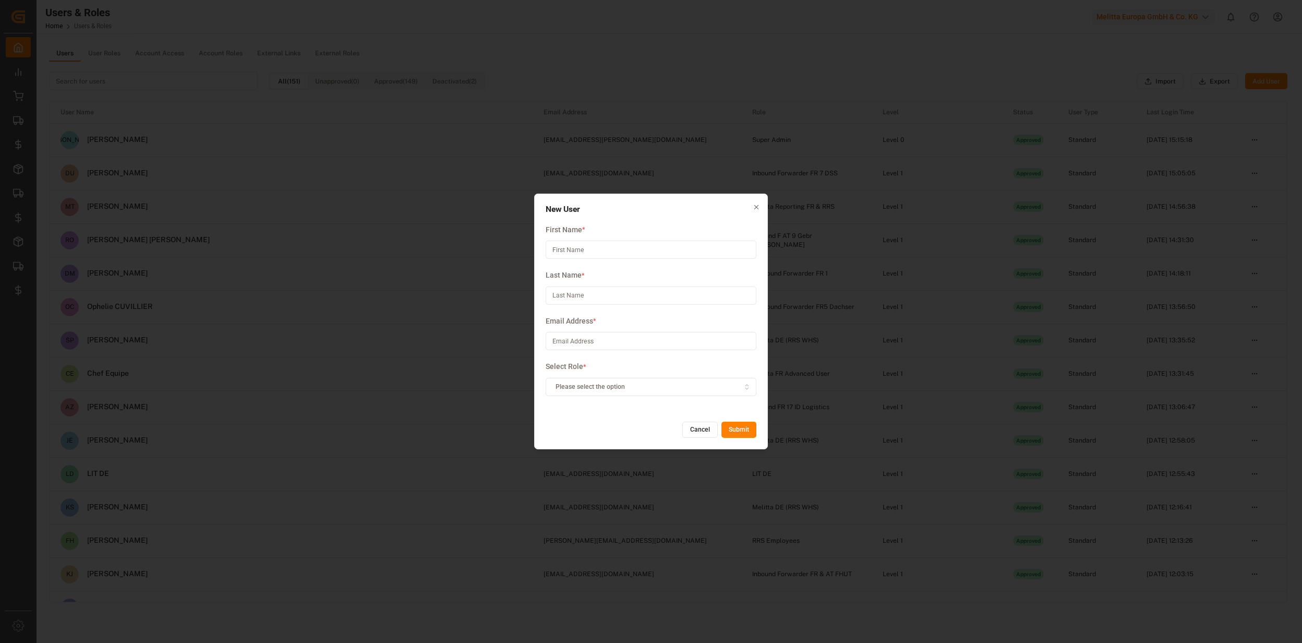
click at [605, 255] on input at bounding box center [651, 250] width 211 height 18
type input "K"
type input "[PERSON_NAME]"
click at [708, 288] on input at bounding box center [651, 295] width 211 height 18
type input "Klimarczyk"
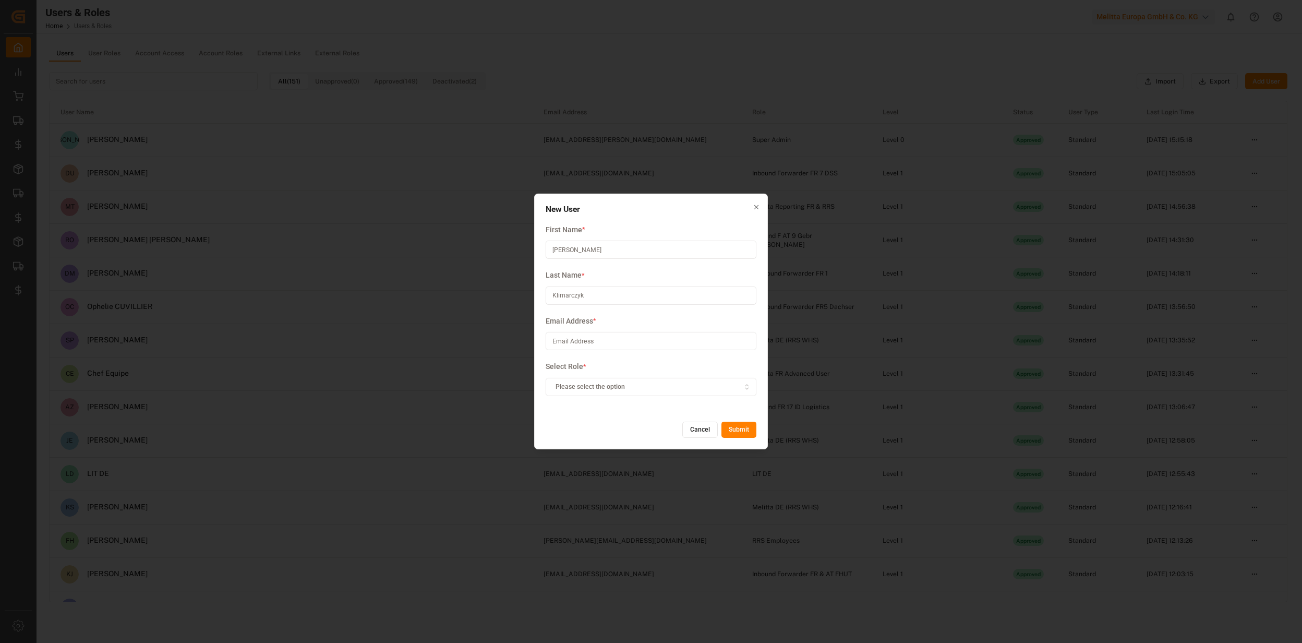
click at [606, 346] on input at bounding box center [651, 341] width 211 height 18
paste input "[PERSON_NAME][EMAIL_ADDRESS][DOMAIN_NAME]"
type input "[PERSON_NAME][EMAIL_ADDRESS][DOMAIN_NAME]"
click at [590, 382] on span "Please select the option" at bounding box center [590, 386] width 69 height 9
type input "eve"
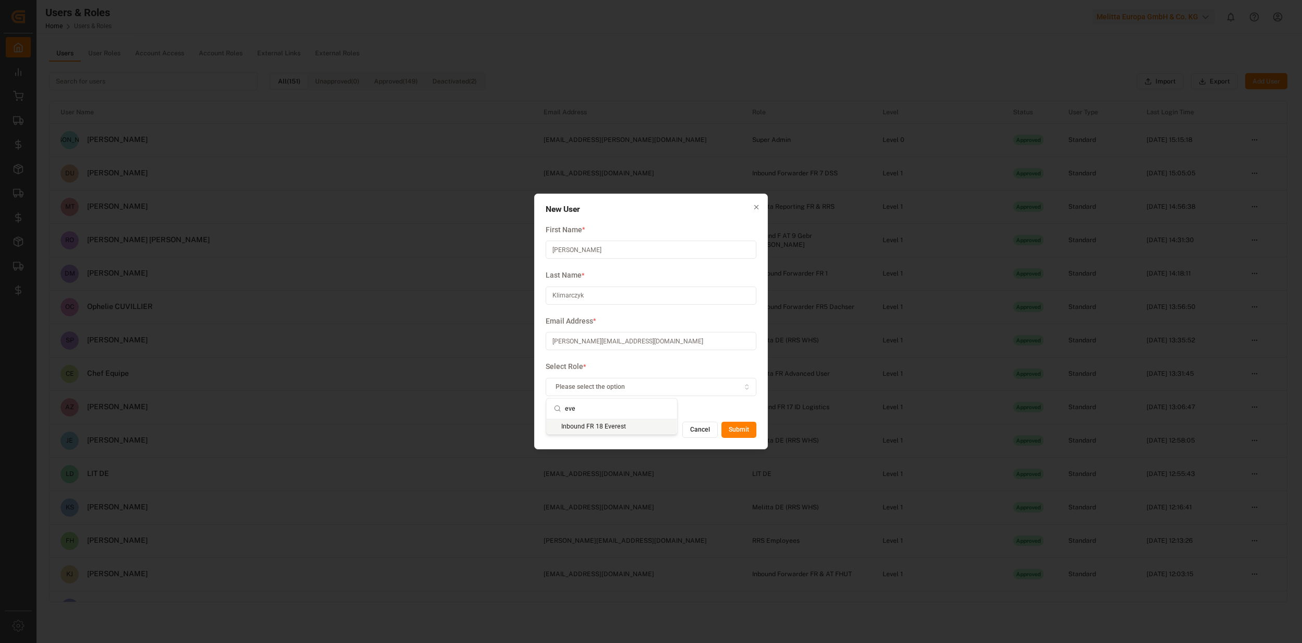
click at [581, 426] on div "Inbound FR 18 Everest" at bounding box center [612, 426] width 130 height 15
click at [735, 430] on button "Submit" at bounding box center [739, 430] width 35 height 17
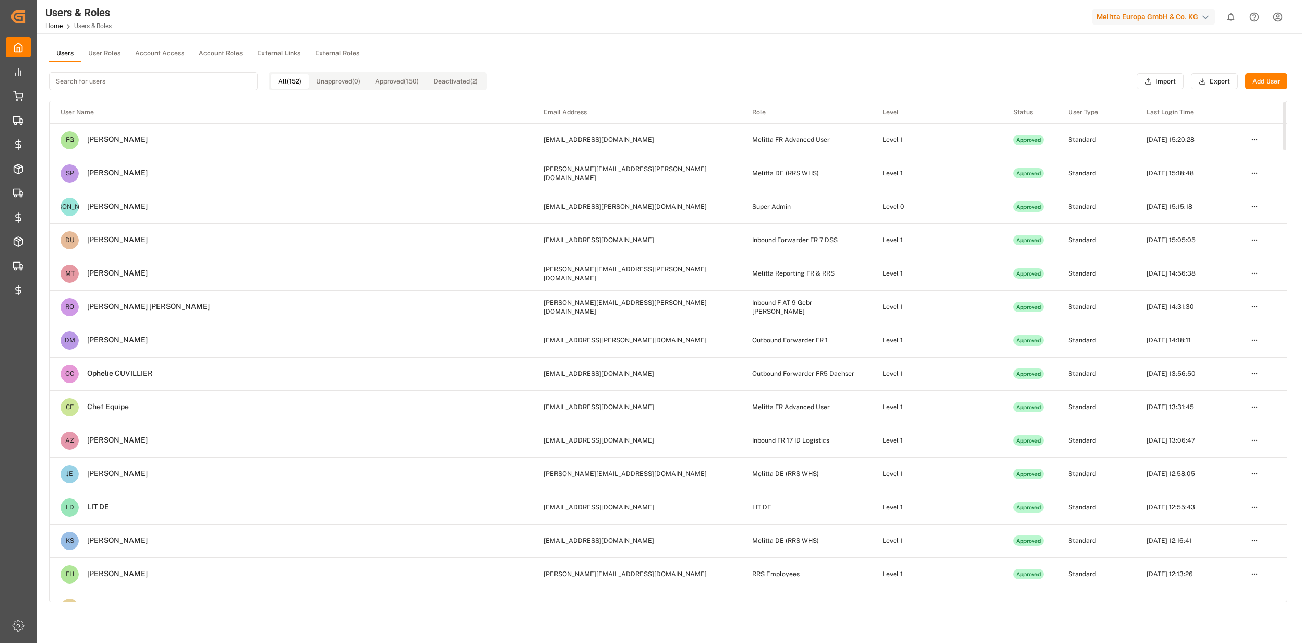
click at [101, 57] on button "User Roles" at bounding box center [104, 54] width 47 height 16
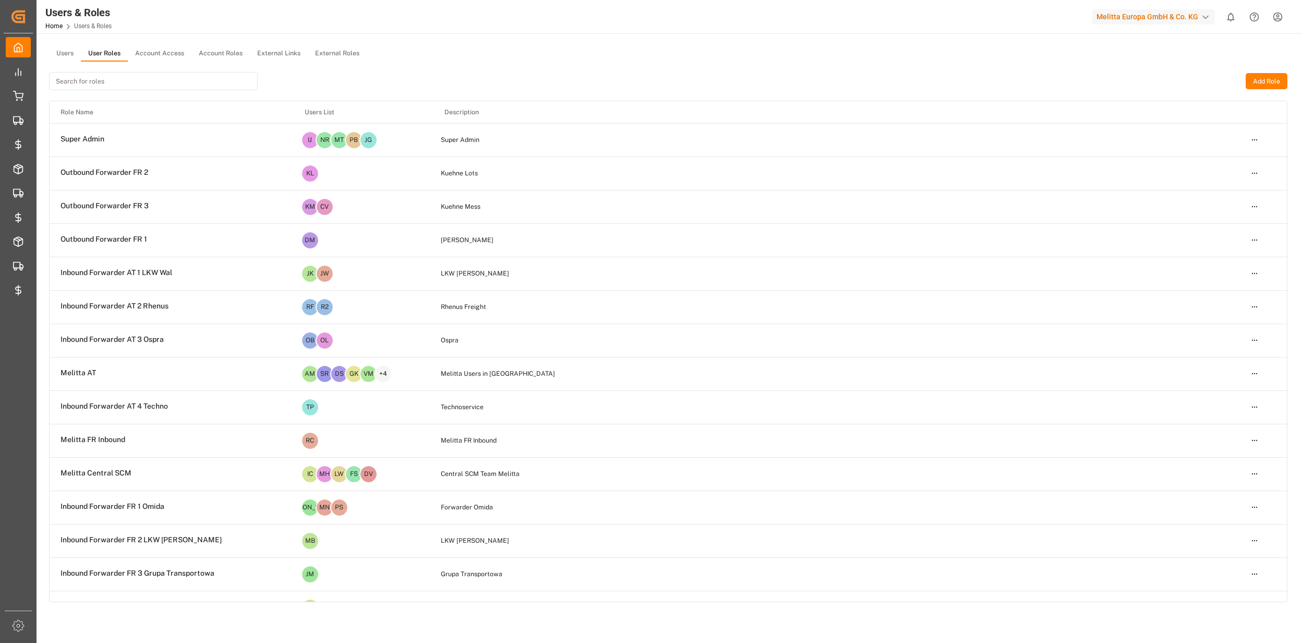
click at [124, 84] on input at bounding box center [153, 81] width 209 height 18
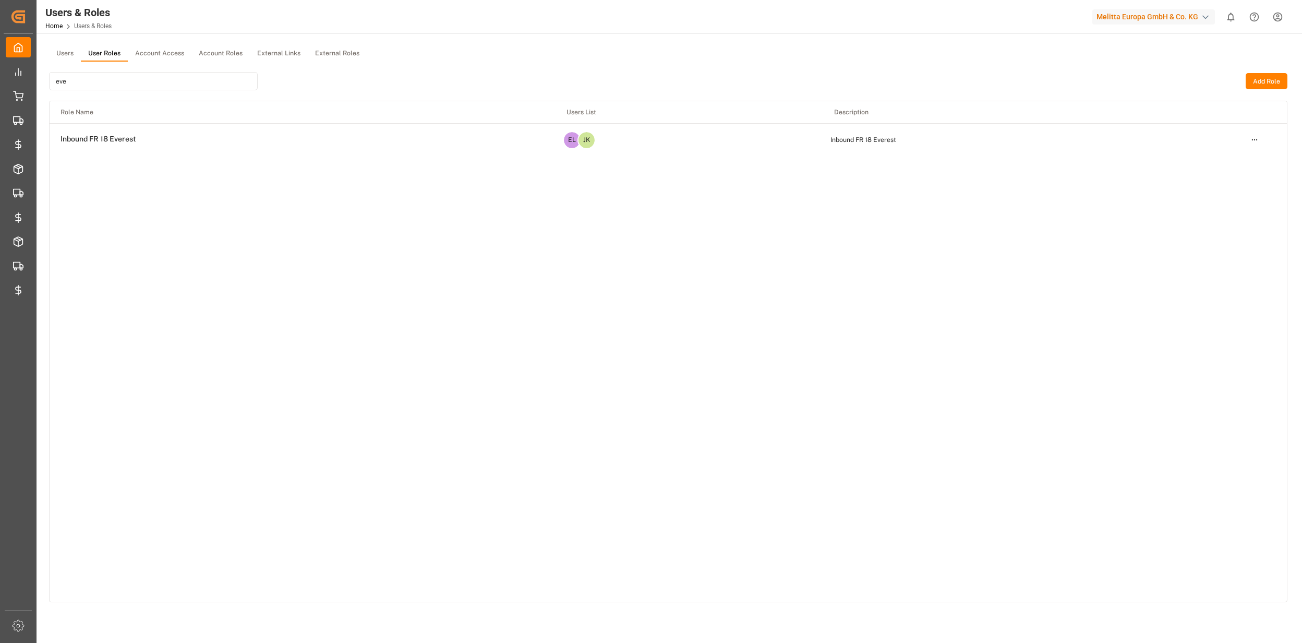
type input "eve"
click at [1252, 136] on html "Created by potrace 1.15, written by [PERSON_NAME] [DATE]-[DATE] Created by potr…" at bounding box center [651, 321] width 1302 height 643
click at [1222, 161] on div "Edit" at bounding box center [1233, 158] width 54 height 15
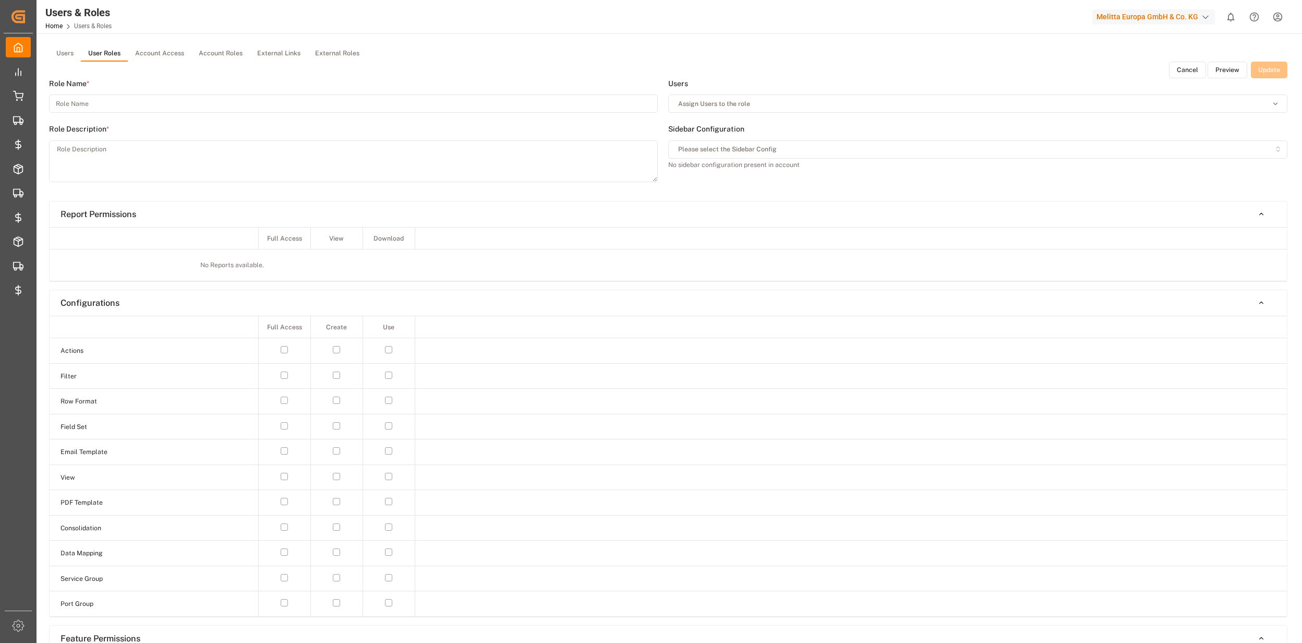
type input "Inbound FR 18 Everest"
type textarea "Inbound FR 18 Everest"
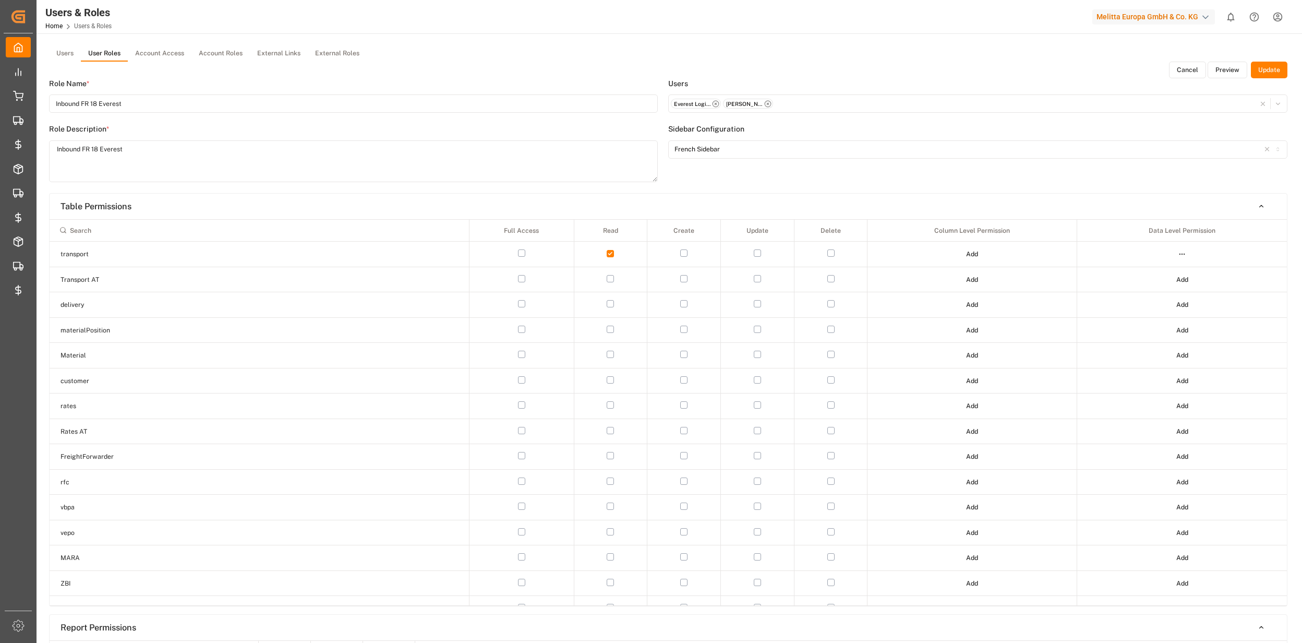
click at [1226, 68] on button "Preview" at bounding box center [1228, 70] width 40 height 17
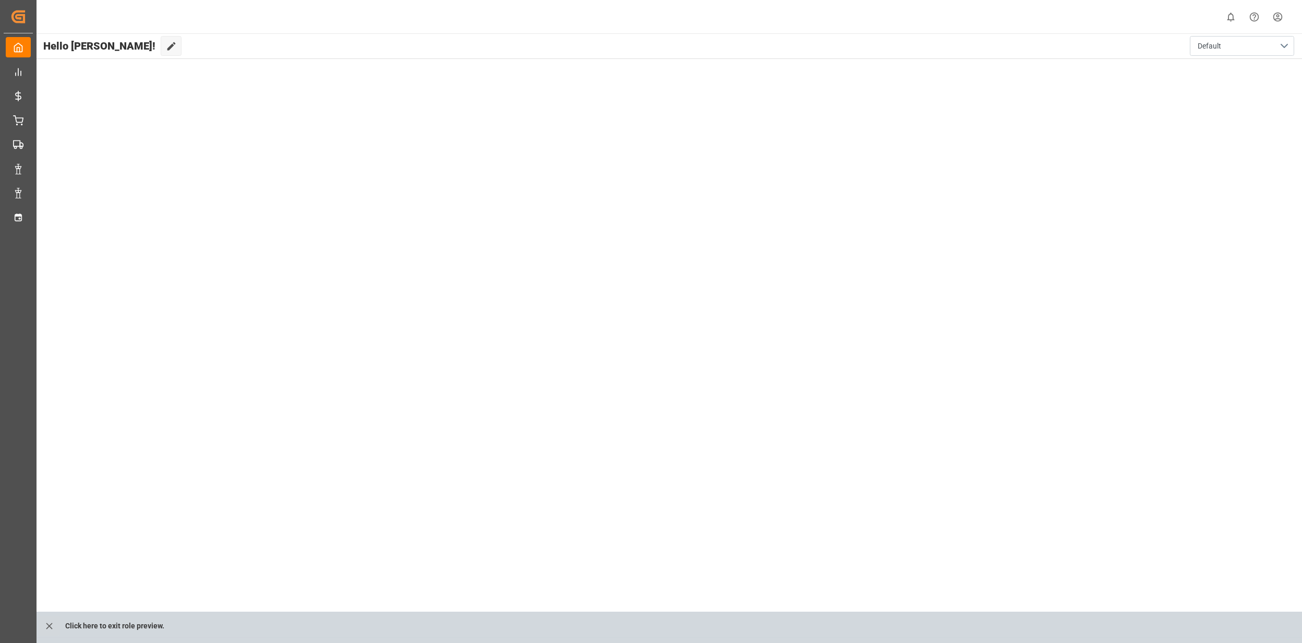
click at [787, 253] on main "Hello [PERSON_NAME]! Edit Cockpit Default" at bounding box center [668, 335] width 1267 height 604
click at [55, 620] on button "close role preview" at bounding box center [49, 626] width 21 height 20
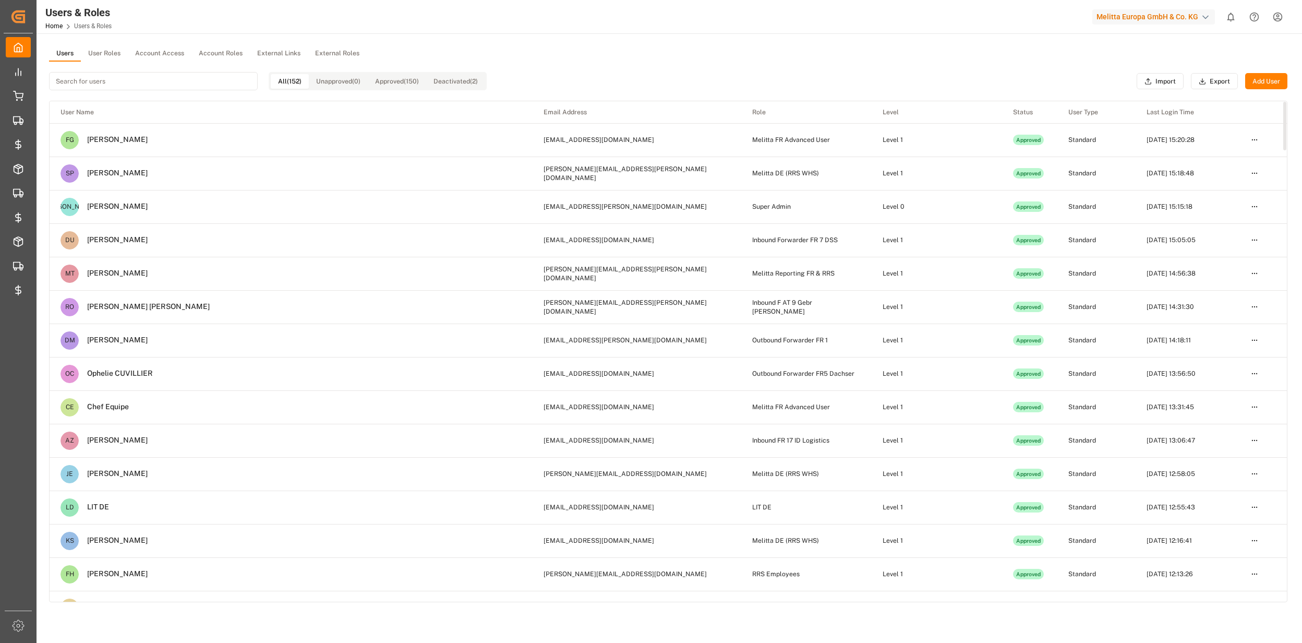
click at [106, 56] on button "User Roles" at bounding box center [104, 54] width 47 height 16
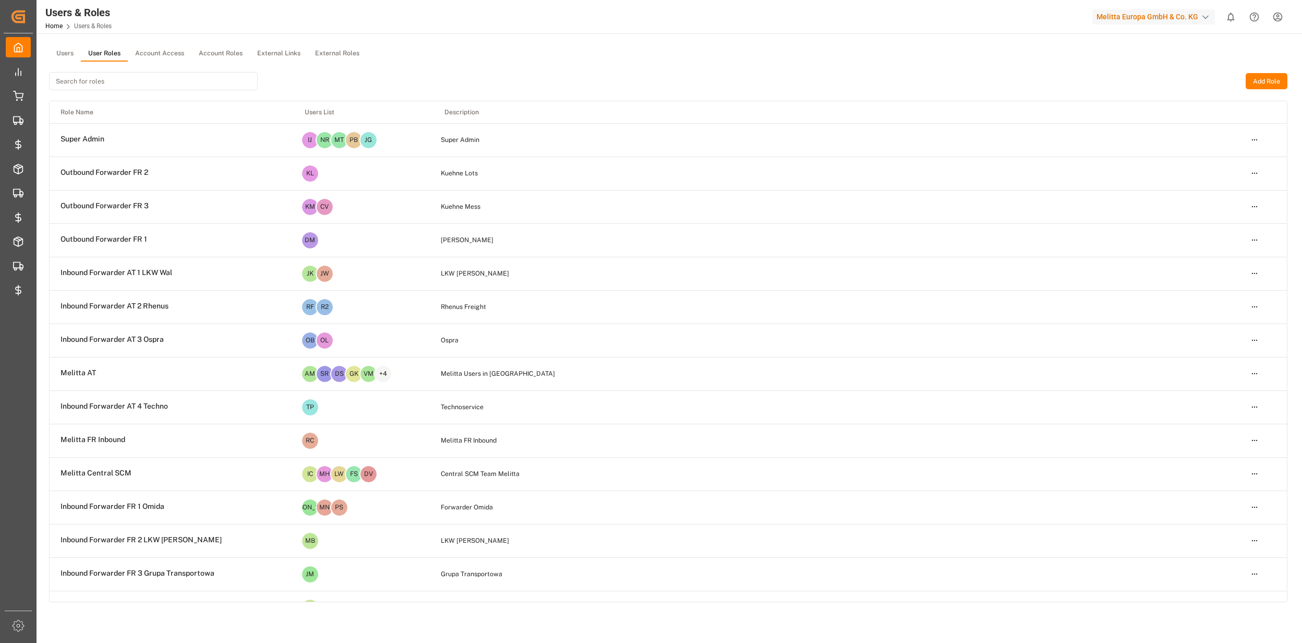
click at [1280, 20] on html "Created by potrace 1.15, written by [PERSON_NAME] [DATE]-[DATE] Created by potr…" at bounding box center [651, 321] width 1302 height 643
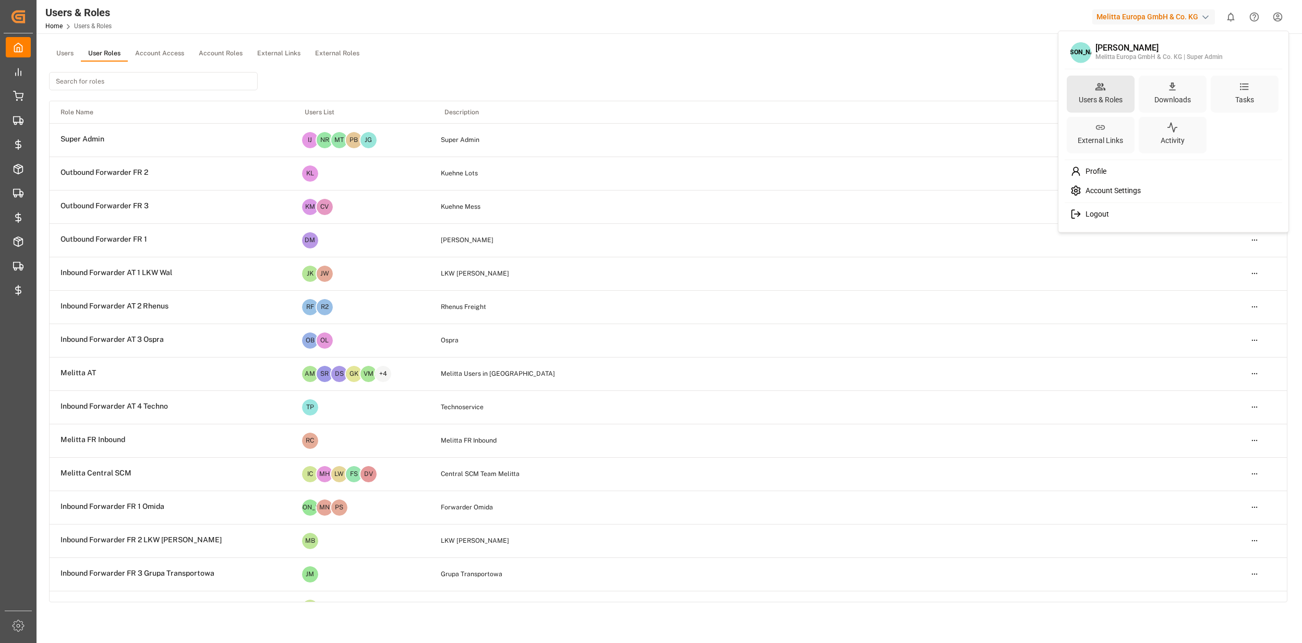
click at [1095, 91] on icon at bounding box center [1100, 86] width 11 height 11
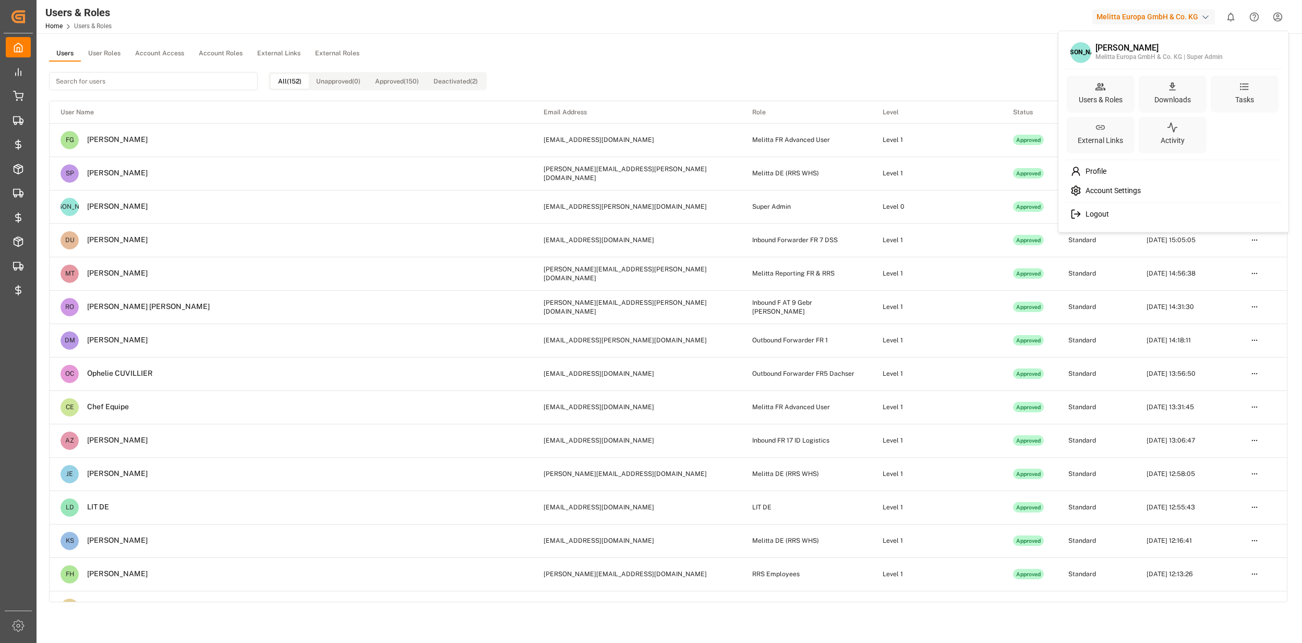
click at [106, 57] on html "Created by potrace 1.15, written by [PERSON_NAME] [DATE]-[DATE] Created by potr…" at bounding box center [651, 321] width 1302 height 643
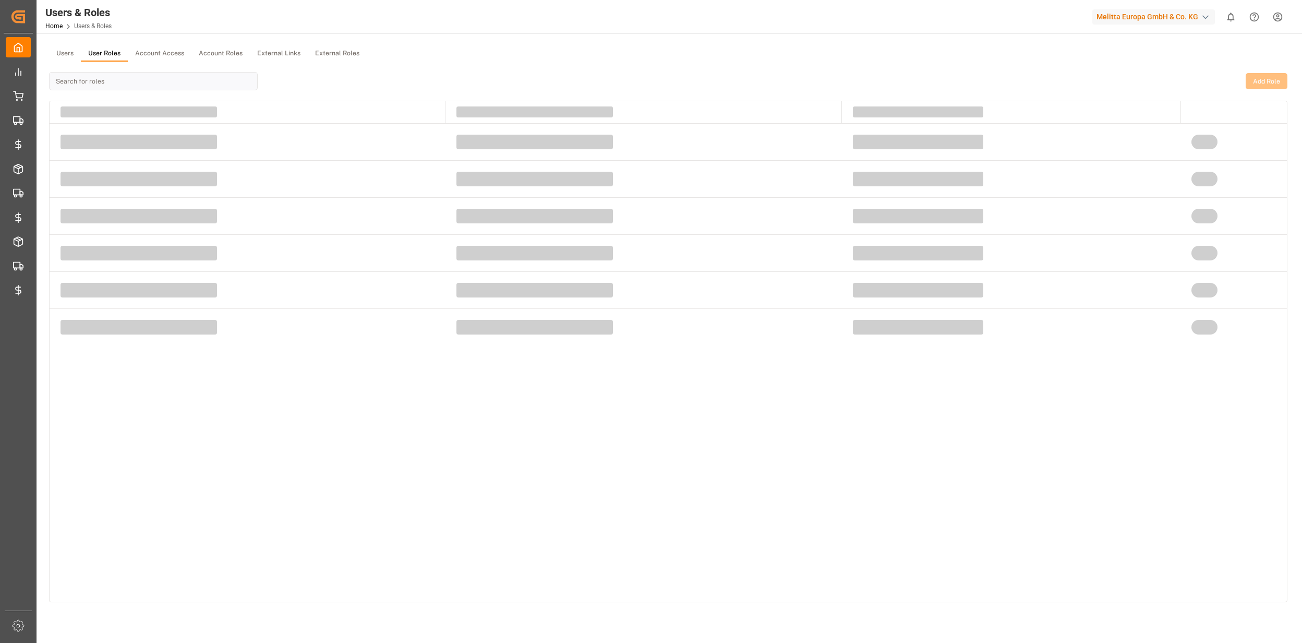
click at [103, 51] on button "User Roles" at bounding box center [104, 54] width 47 height 16
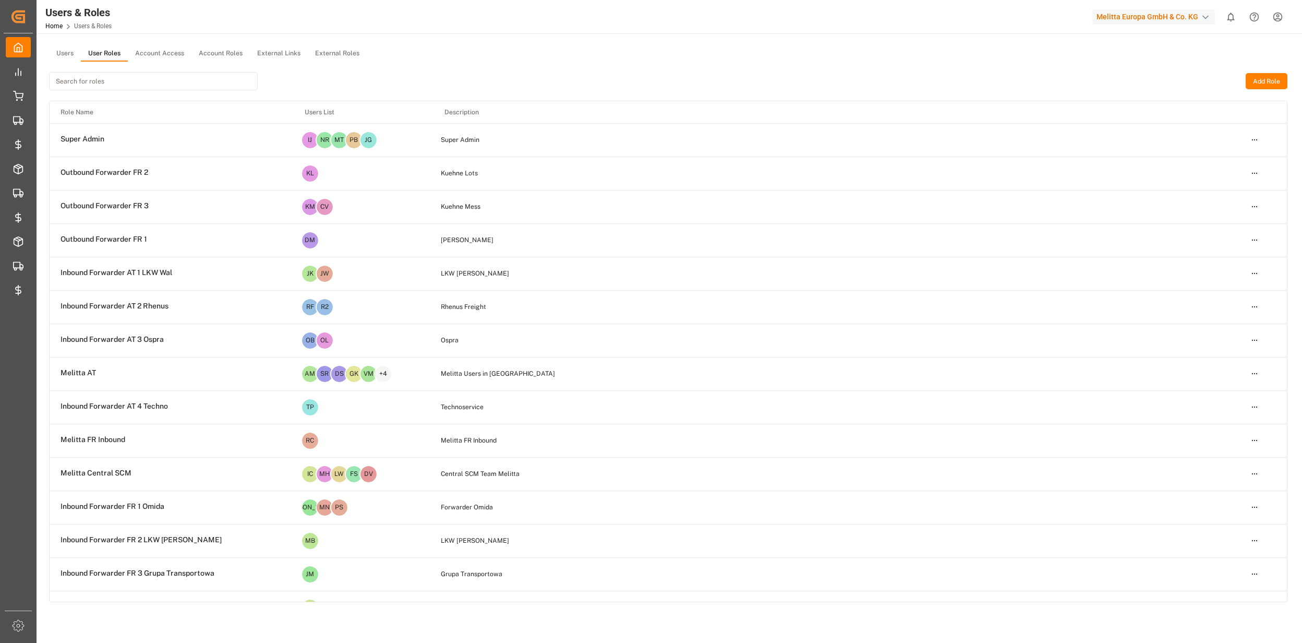
click at [109, 79] on input at bounding box center [153, 81] width 209 height 18
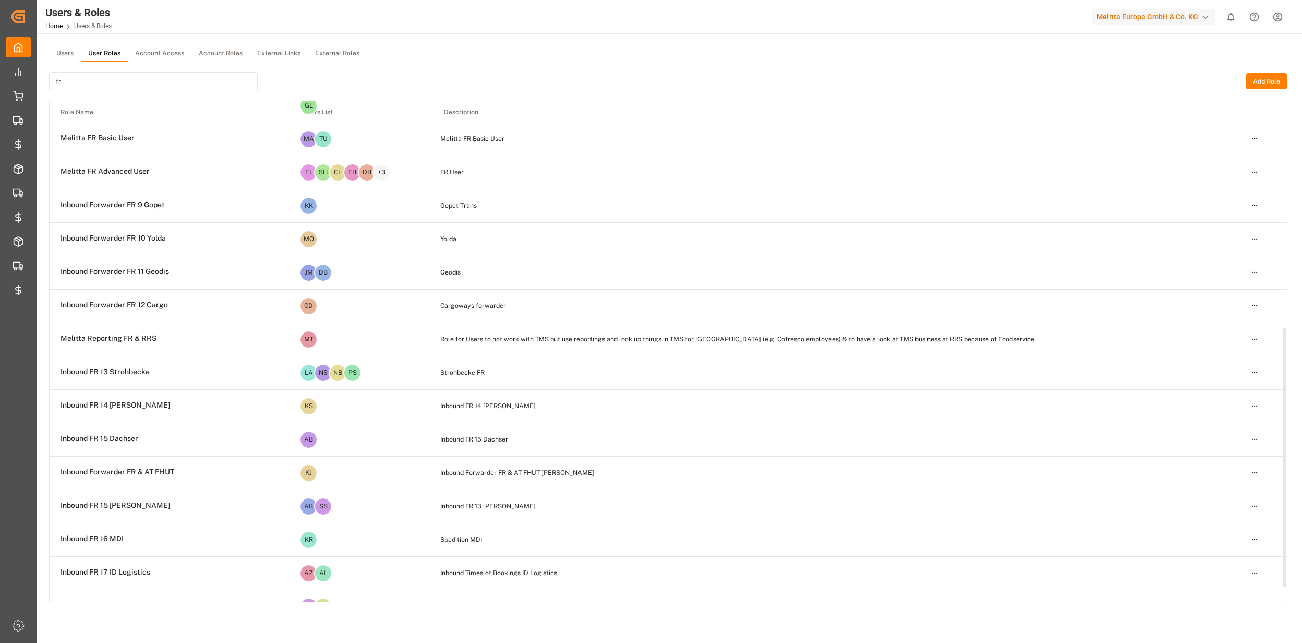
scroll to position [461, 0]
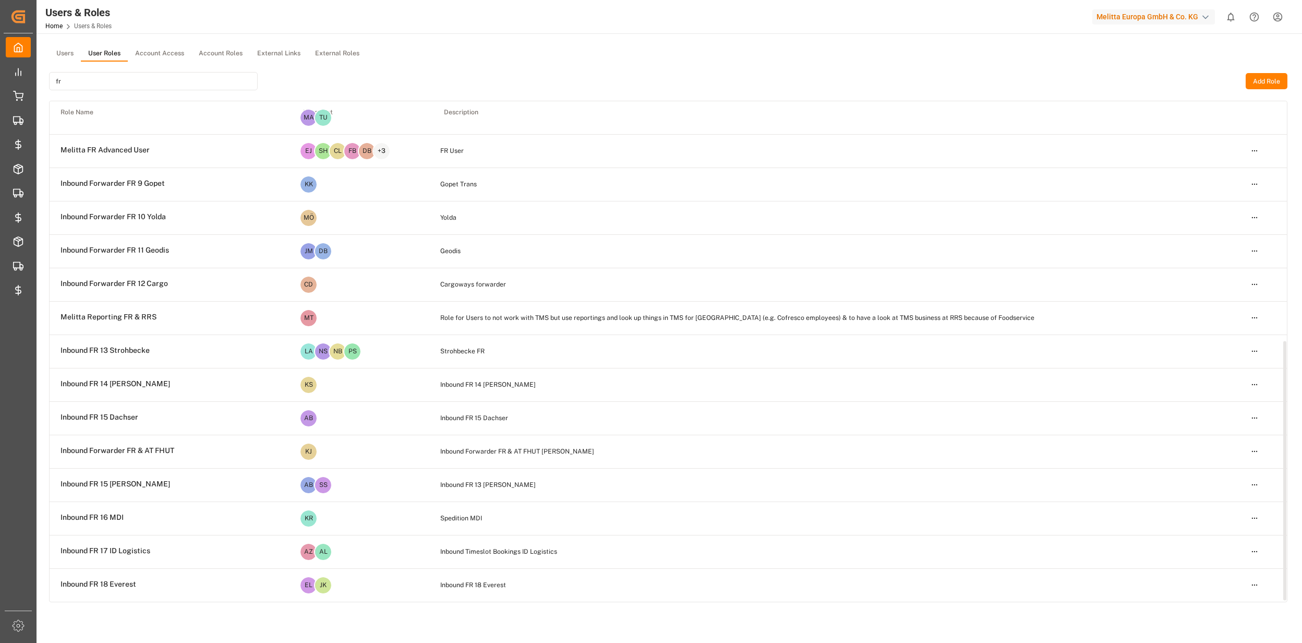
type input "fr"
click at [1253, 481] on html "Created by potrace 1.15, written by [PERSON_NAME] [DATE]-[DATE] Created by potr…" at bounding box center [651, 321] width 1302 height 643
click at [1237, 505] on div "Edit" at bounding box center [1233, 503] width 54 height 15
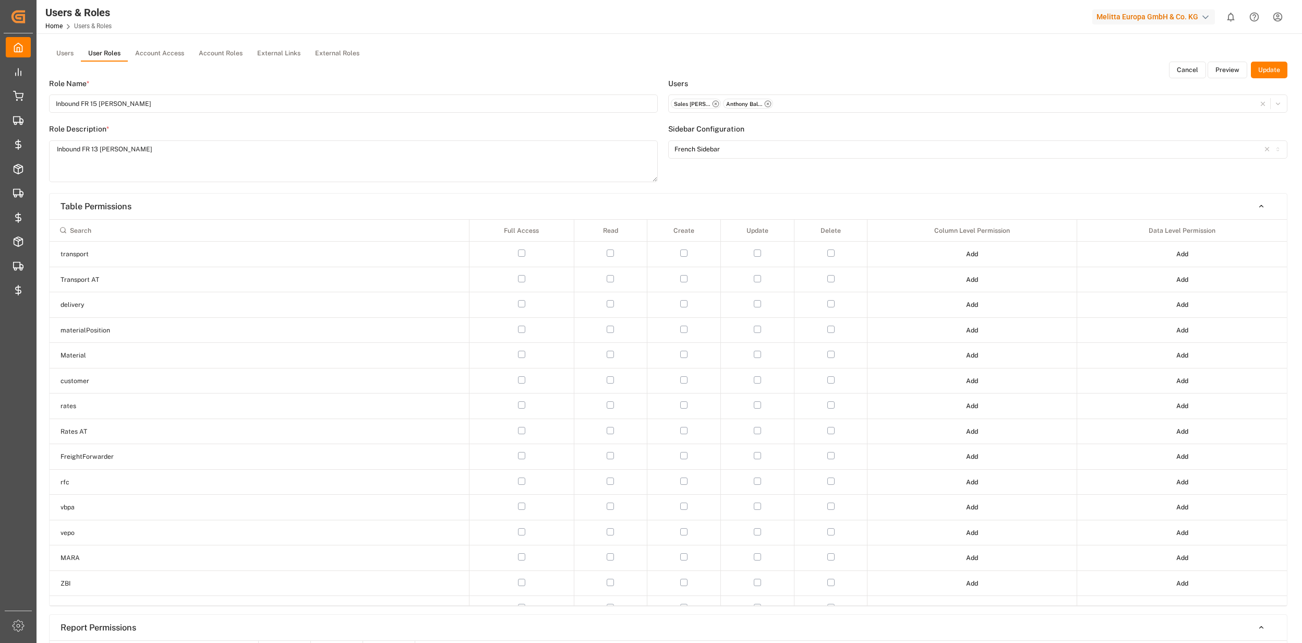
click at [1217, 68] on button "Preview" at bounding box center [1228, 70] width 40 height 17
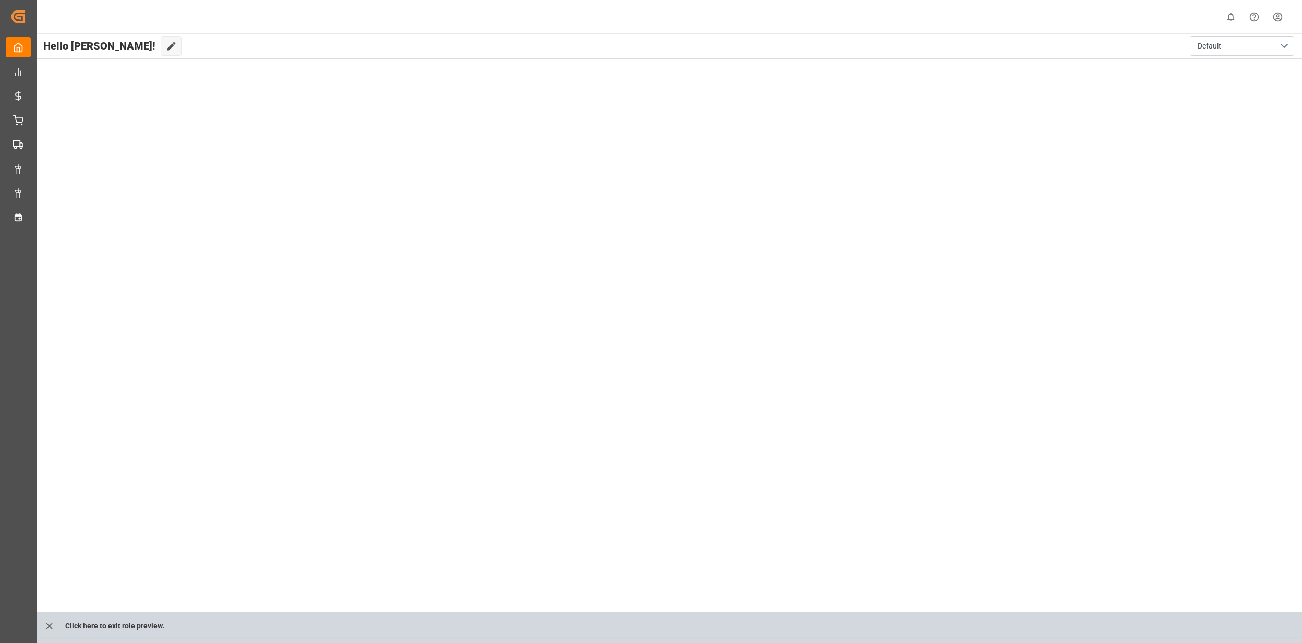
click at [1280, 14] on html "Created by potrace 1.15, written by [PERSON_NAME] [DATE]-[DATE] Created by potr…" at bounding box center [651, 321] width 1302 height 643
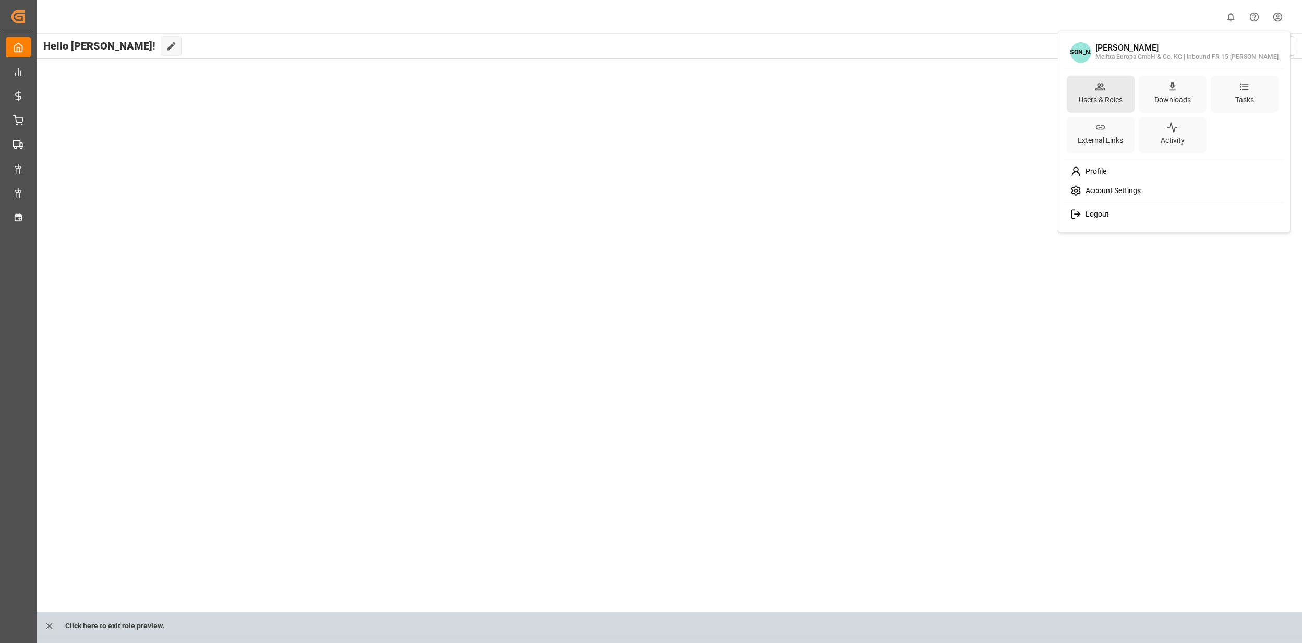
click at [1100, 93] on div "Users & Roles" at bounding box center [1101, 99] width 48 height 15
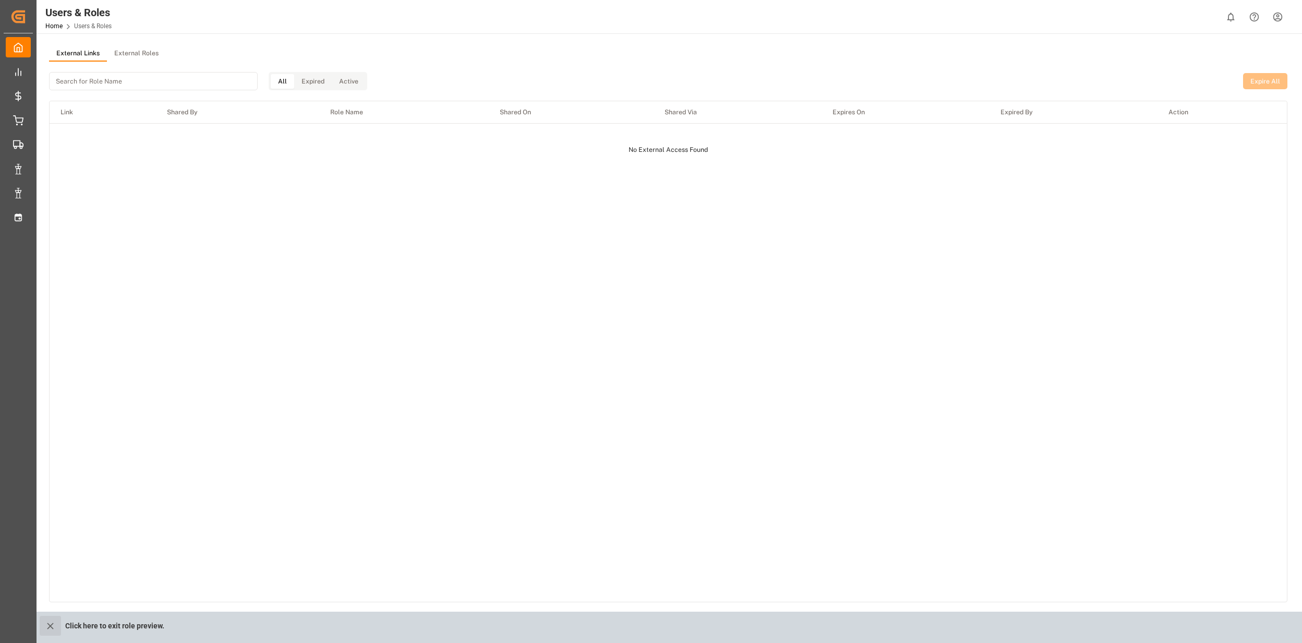
click at [57, 619] on button "close role preview" at bounding box center [50, 626] width 21 height 20
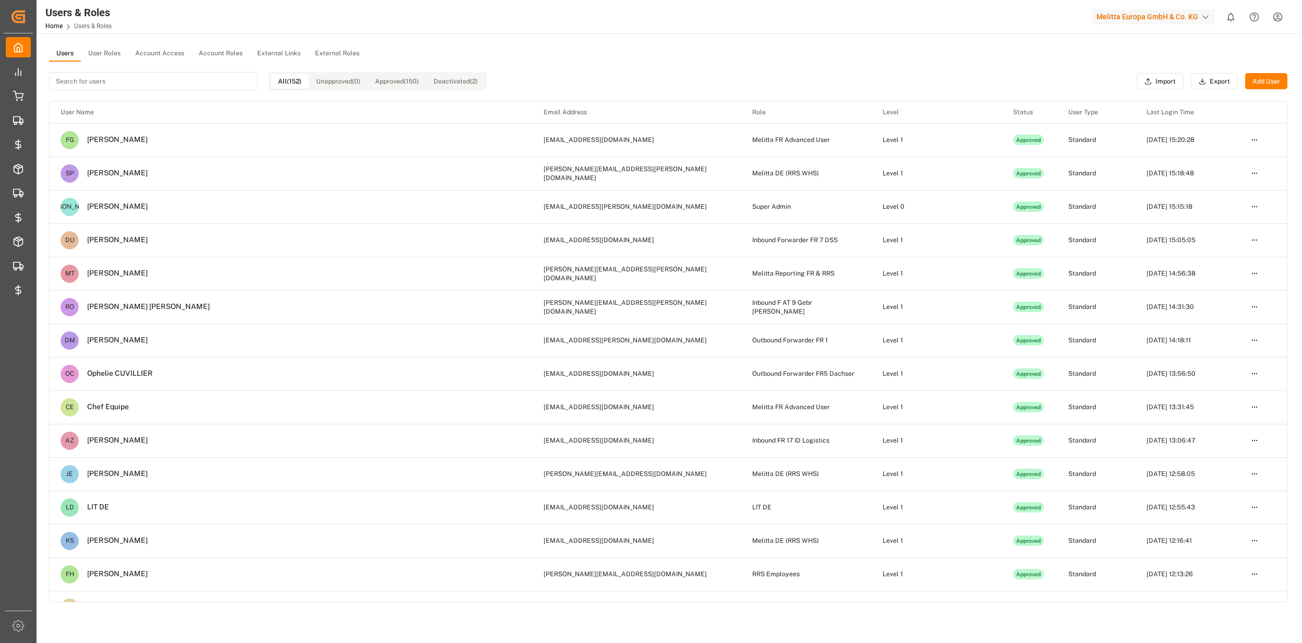
click at [103, 42] on div "Users User Roles Account Access Account Roles External Links External Roles All…" at bounding box center [669, 400] width 1264 height 735
click at [103, 49] on button "User Roles" at bounding box center [104, 54] width 47 height 16
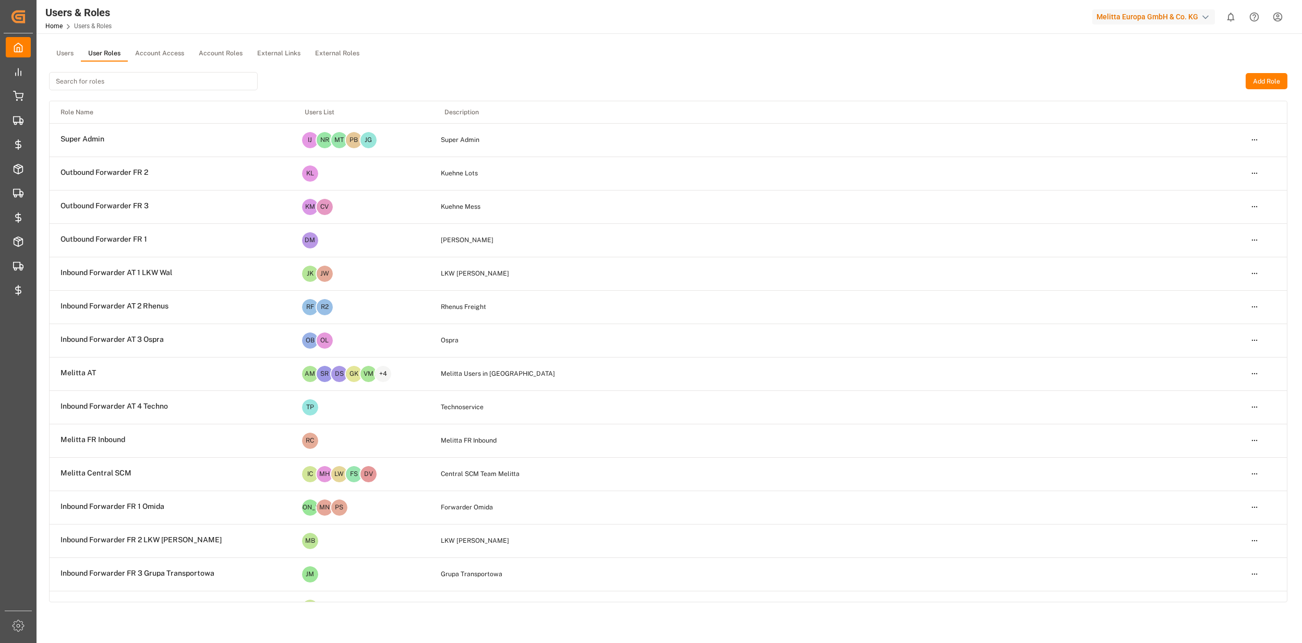
click at [88, 81] on input at bounding box center [153, 81] width 209 height 18
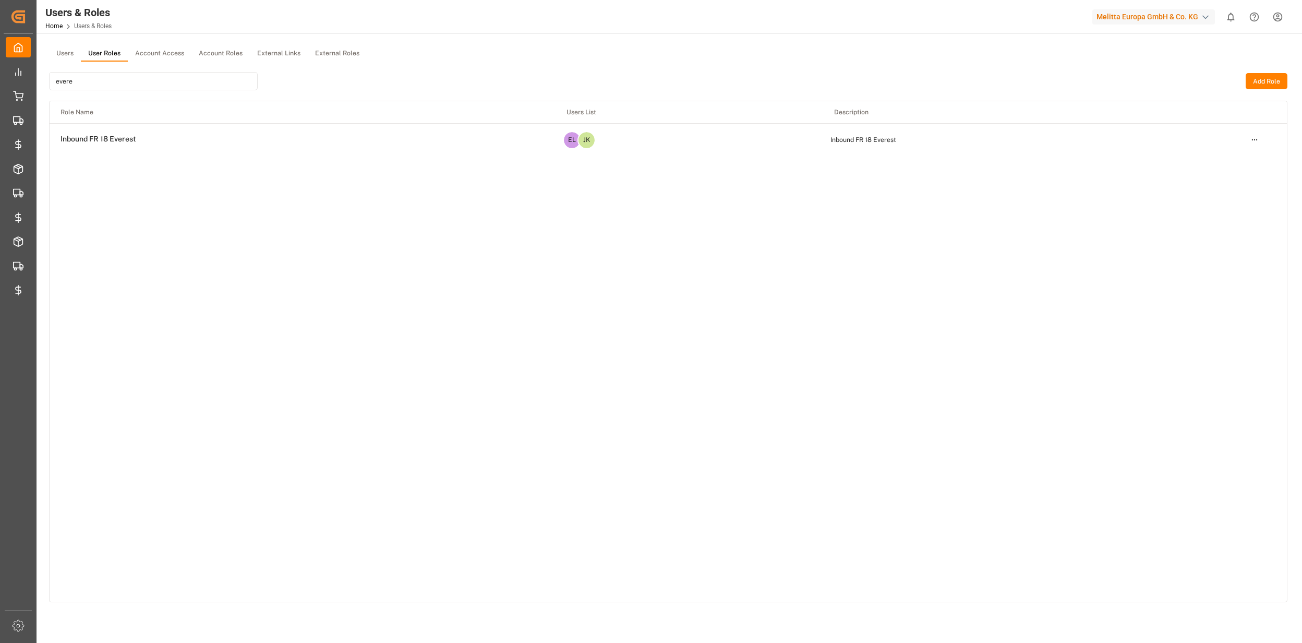
type input "evere"
click at [1250, 137] on html "Created by potrace 1.15, written by [PERSON_NAME] [DATE]-[DATE] Created by potr…" at bounding box center [651, 321] width 1302 height 643
click at [1216, 159] on div "Edit" at bounding box center [1233, 158] width 54 height 15
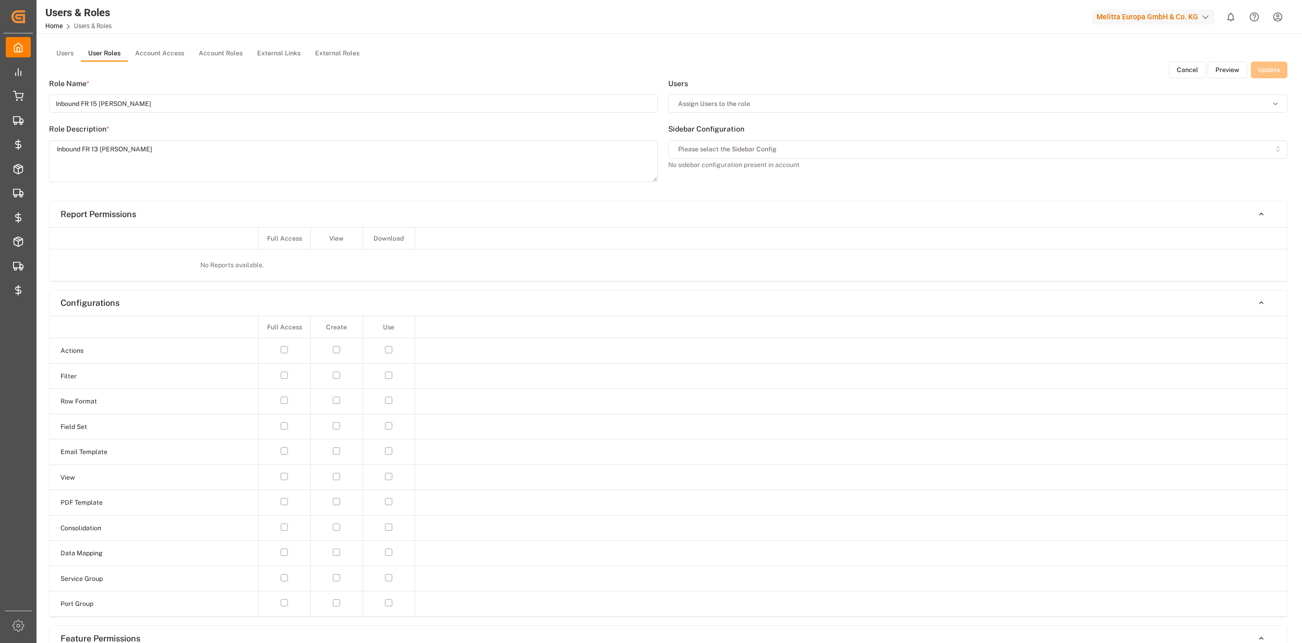
type input "Inbound FR 18 Everest"
type textarea "Inbound FR 18 Everest"
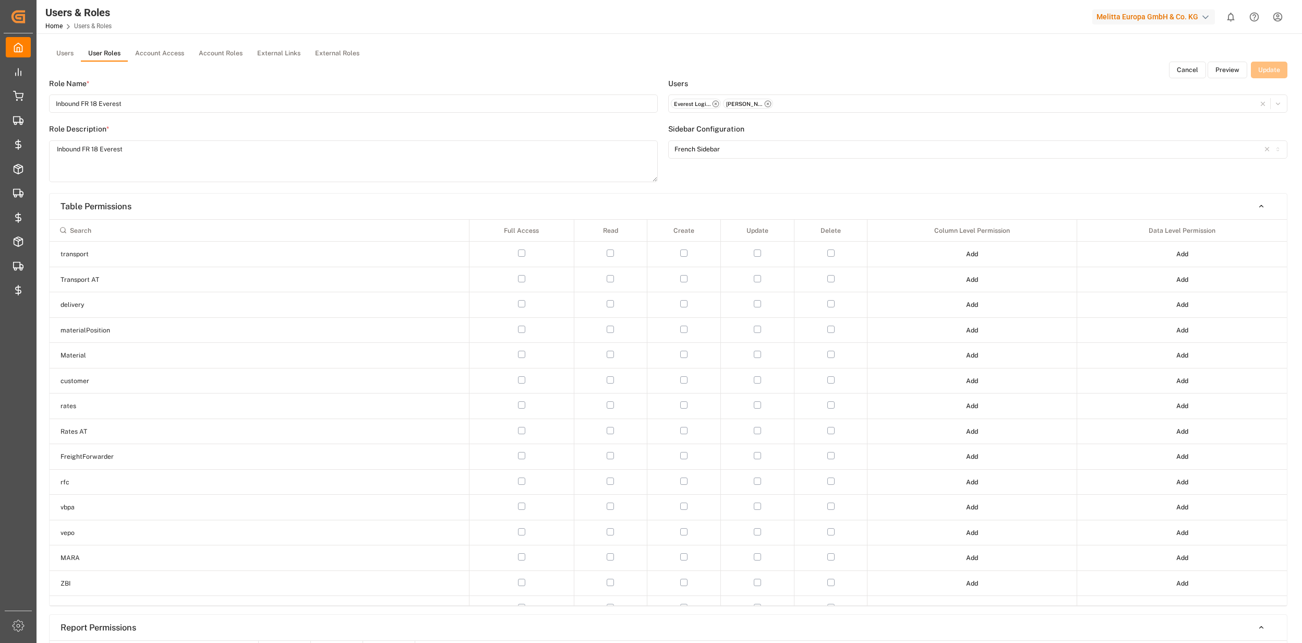
click at [1233, 61] on div "Users User Roles Account Access Account Roles External Links External Roles" at bounding box center [668, 54] width 1239 height 16
click at [1230, 65] on button "Preview" at bounding box center [1228, 70] width 40 height 17
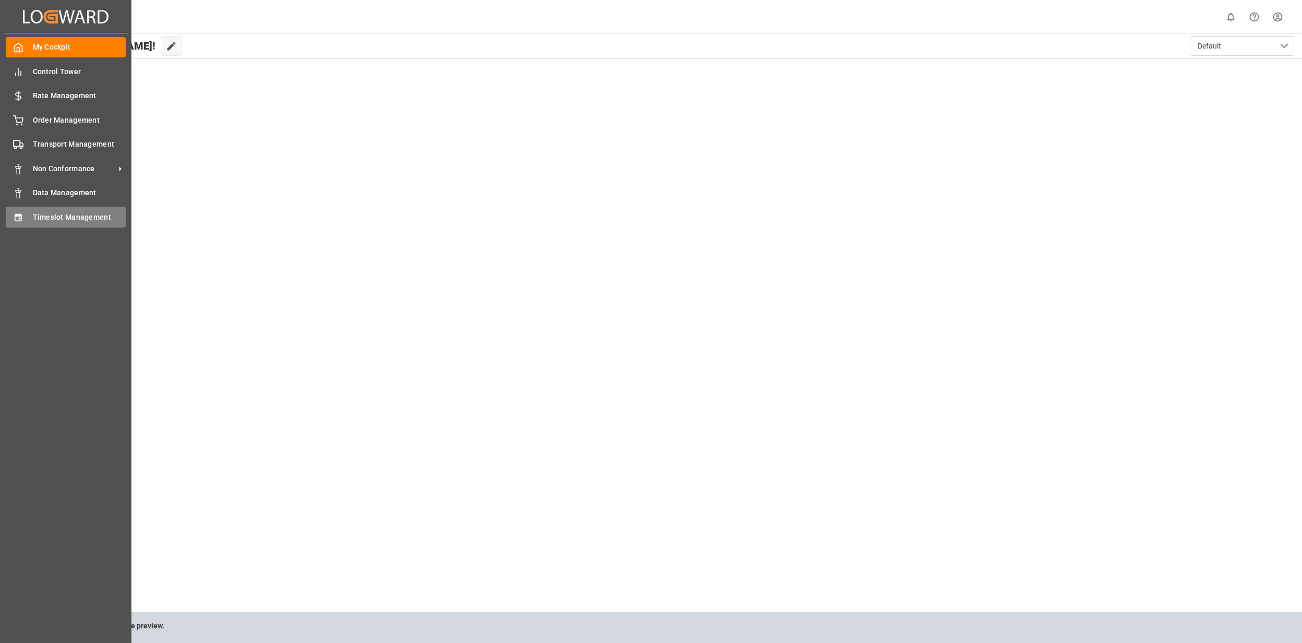
click at [48, 217] on span "Timeslot Management" at bounding box center [79, 217] width 93 height 11
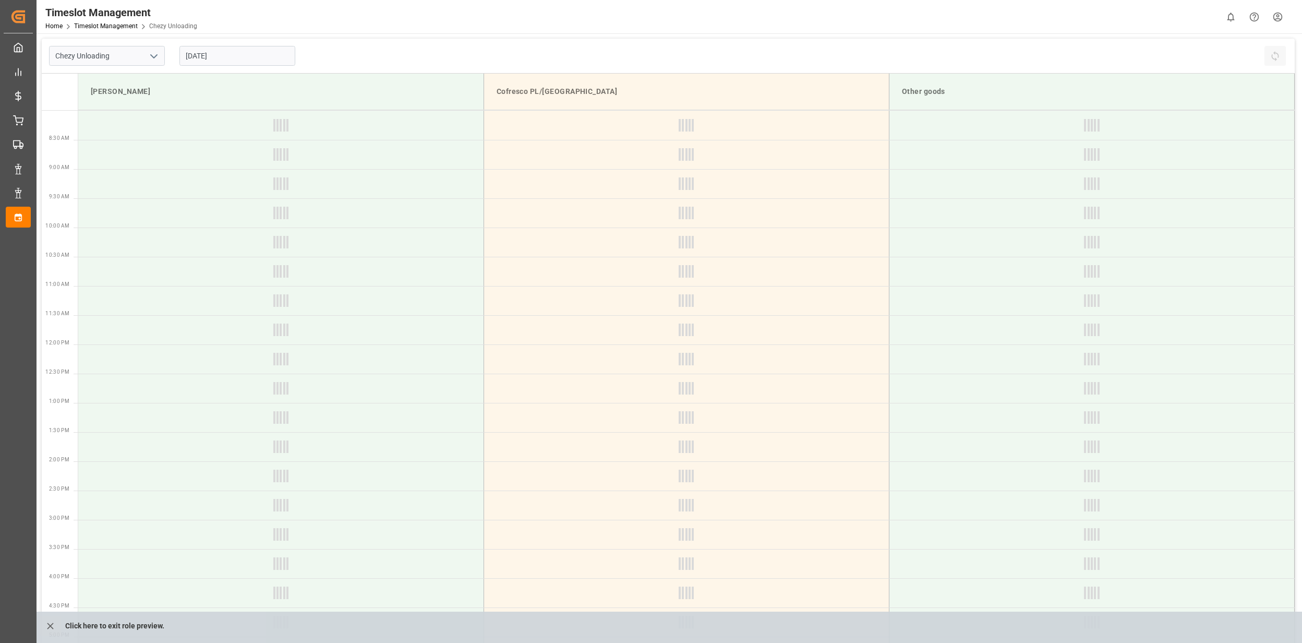
type input "Chezy Unloading"
